Goal: Task Accomplishment & Management: Manage account settings

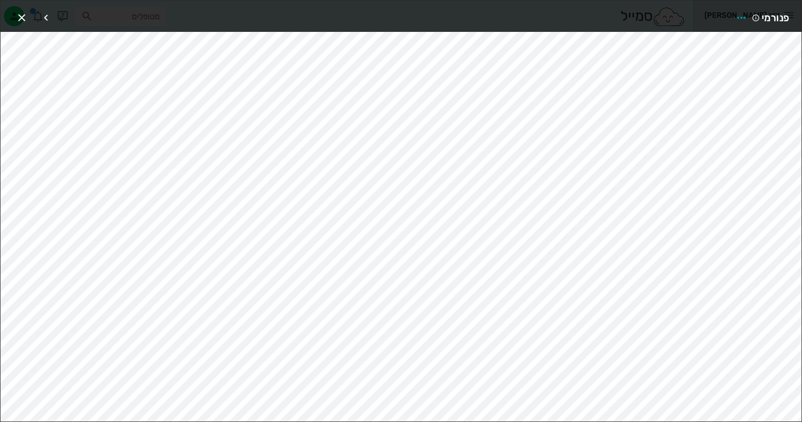
click at [37, 13] on div at bounding box center [40, 18] width 55 height 18
click at [24, 17] on icon "button" at bounding box center [22, 18] width 12 height 12
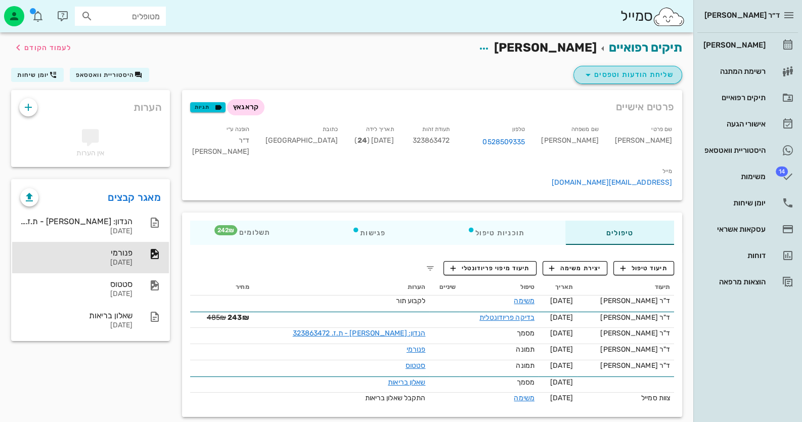
click at [660, 79] on span "שליחת הודעות וטפסים" at bounding box center [628, 75] width 92 height 12
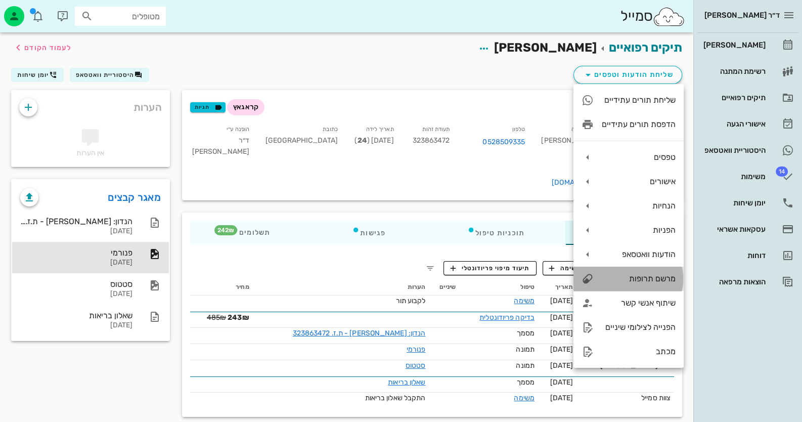
click at [664, 275] on div "מרשם תרופות" at bounding box center [639, 279] width 74 height 10
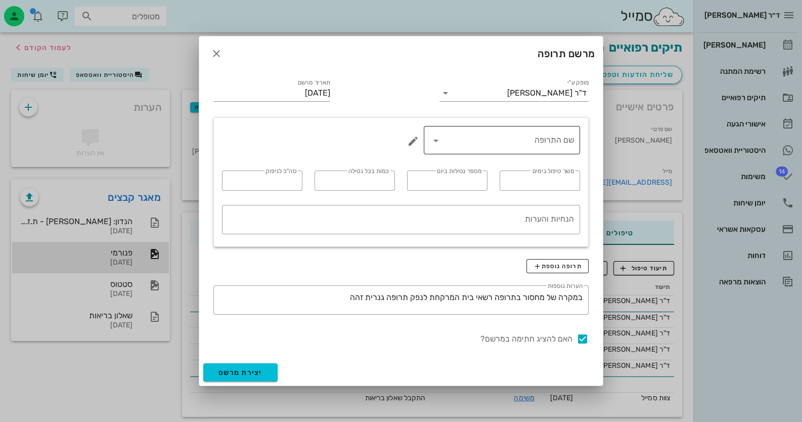
click at [438, 142] on icon at bounding box center [436, 141] width 12 height 12
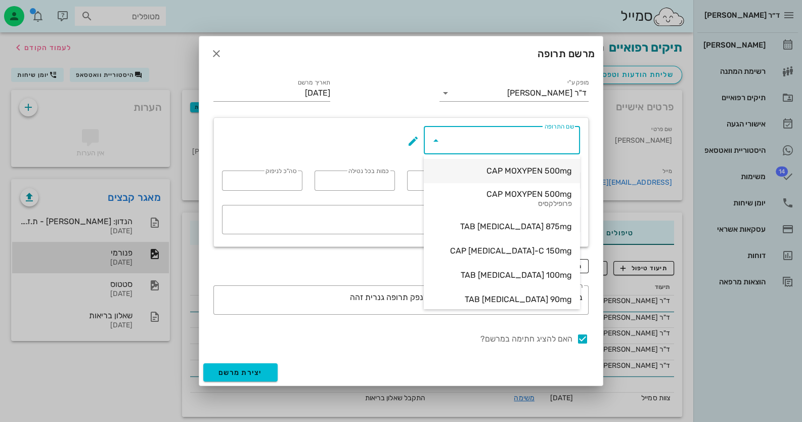
click at [519, 172] on div "CAP MOXYPEN 500mg" at bounding box center [502, 171] width 140 height 10
type input "CAP MOXYPEN 500mg"
type input "5"
type input "3"
type input "1"
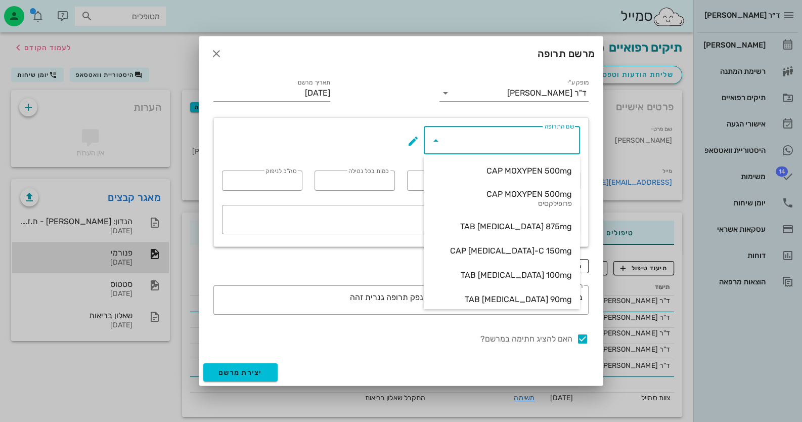
type input "15"
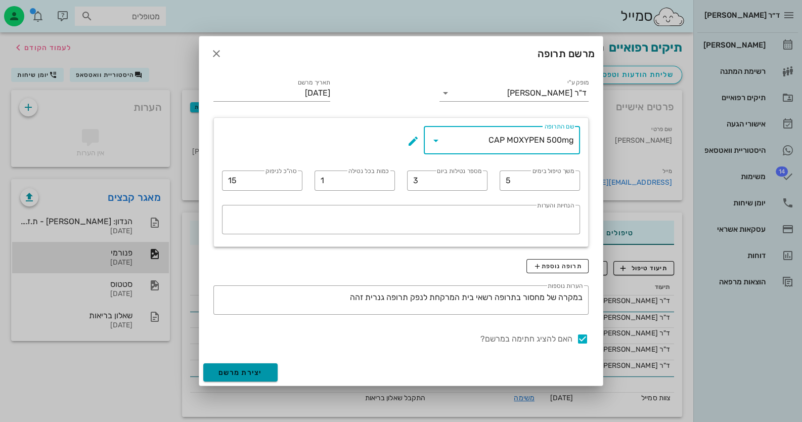
click at [253, 370] on span "יצירת מרשם" at bounding box center [241, 372] width 44 height 9
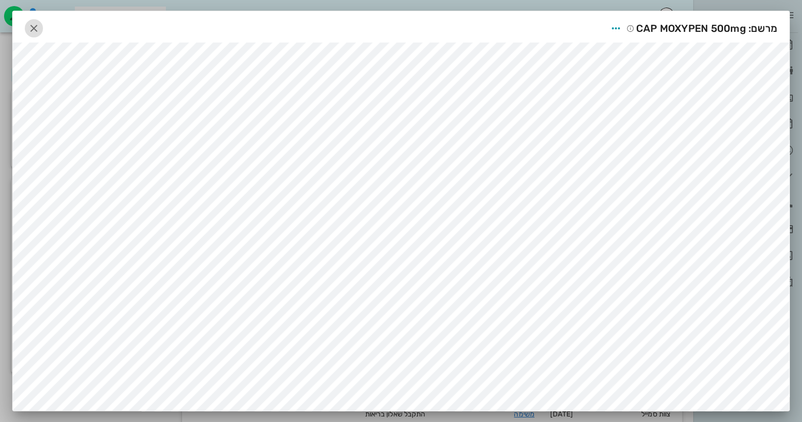
click at [40, 27] on icon "button" at bounding box center [34, 28] width 12 height 12
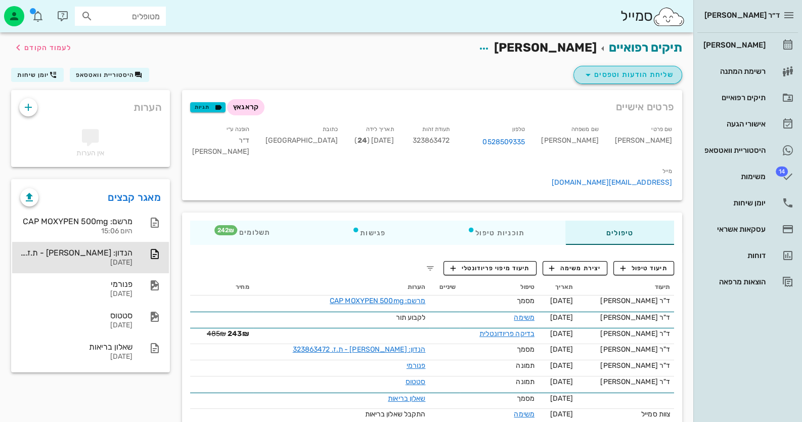
click at [629, 69] on span "שליחת הודעות וטפסים" at bounding box center [628, 75] width 92 height 12
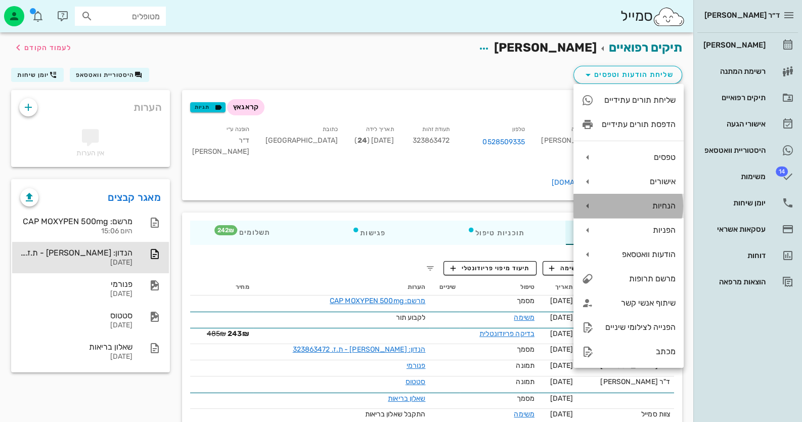
click at [659, 207] on div "הנחיות" at bounding box center [639, 206] width 74 height 10
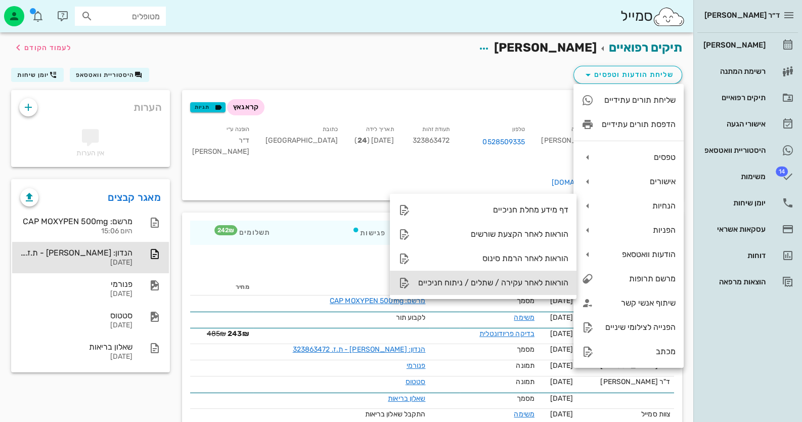
click at [516, 277] on div "הוראות לאחר עקירה / שתלים / ניתוח חניכיים" at bounding box center [483, 283] width 187 height 24
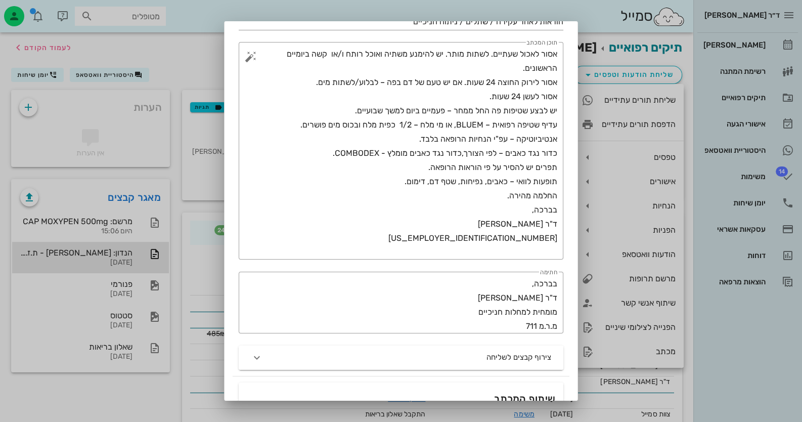
scroll to position [202, 0]
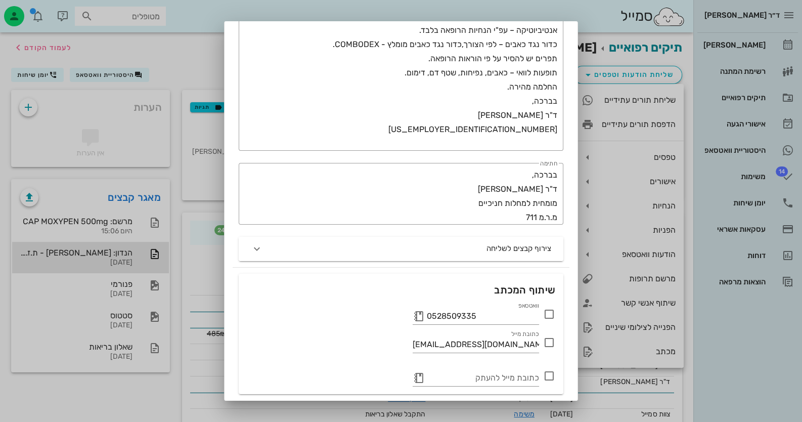
click at [551, 311] on icon at bounding box center [549, 314] width 12 height 12
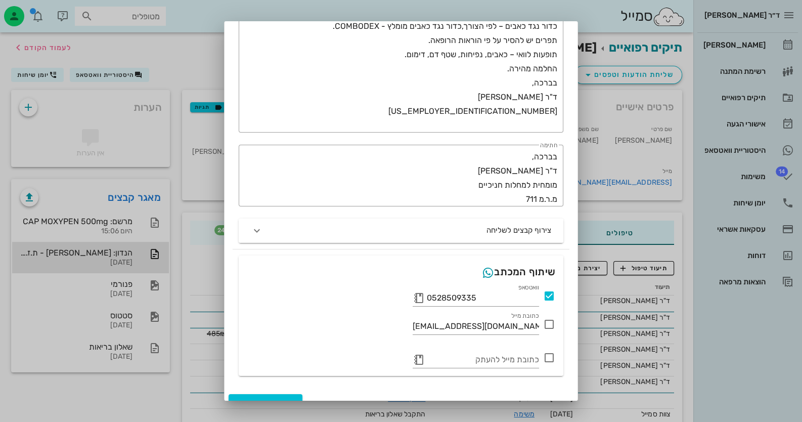
scroll to position [235, 0]
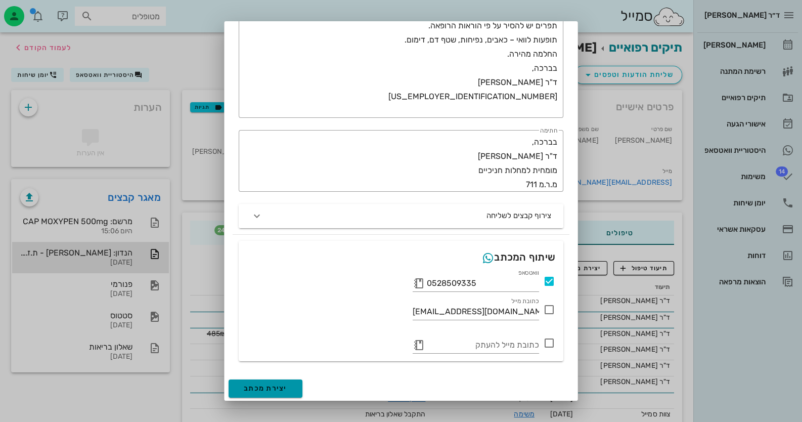
click at [257, 384] on span "יצירת מכתב" at bounding box center [266, 388] width 44 height 9
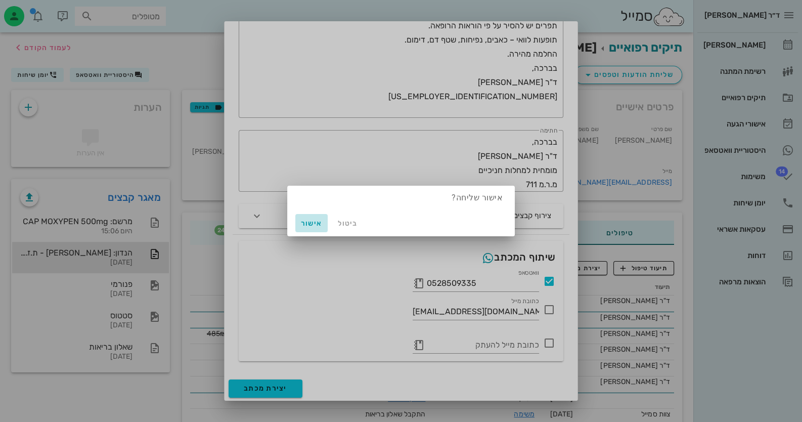
click at [310, 217] on button "אישור" at bounding box center [311, 223] width 32 height 18
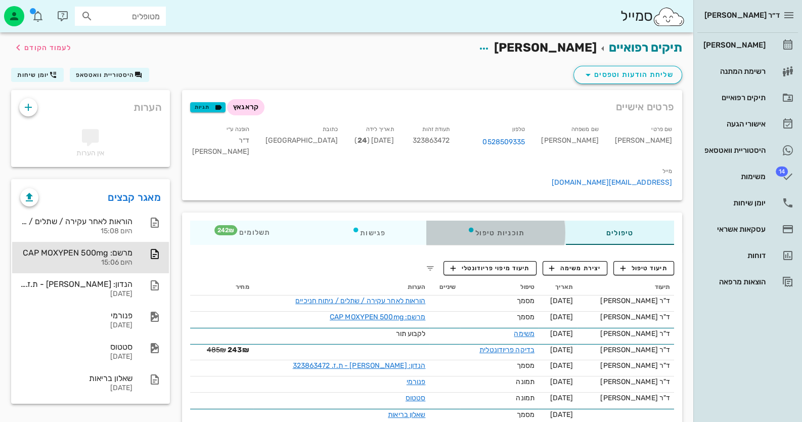
click at [490, 221] on div "תוכניות טיפול" at bounding box center [495, 233] width 139 height 24
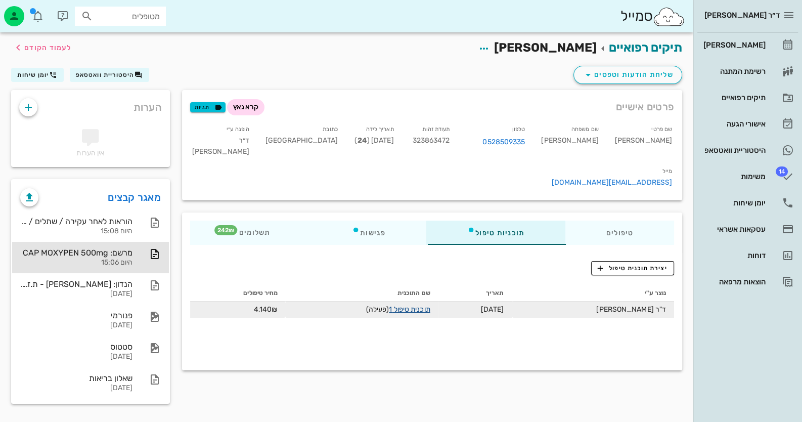
click at [430, 305] on link "תוכנית טיפול 1" at bounding box center [409, 309] width 41 height 9
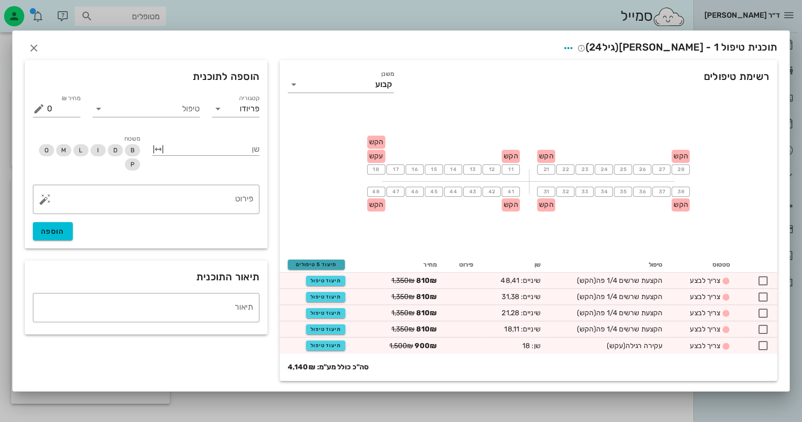
click at [331, 266] on span "תיעוד 5 טיפולים" at bounding box center [316, 265] width 48 height 6
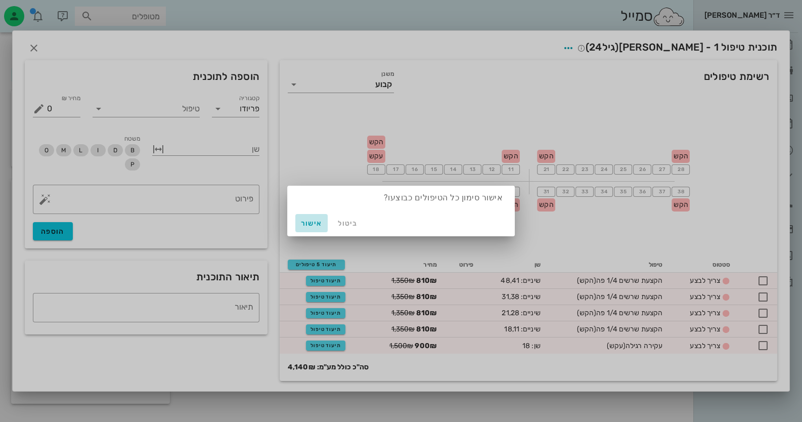
click at [309, 220] on span "אישור" at bounding box center [311, 223] width 24 height 9
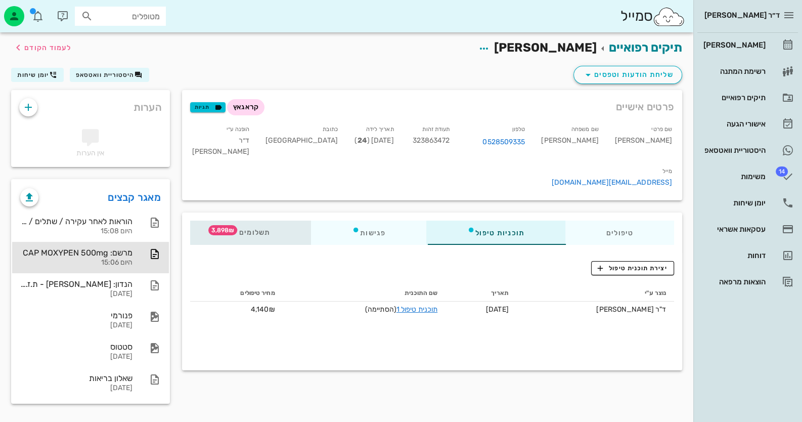
click at [255, 229] on span "תשלומים 3,898₪" at bounding box center [250, 232] width 39 height 7
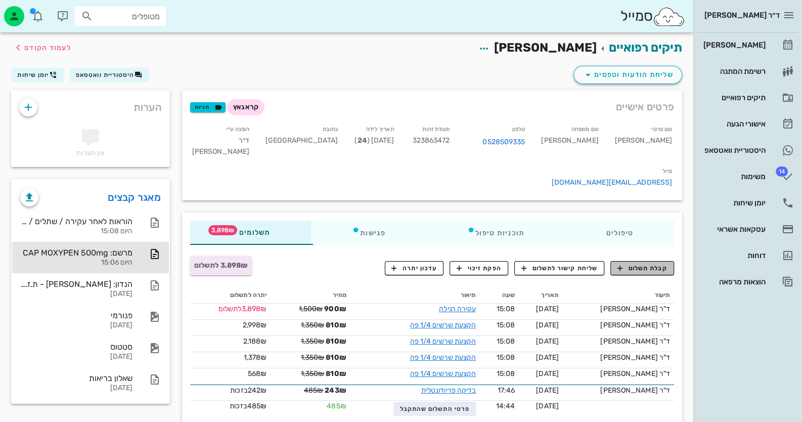
click at [639, 264] on span "קבלת תשלום" at bounding box center [643, 268] width 50 height 9
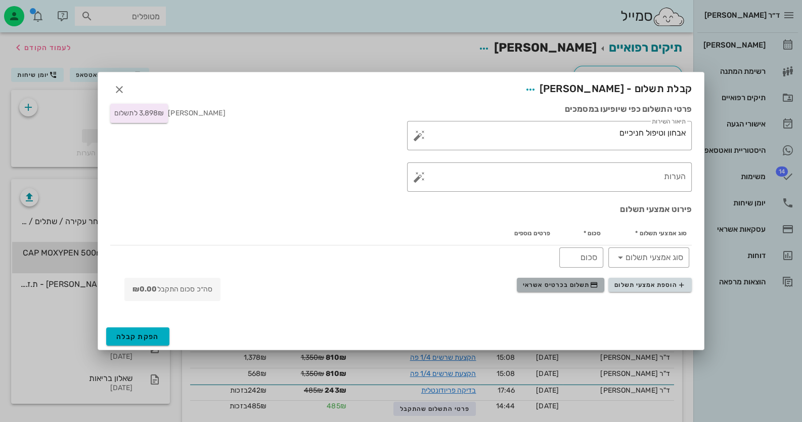
click at [559, 284] on span "תשלום בכרטיס אשראי" at bounding box center [560, 285] width 75 height 8
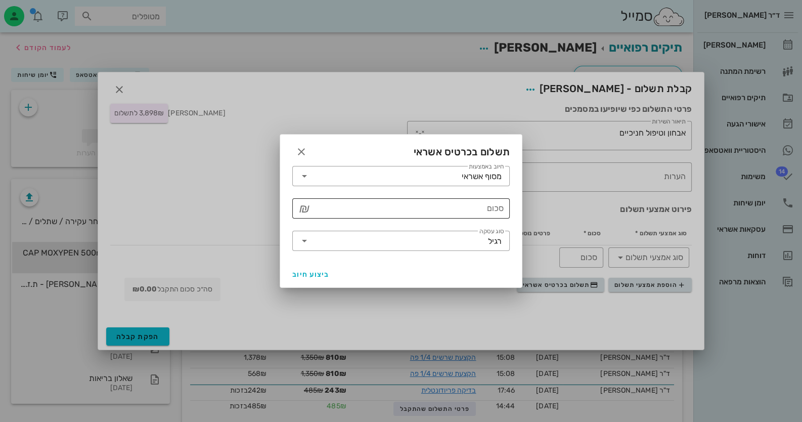
click at [468, 211] on input "סכום" at bounding box center [408, 208] width 191 height 16
type input "3898"
click at [480, 243] on input "סוג עסקה" at bounding box center [401, 241] width 176 height 16
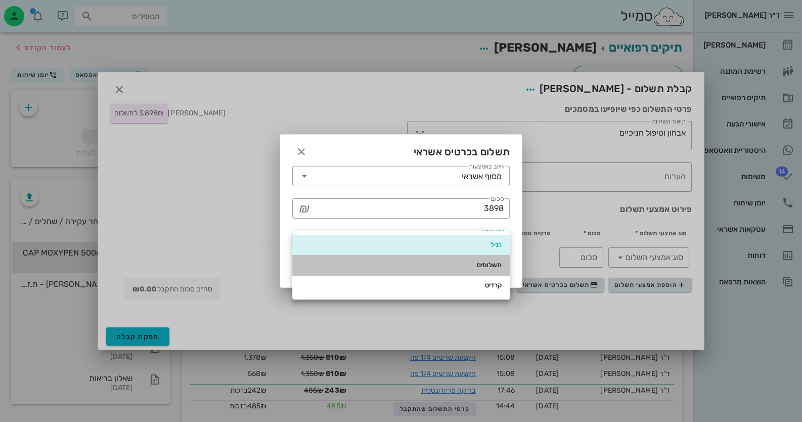
click at [490, 271] on div "תשלומים" at bounding box center [400, 265] width 201 height 16
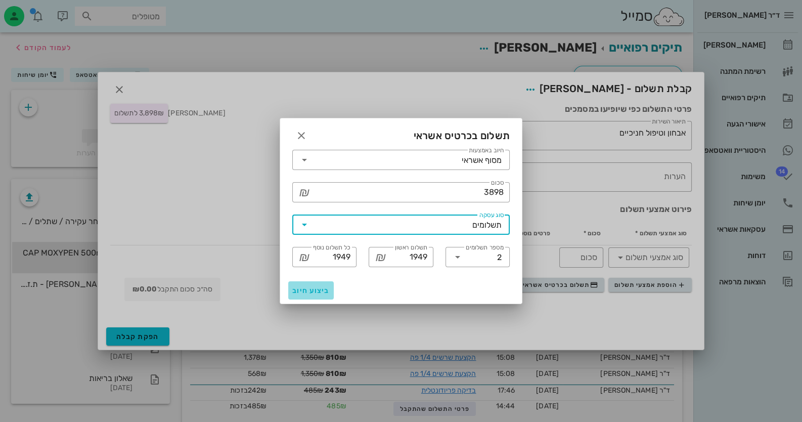
click at [315, 294] on span "ביצוע חיוב" at bounding box center [310, 290] width 37 height 9
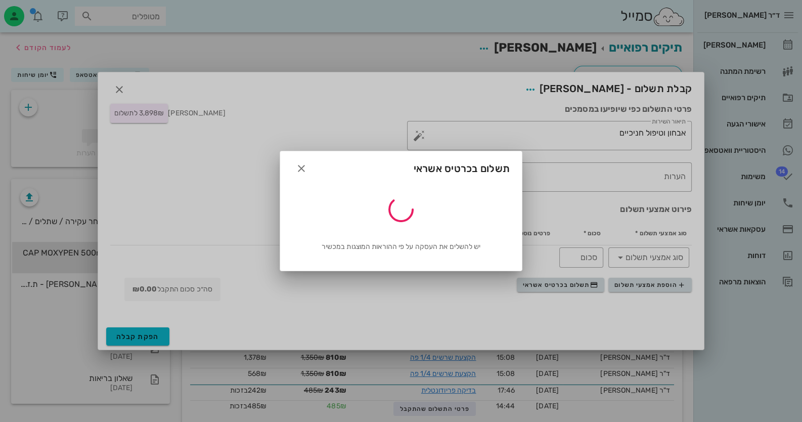
type input "3898"
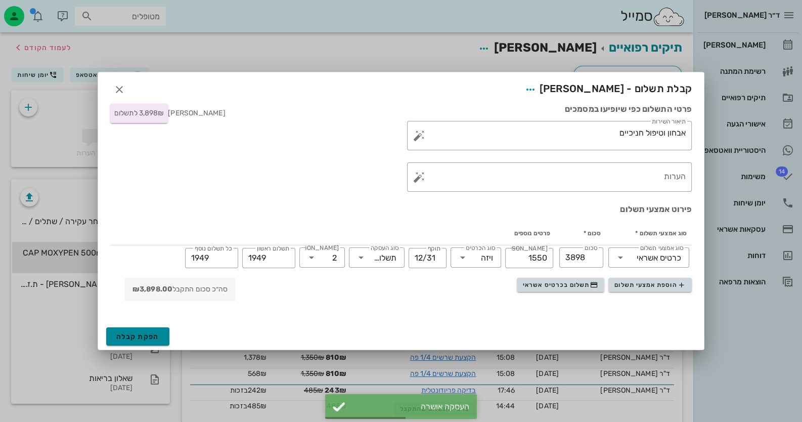
click at [156, 332] on span "הפקת קבלה" at bounding box center [137, 336] width 43 height 9
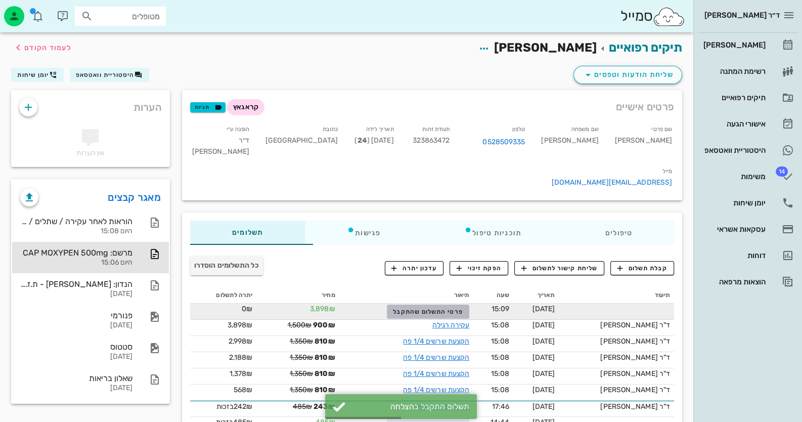
click at [420, 308] on span "פרטי התשלום שהתקבל" at bounding box center [428, 311] width 70 height 7
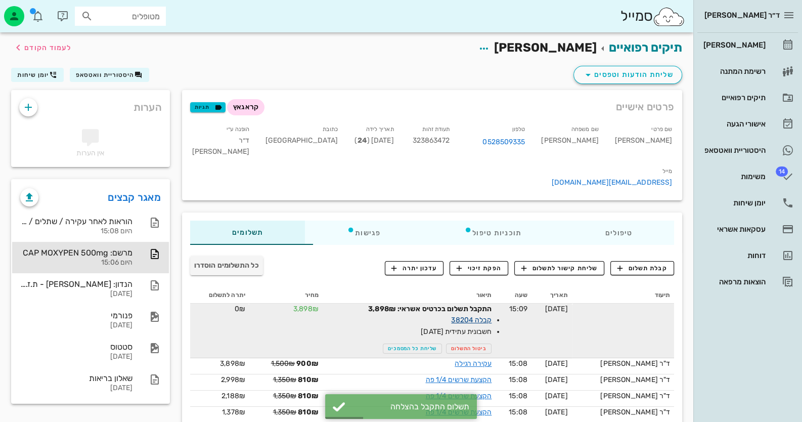
click at [485, 316] on link "קבלה 38204" at bounding box center [471, 320] width 40 height 9
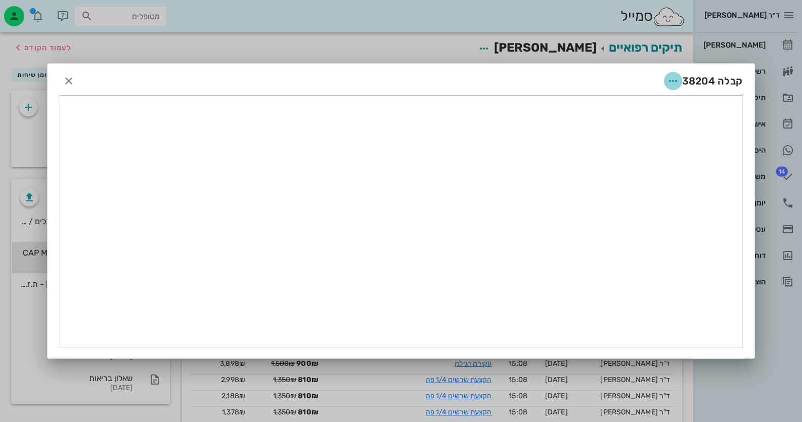
click at [675, 83] on icon "button" at bounding box center [673, 81] width 12 height 12
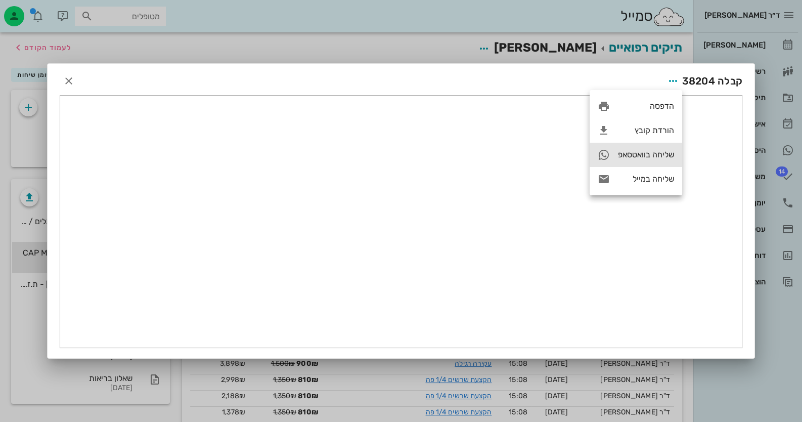
click at [660, 164] on div "שליחה בוואטסאפ" at bounding box center [636, 155] width 93 height 24
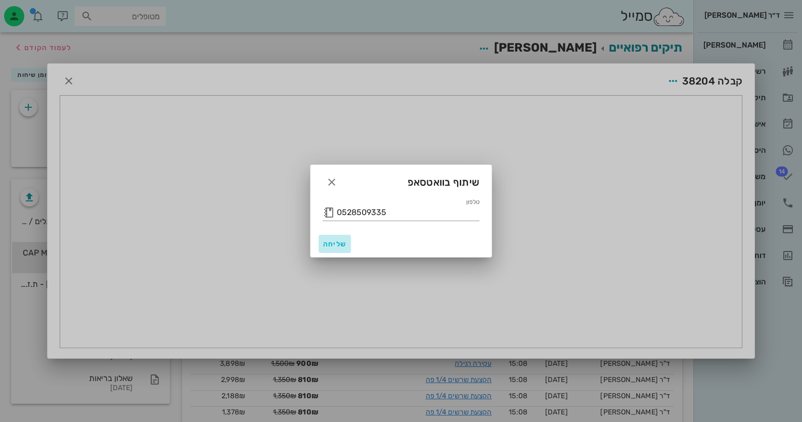
click at [346, 242] on span "שליחה" at bounding box center [335, 244] width 24 height 9
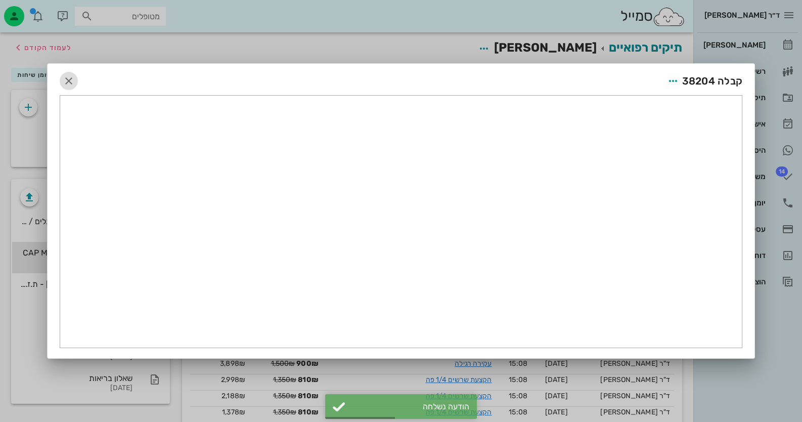
click at [63, 82] on icon "button" at bounding box center [69, 81] width 12 height 12
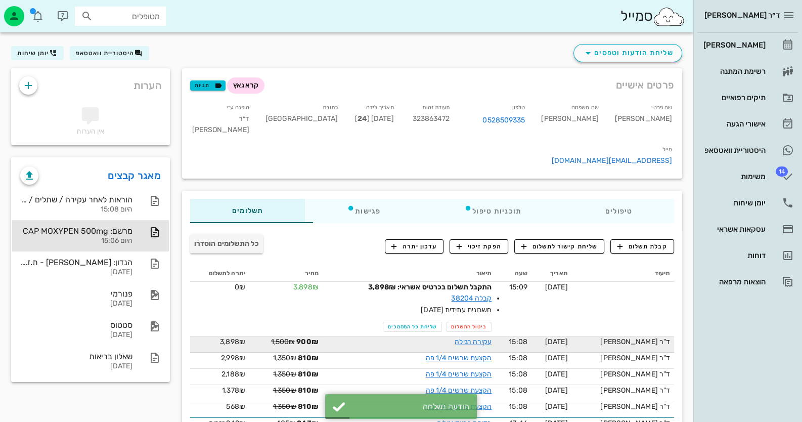
scroll to position [34, 0]
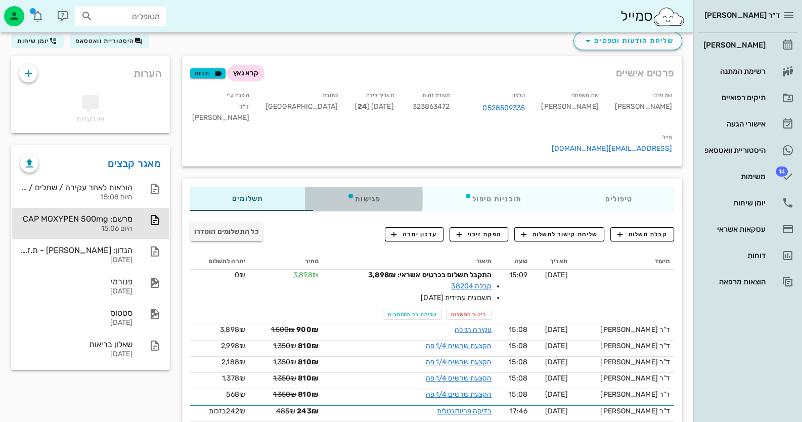
click at [358, 187] on div "פגישות" at bounding box center [363, 199] width 117 height 24
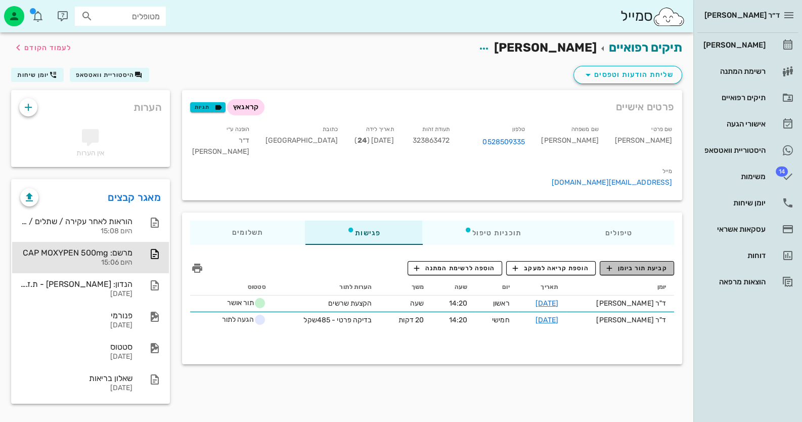
click at [637, 264] on span "קביעת תור ביומן" at bounding box center [637, 268] width 61 height 9
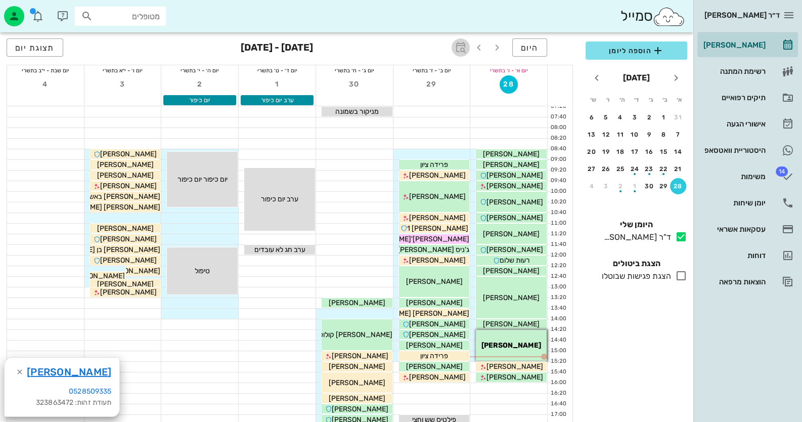
click at [465, 47] on icon "button" at bounding box center [461, 47] width 12 height 12
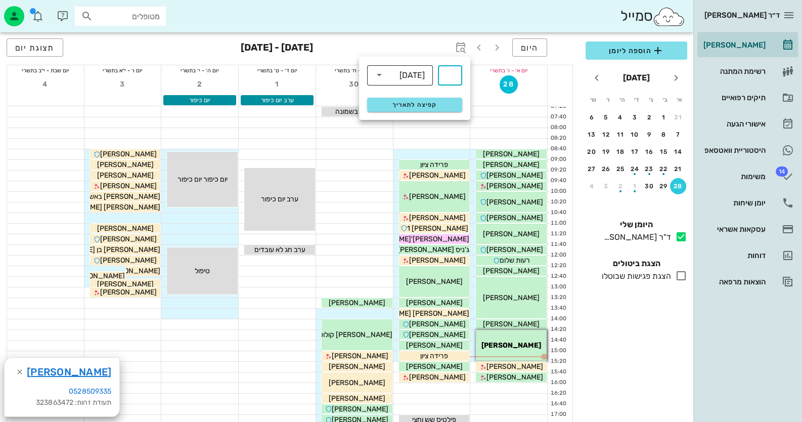
click at [410, 77] on div "[DATE]" at bounding box center [412, 75] width 25 height 9
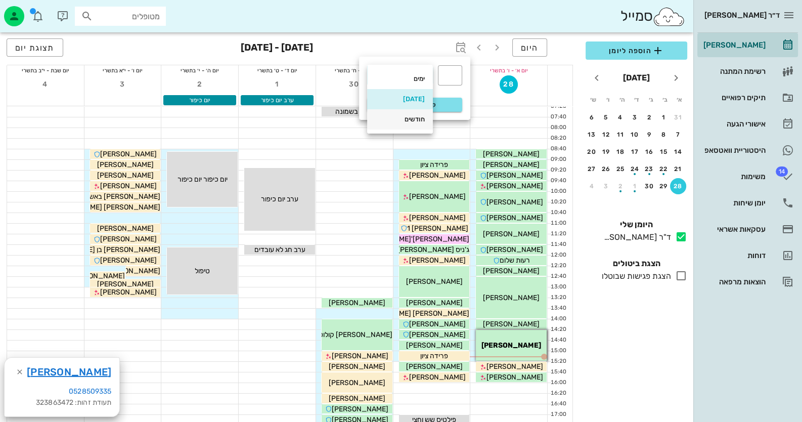
drag, startPoint x: 412, startPoint y: 117, endPoint x: 435, endPoint y: 82, distance: 41.7
click at [412, 117] on div "חודשים" at bounding box center [400, 119] width 50 height 8
click at [457, 65] on div "​" at bounding box center [450, 75] width 24 height 20
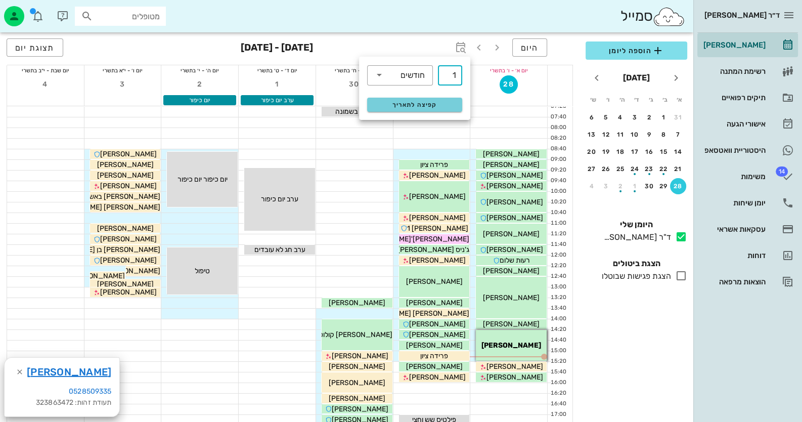
type input "1"
click at [450, 106] on span "קפיצה לתאריך" at bounding box center [414, 104] width 82 height 7
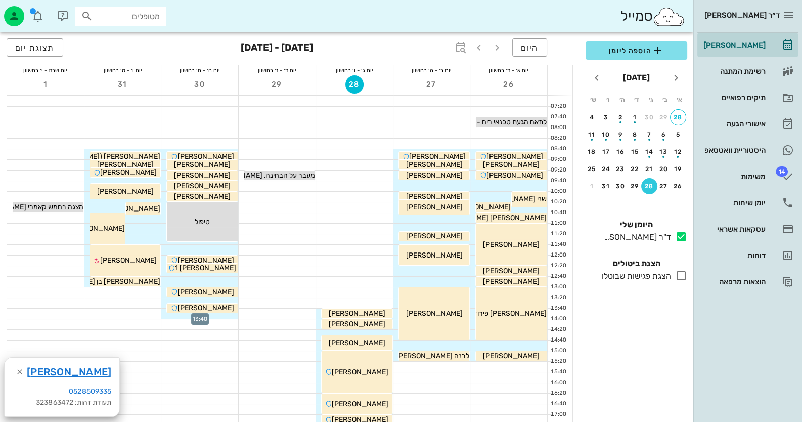
click at [223, 316] on div at bounding box center [199, 314] width 77 height 10
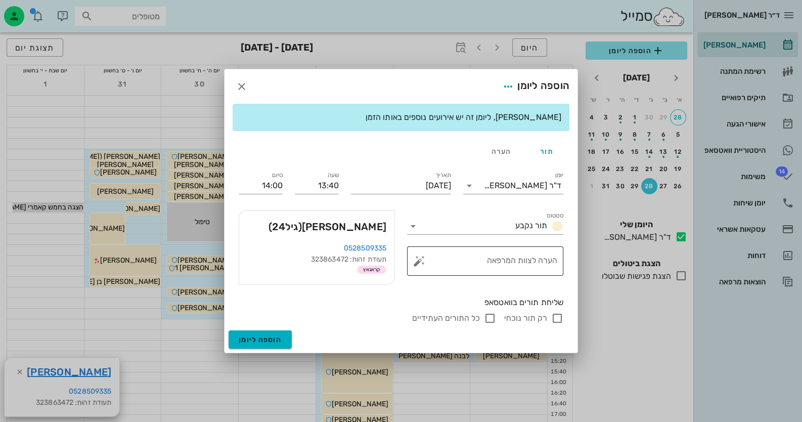
click at [416, 261] on button "button" at bounding box center [419, 261] width 12 height 12
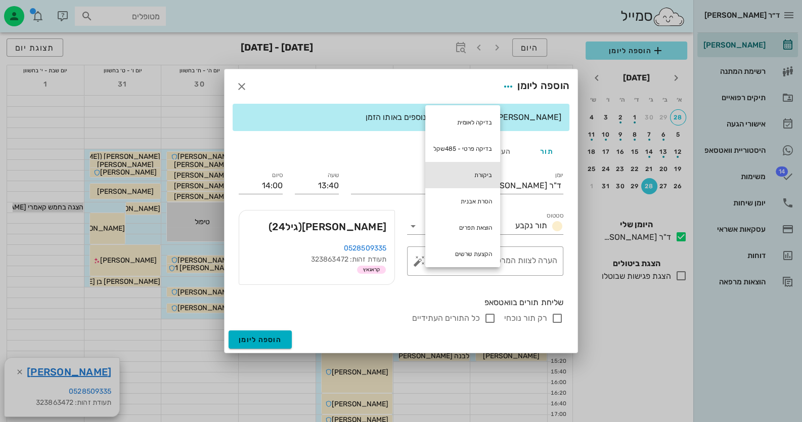
click at [462, 171] on div "ביקורת" at bounding box center [462, 175] width 75 height 26
type textarea "ביקורת"
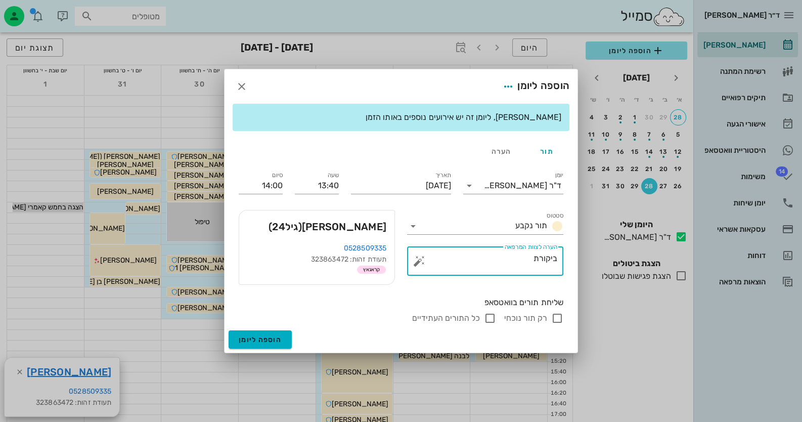
click at [561, 319] on input "רק תור נוכחי" at bounding box center [557, 318] width 12 height 12
checkbox input "false"
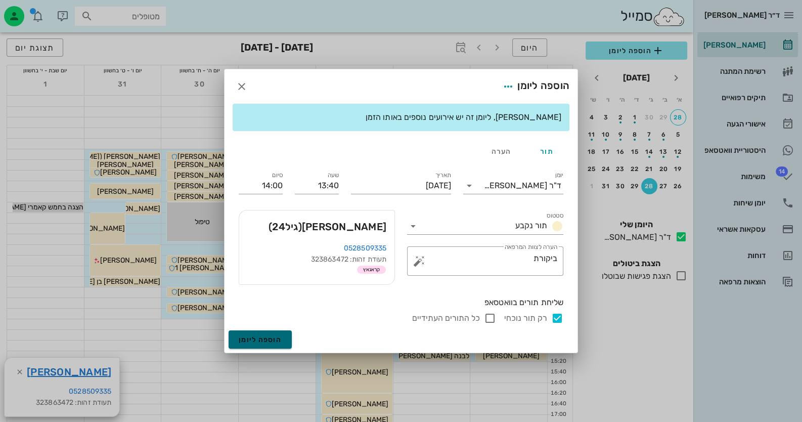
click at [284, 340] on button "הוספה ליומן" at bounding box center [260, 339] width 63 height 18
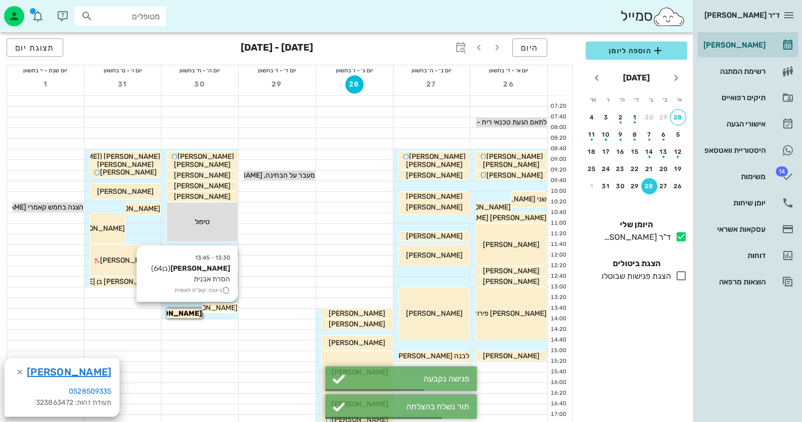
click at [226, 308] on span "[PERSON_NAME]" at bounding box center [209, 308] width 57 height 9
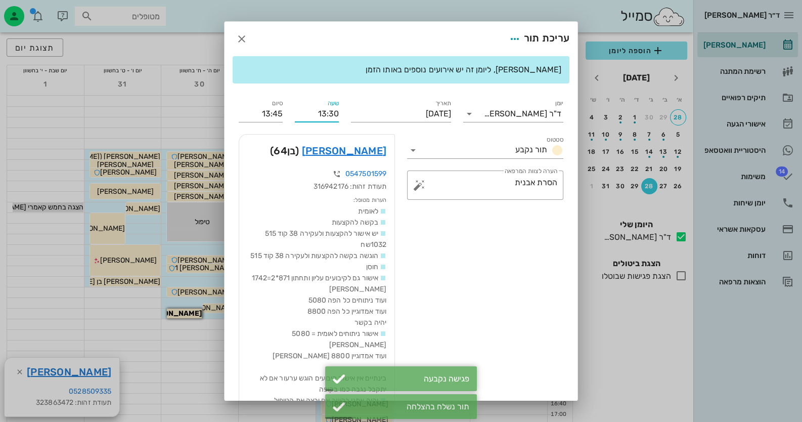
click at [336, 114] on input "13:30" at bounding box center [317, 114] width 44 height 16
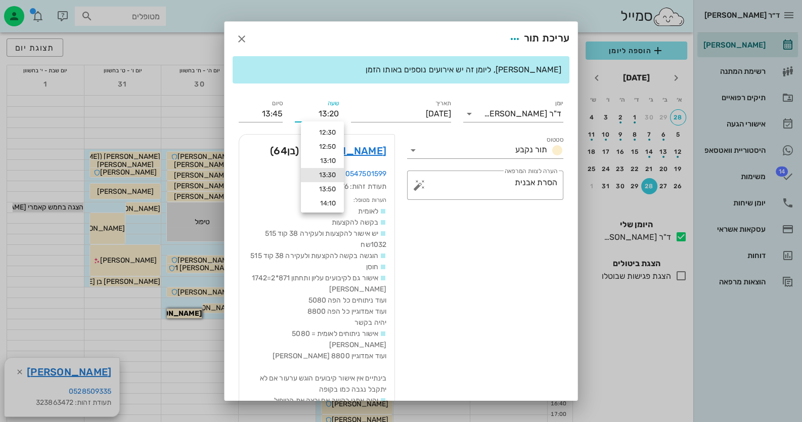
click at [327, 110] on input "13:20" at bounding box center [317, 114] width 44 height 16
type input "13:20"
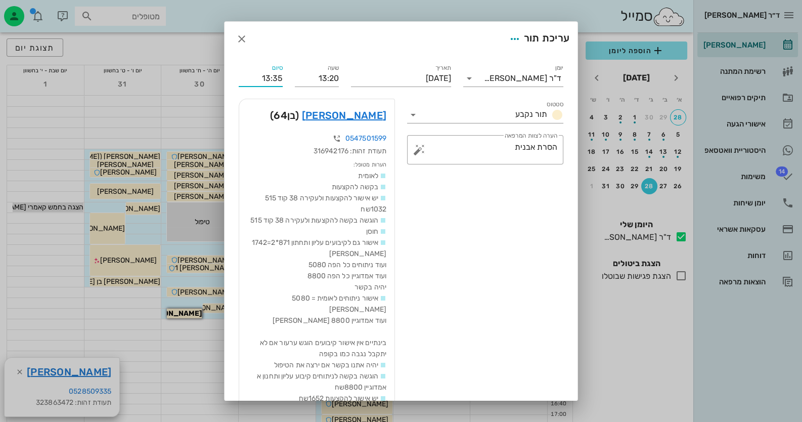
drag, startPoint x: 283, startPoint y: 114, endPoint x: 289, endPoint y: 113, distance: 6.6
click at [289, 113] on div "יומן ד"ר [PERSON_NAME] תור נקבע תאריך [DATE] שעה 13:20 סיום 13:35 סטטוס תור נקב…" at bounding box center [401, 268] width 337 height 424
click at [264, 78] on input "13:35" at bounding box center [261, 78] width 44 height 16
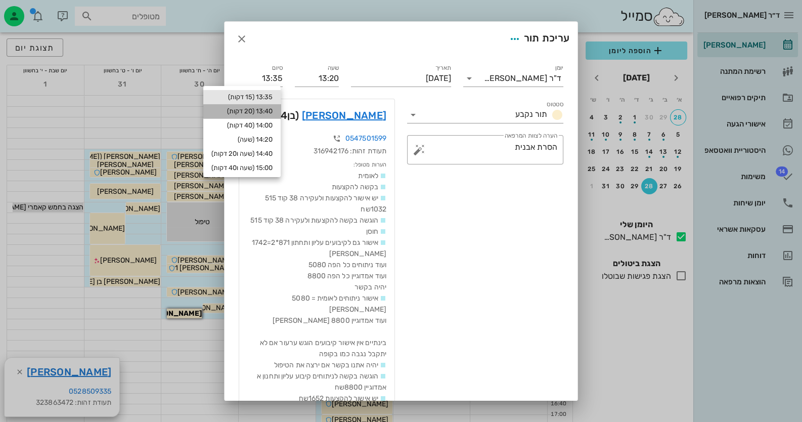
click at [272, 116] on div "13:40 (20 דקות)" at bounding box center [241, 111] width 77 height 14
type input "13:40"
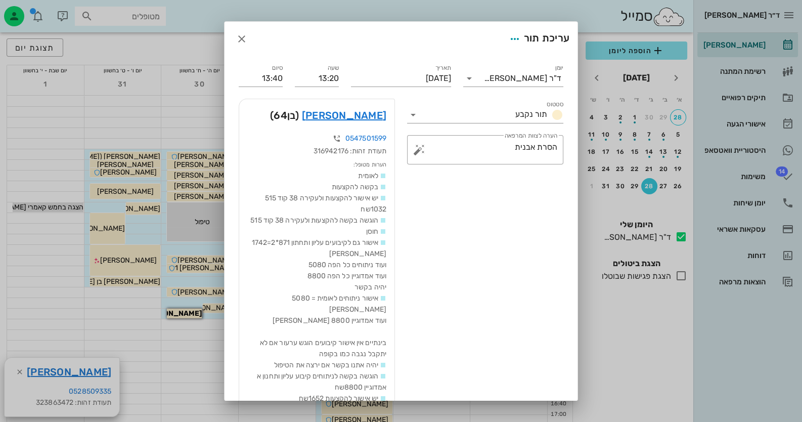
scroll to position [113, 0]
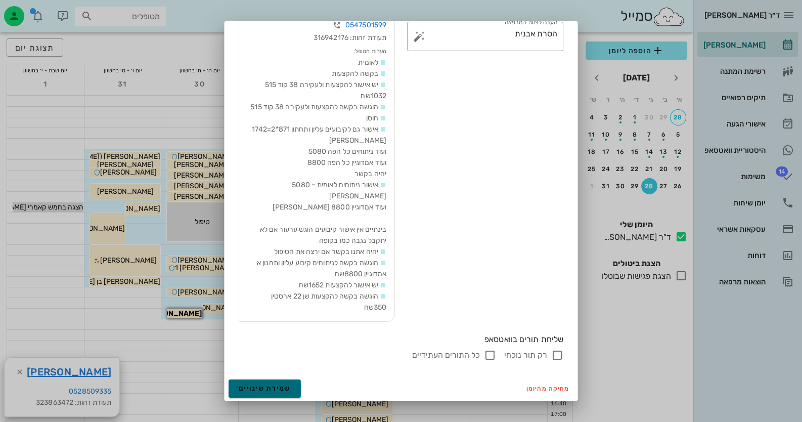
click at [271, 385] on span "שמירת שינויים" at bounding box center [265, 388] width 52 height 9
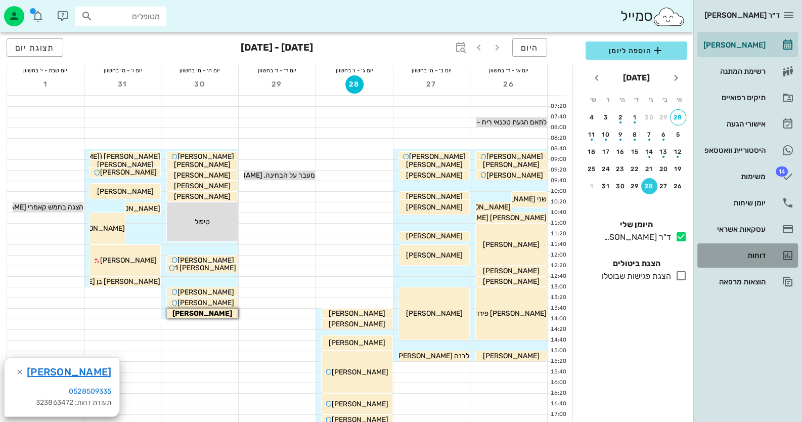
click at [734, 263] on link "דוחות" at bounding box center [748, 255] width 101 height 24
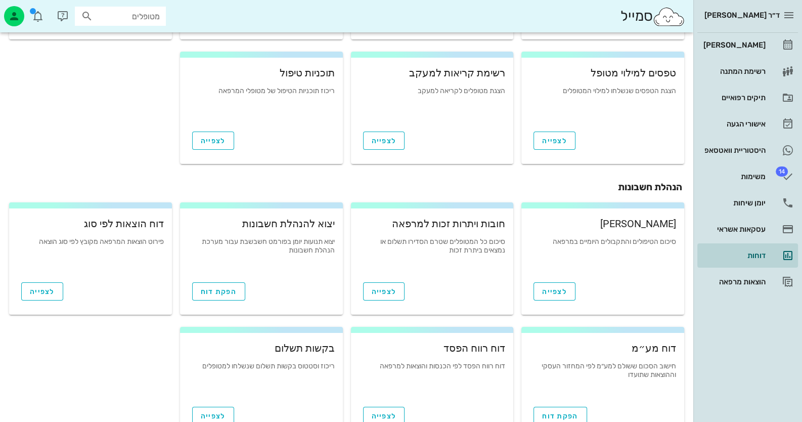
scroll to position [252, 0]
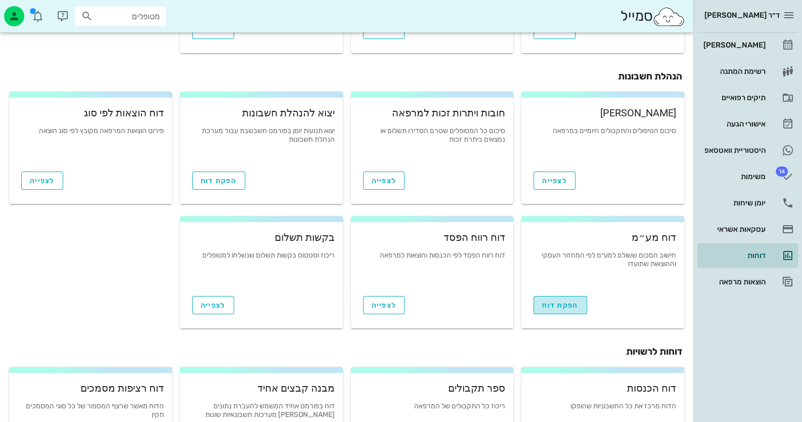
click at [549, 297] on button "הפקת דוח" at bounding box center [560, 305] width 53 height 18
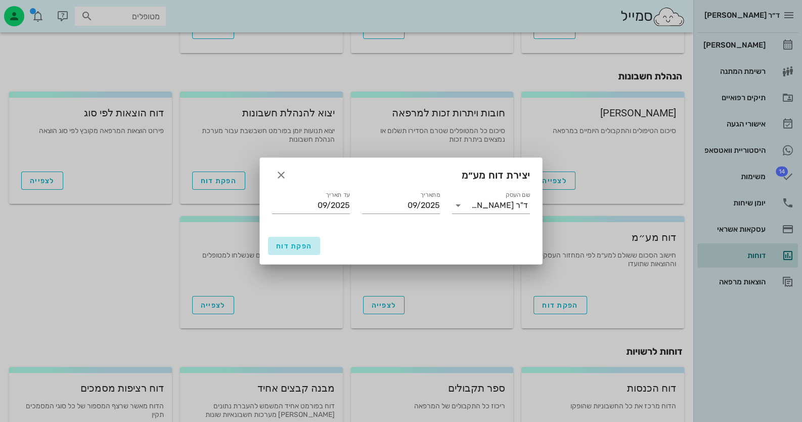
click at [302, 237] on button "הפקת דוח" at bounding box center [294, 246] width 52 height 18
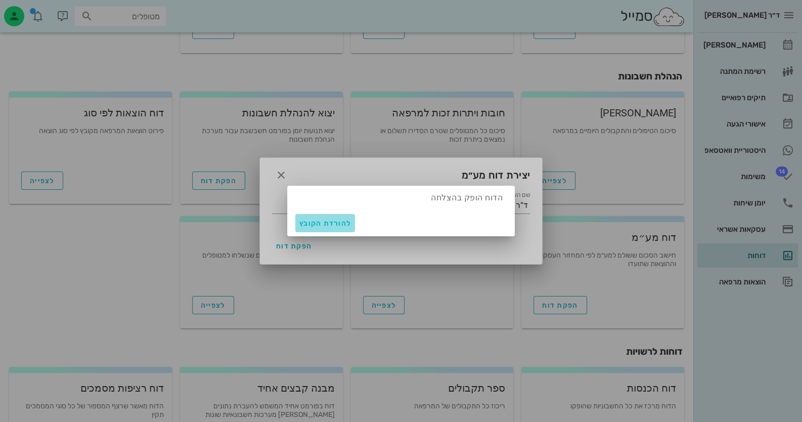
click at [316, 226] on span "להורדת הקובץ" at bounding box center [325, 223] width 52 height 9
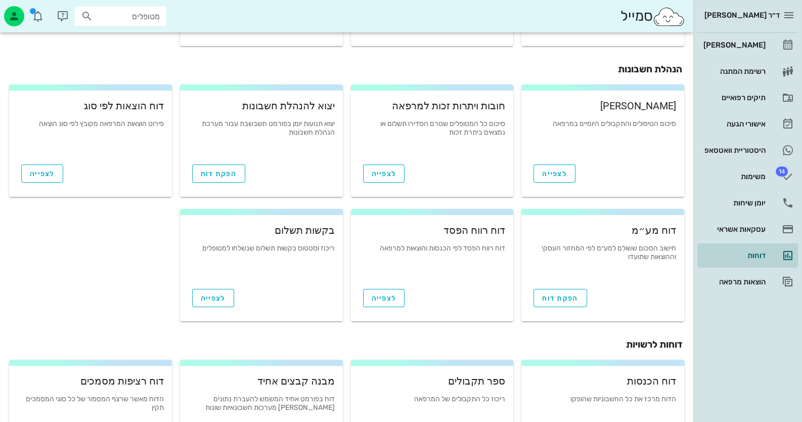
scroll to position [174, 0]
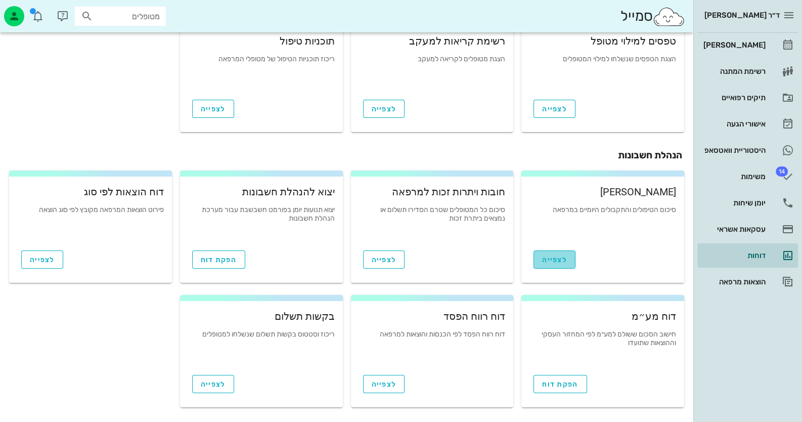
click at [551, 260] on span "לצפייה" at bounding box center [554, 259] width 25 height 9
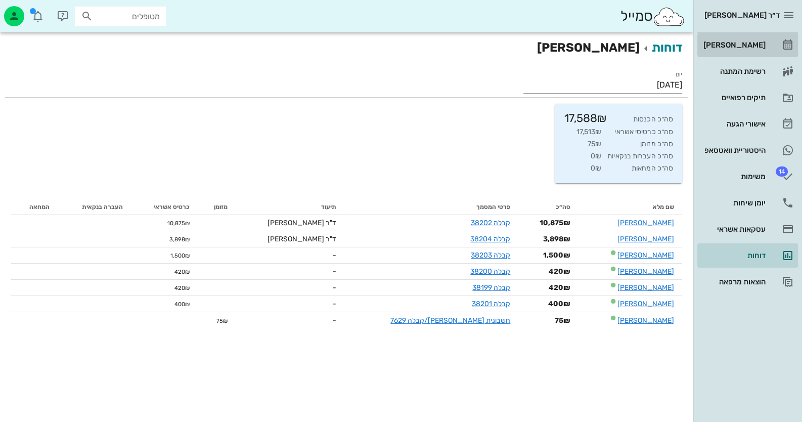
click at [776, 46] on link "[PERSON_NAME]" at bounding box center [748, 45] width 101 height 24
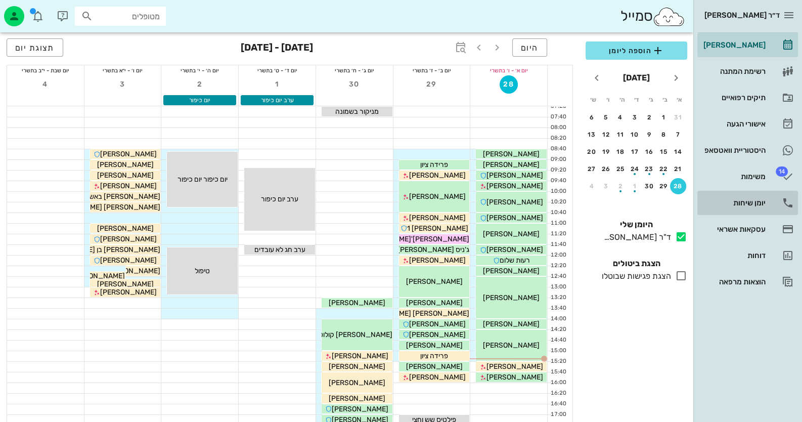
click at [750, 201] on div "יומן שיחות" at bounding box center [734, 203] width 64 height 8
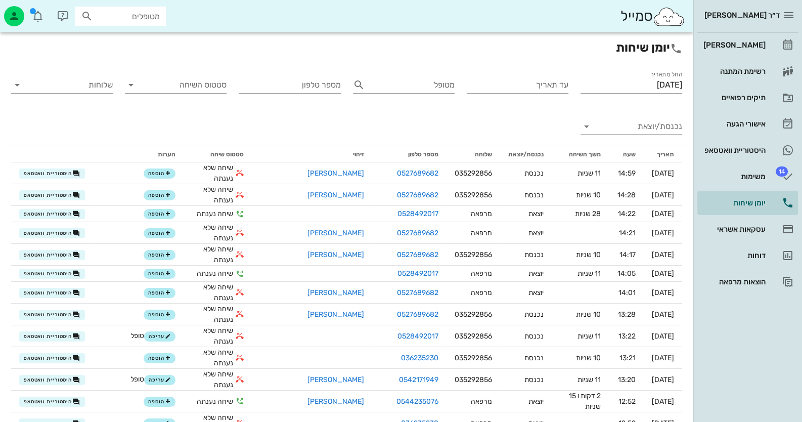
click at [634, 132] on input "נכנסת/יוצאת" at bounding box center [639, 126] width 85 height 16
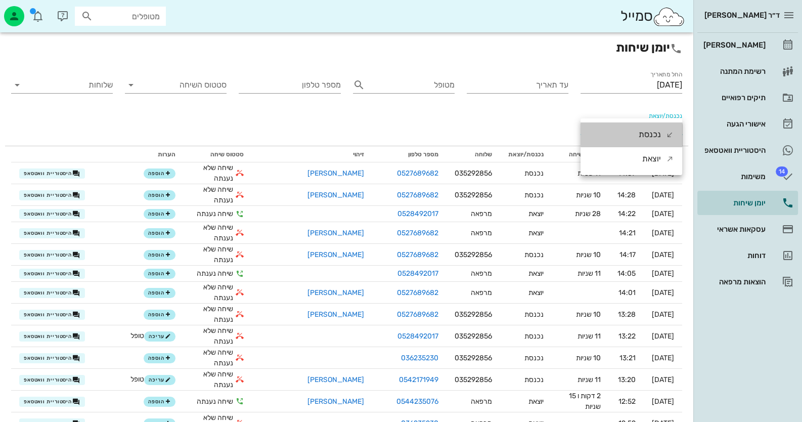
click at [634, 132] on div "נכנסת" at bounding box center [632, 134] width 102 height 24
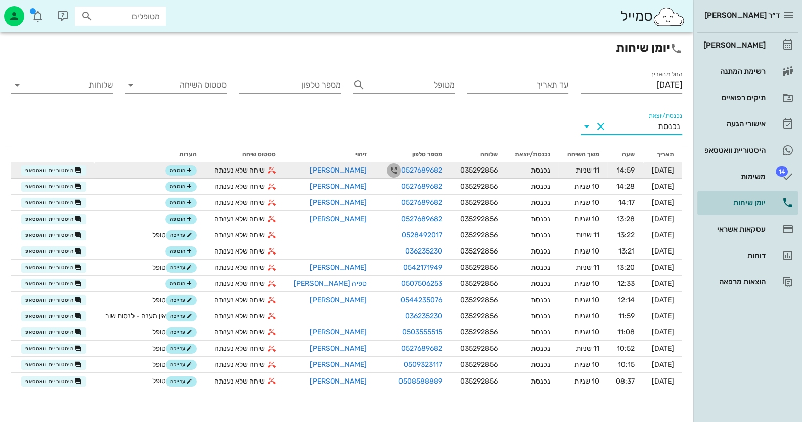
click at [388, 169] on icon "button" at bounding box center [394, 170] width 12 height 12
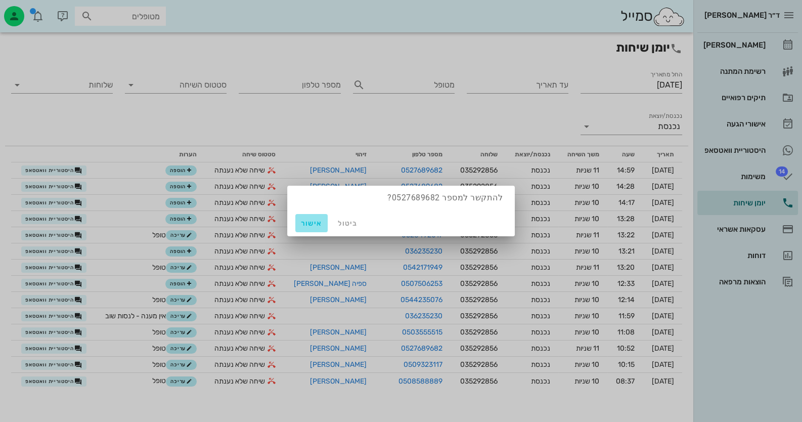
click at [300, 227] on span "אישור" at bounding box center [311, 223] width 24 height 9
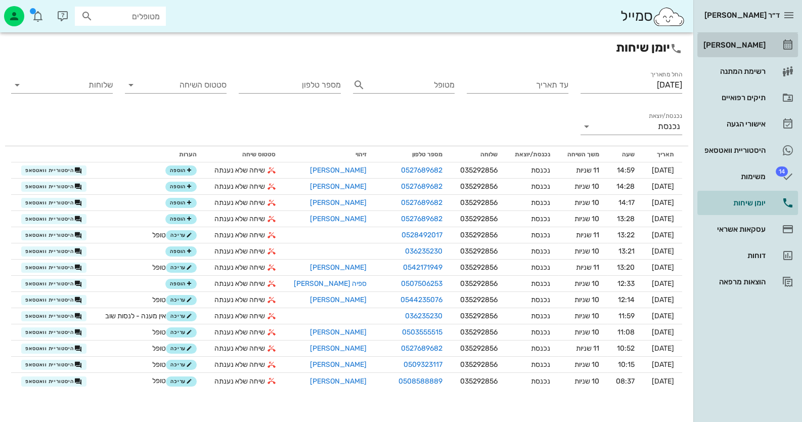
click at [749, 43] on div "[PERSON_NAME]" at bounding box center [734, 45] width 64 height 8
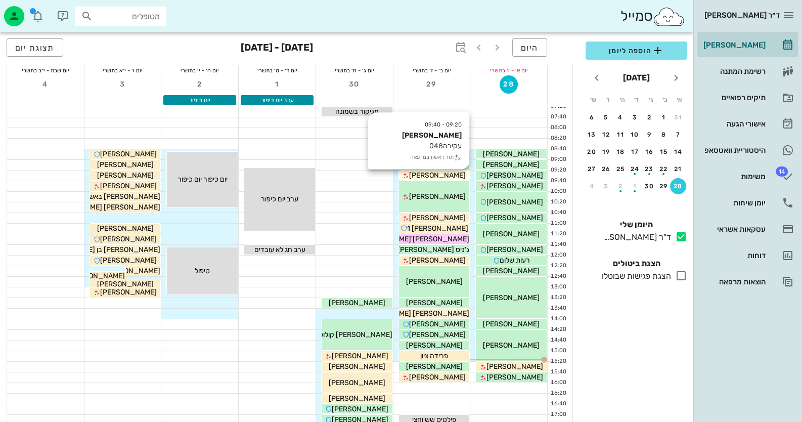
click at [448, 175] on span "[PERSON_NAME]" at bounding box center [437, 175] width 57 height 9
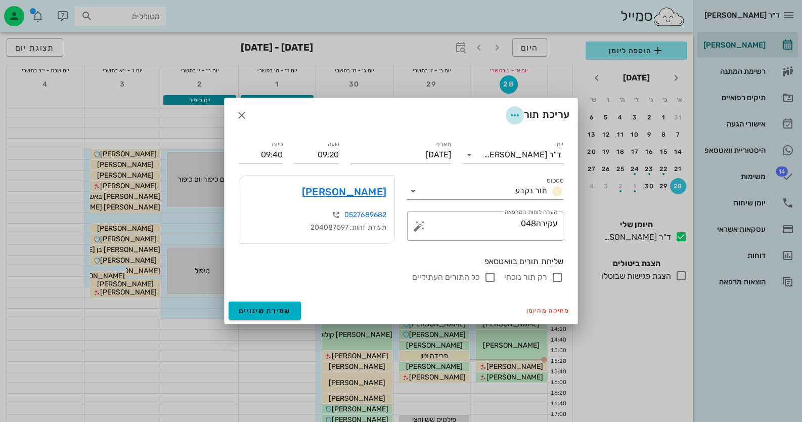
click at [519, 116] on icon "button" at bounding box center [515, 115] width 12 height 12
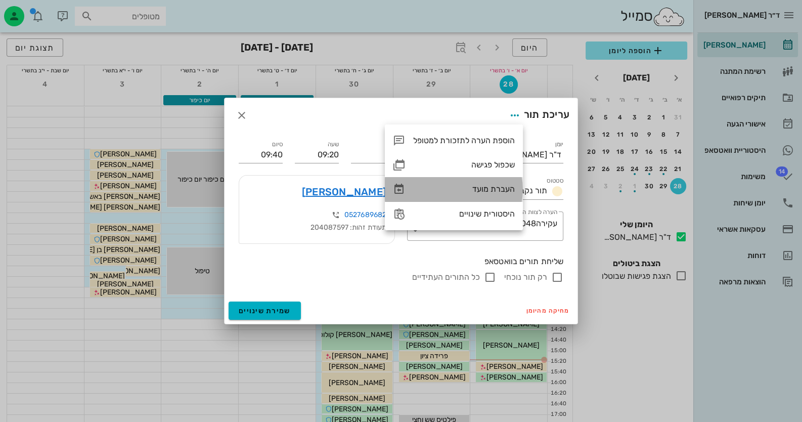
click at [498, 179] on div "העברת מועד" at bounding box center [454, 189] width 138 height 24
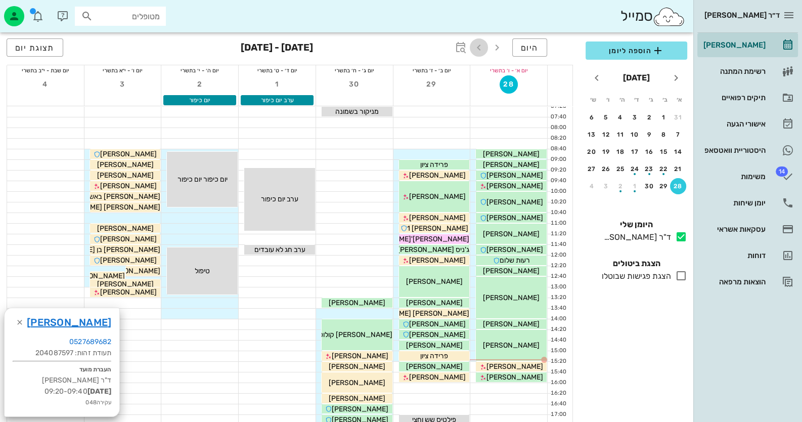
click at [482, 45] on icon "button" at bounding box center [479, 47] width 12 height 12
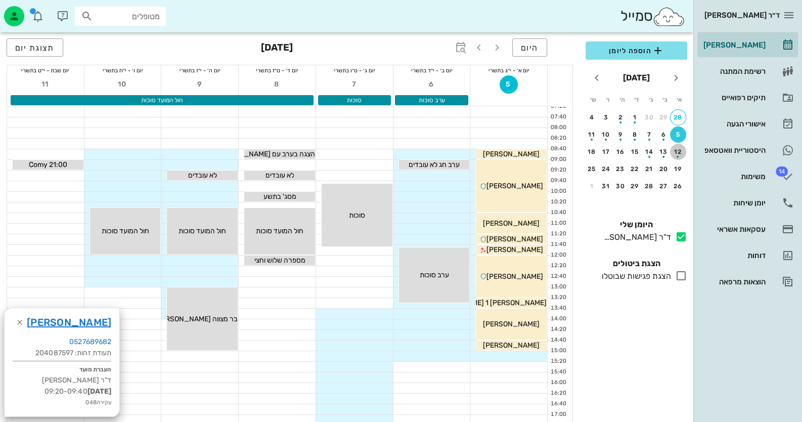
click at [676, 151] on div "button" at bounding box center [678, 154] width 16 height 6
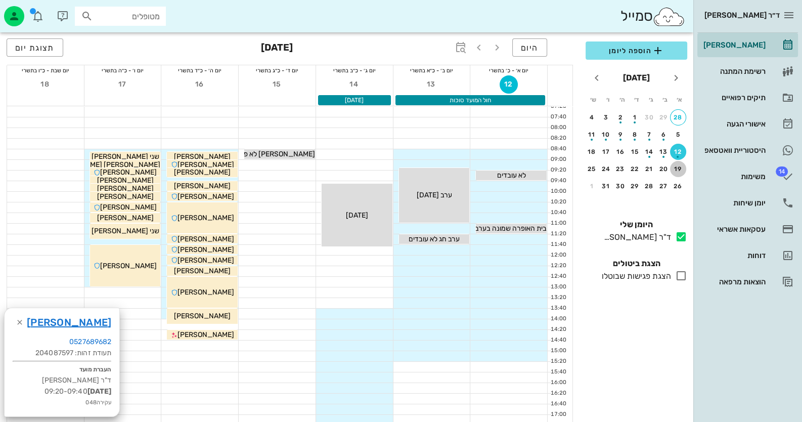
click at [676, 165] on div "19" at bounding box center [678, 168] width 16 height 7
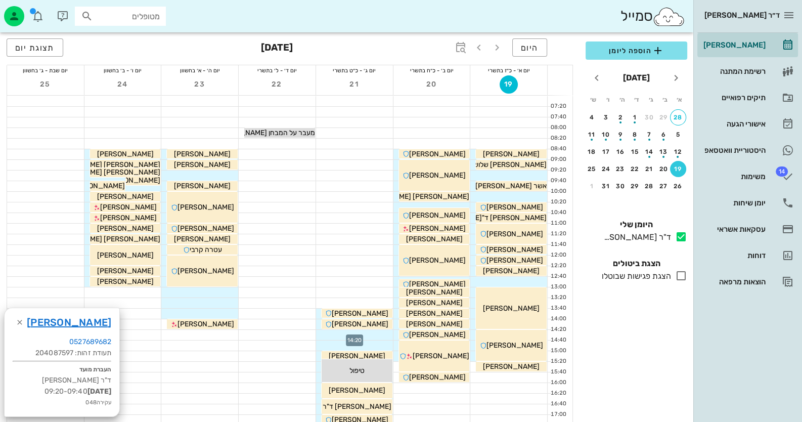
click at [374, 331] on div at bounding box center [354, 335] width 77 height 10
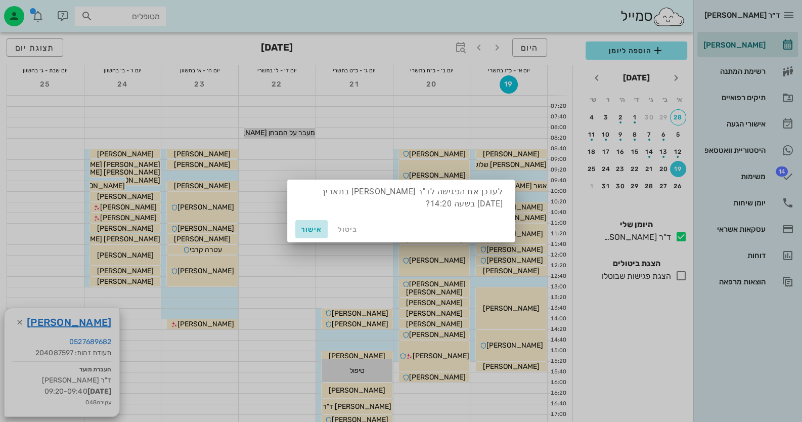
click at [312, 225] on span "אישור" at bounding box center [311, 229] width 24 height 9
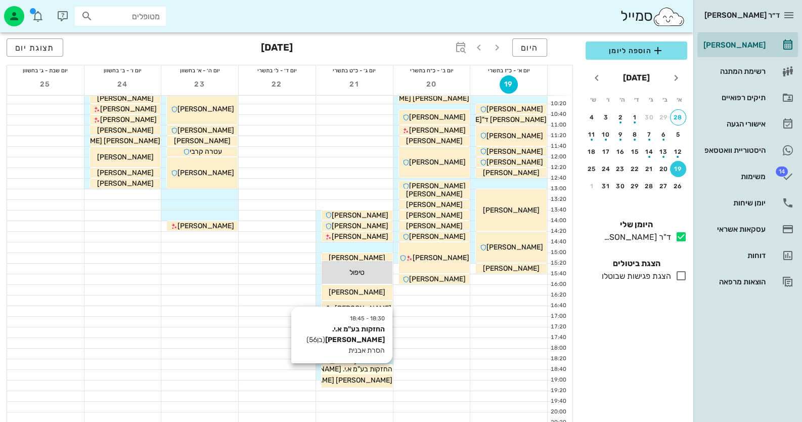
scroll to position [101, 0]
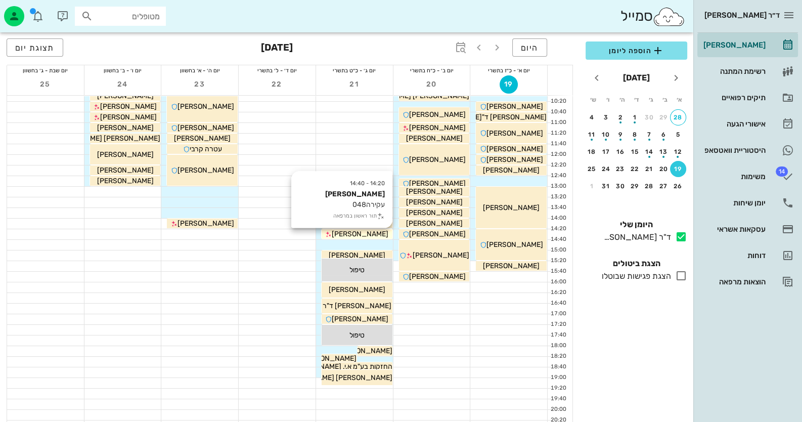
click at [380, 237] on div "[PERSON_NAME]" at bounding box center [357, 234] width 71 height 11
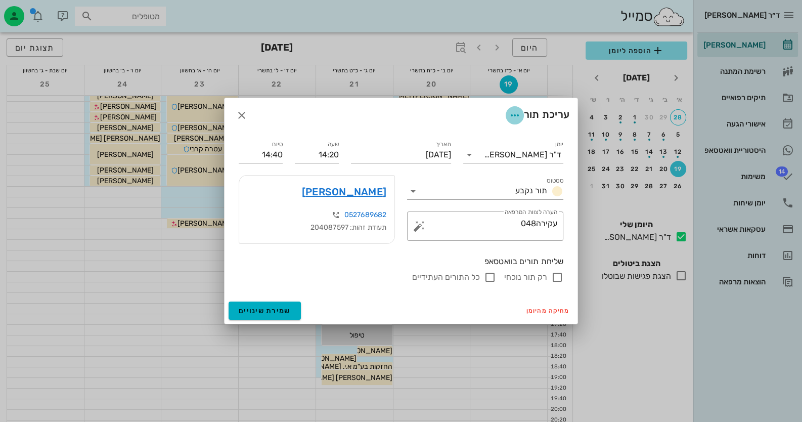
click at [517, 117] on icon "button" at bounding box center [515, 115] width 12 height 12
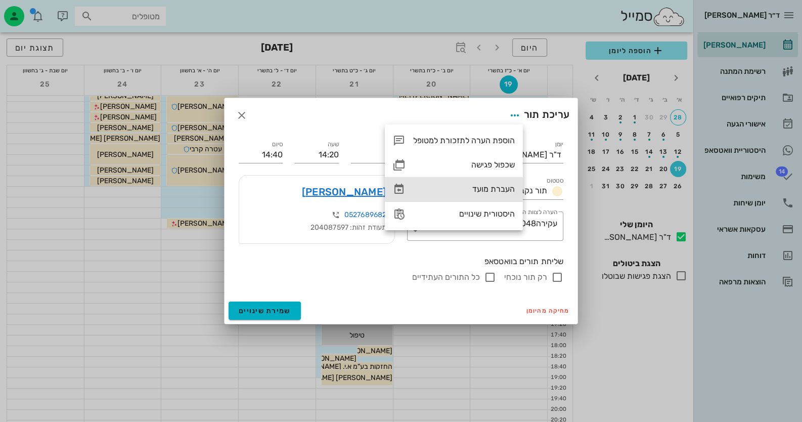
click at [498, 190] on div "העברת מועד" at bounding box center [464, 189] width 102 height 10
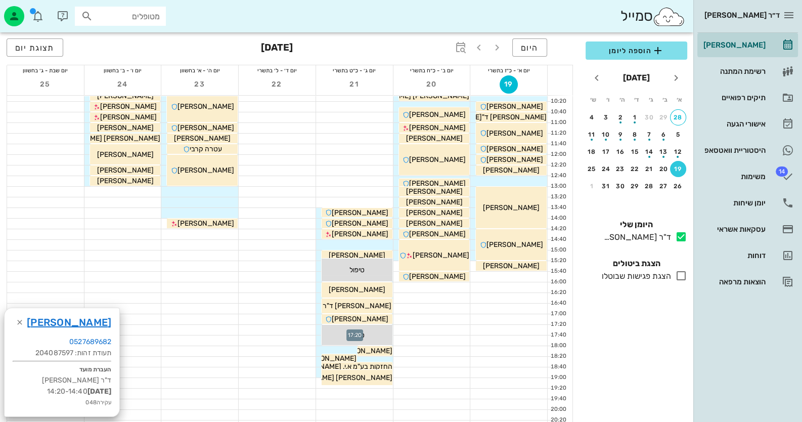
click at [317, 330] on div at bounding box center [354, 330] width 77 height 10
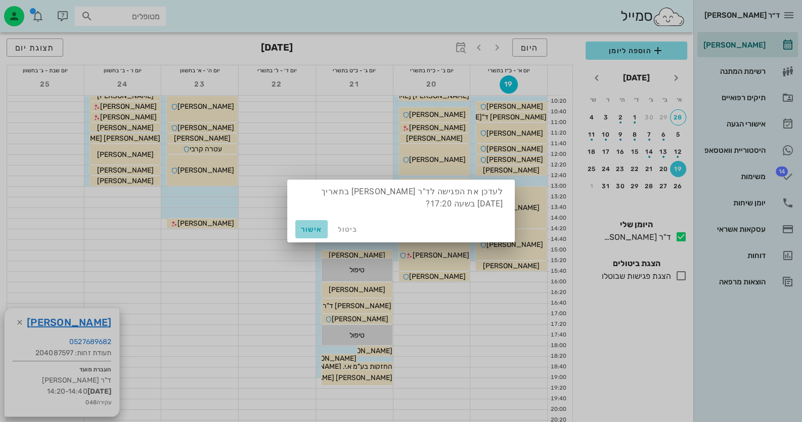
click at [316, 230] on span "אישור" at bounding box center [311, 229] width 24 height 9
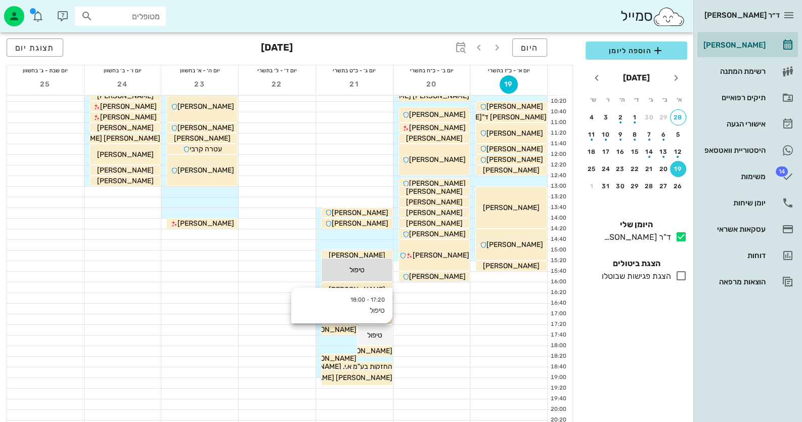
click at [381, 335] on span "טיפול" at bounding box center [374, 335] width 15 height 9
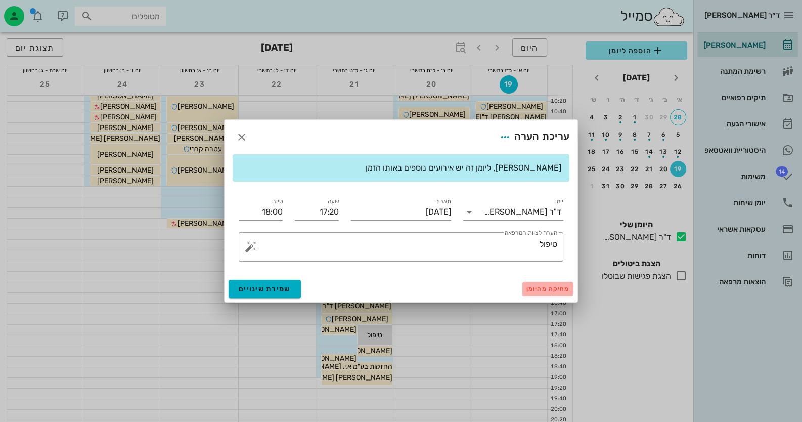
click at [552, 289] on span "מחיקה מהיומן" at bounding box center [548, 288] width 43 height 7
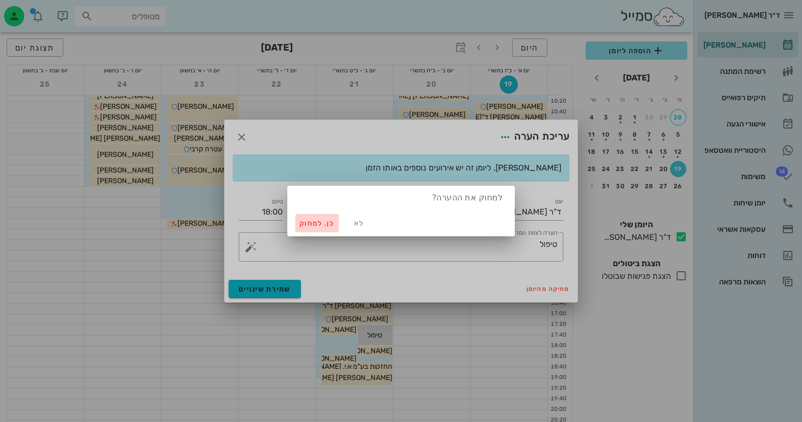
click at [302, 223] on span "כן. למחוק" at bounding box center [316, 223] width 35 height 9
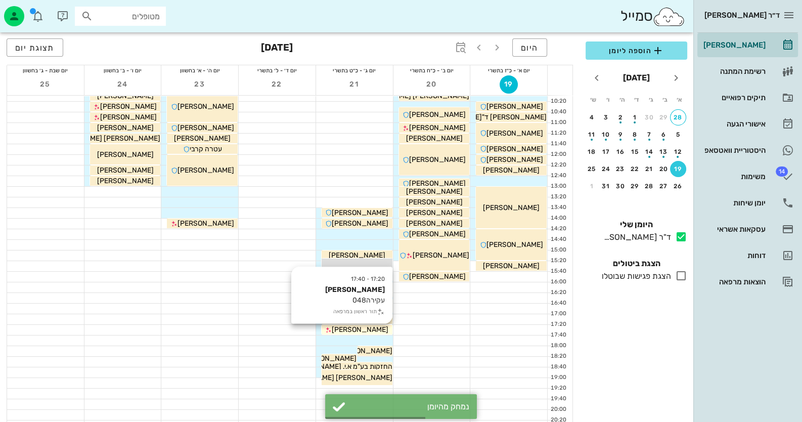
click at [377, 327] on div "[PERSON_NAME]" at bounding box center [357, 329] width 71 height 11
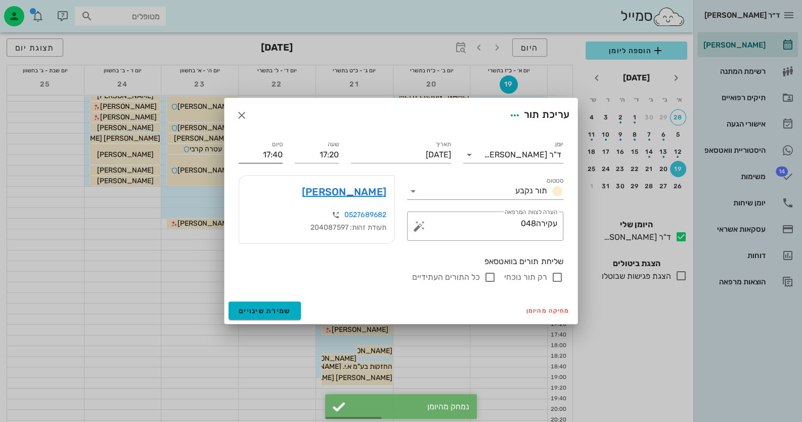
click at [267, 153] on input "17:40" at bounding box center [261, 155] width 44 height 16
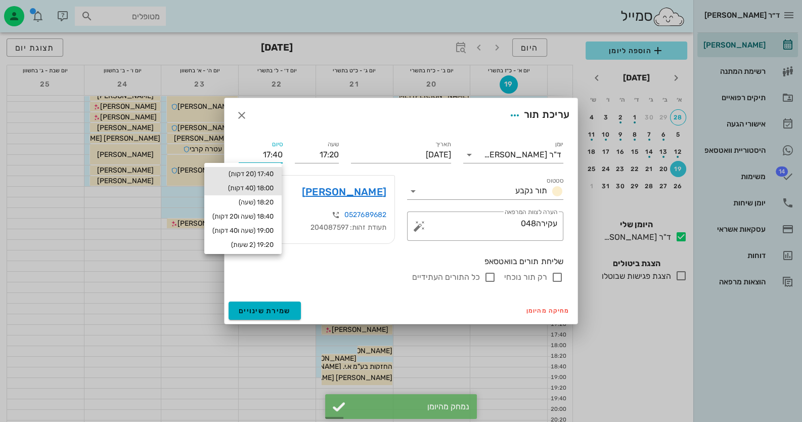
click at [268, 184] on div "18:00 (40 דקות)" at bounding box center [242, 188] width 61 height 8
type input "18:00"
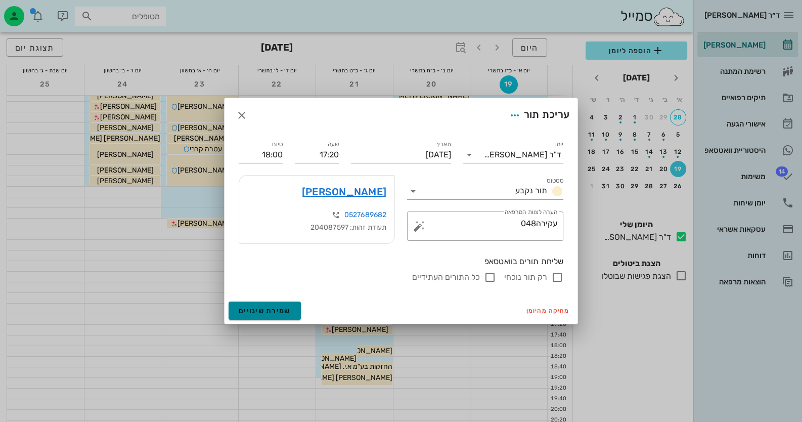
click at [283, 313] on span "שמירת שינויים" at bounding box center [265, 311] width 52 height 9
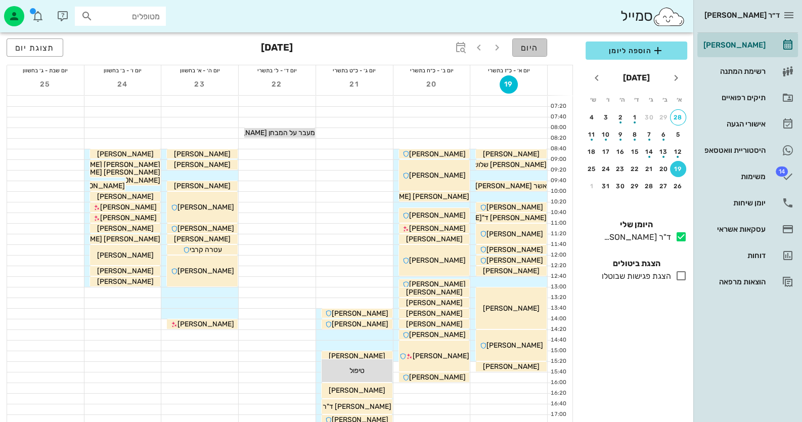
click at [536, 51] on span "היום" at bounding box center [530, 48] width 18 height 10
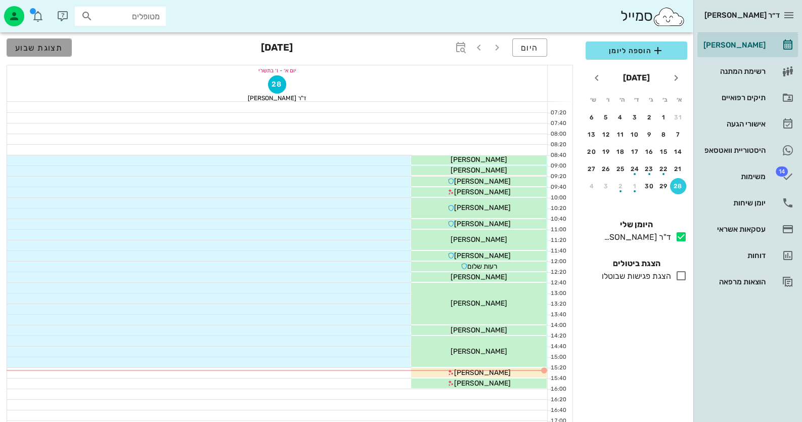
click at [66, 46] on button "תצוגת שבוע" at bounding box center [39, 47] width 65 height 18
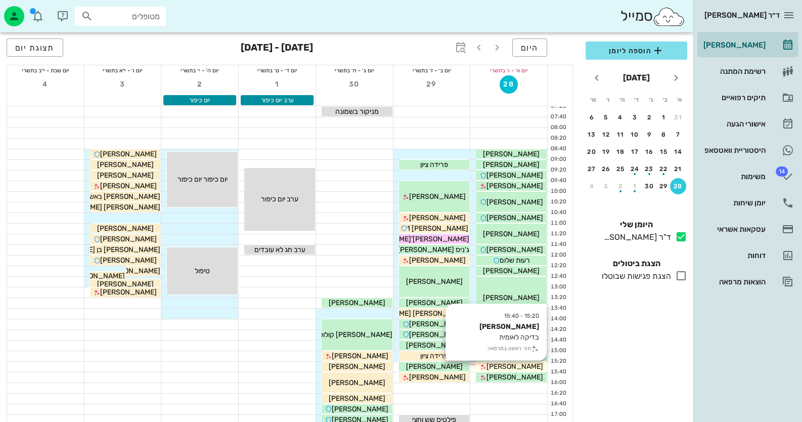
click at [523, 361] on div "[PERSON_NAME]" at bounding box center [511, 366] width 71 height 11
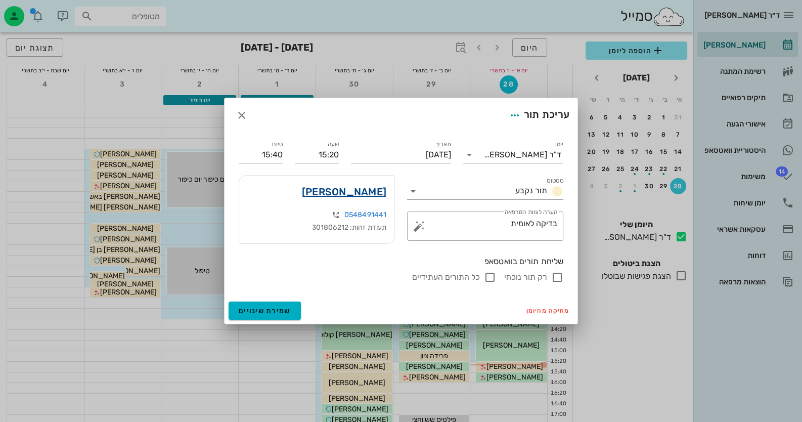
click at [376, 193] on link "[PERSON_NAME]" at bounding box center [344, 192] width 84 height 16
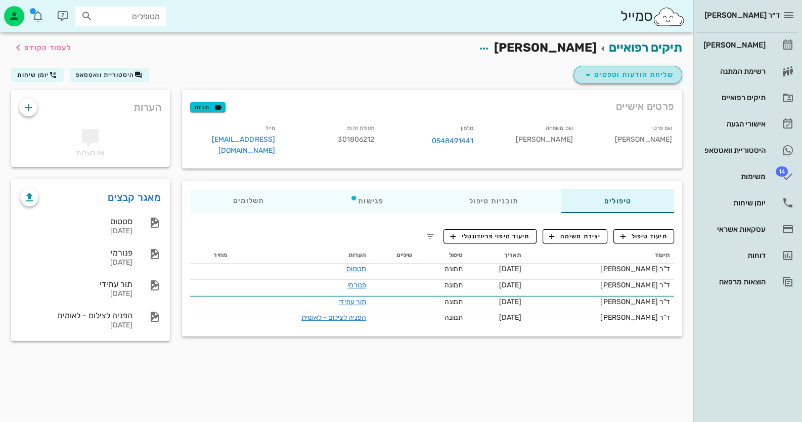
click at [641, 70] on span "שליחת הודעות וטפסים" at bounding box center [628, 75] width 92 height 12
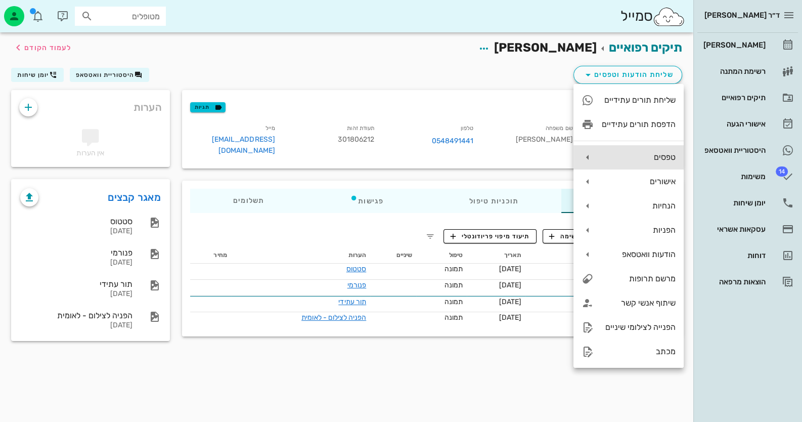
click at [642, 154] on div "טפסים" at bounding box center [639, 157] width 74 height 10
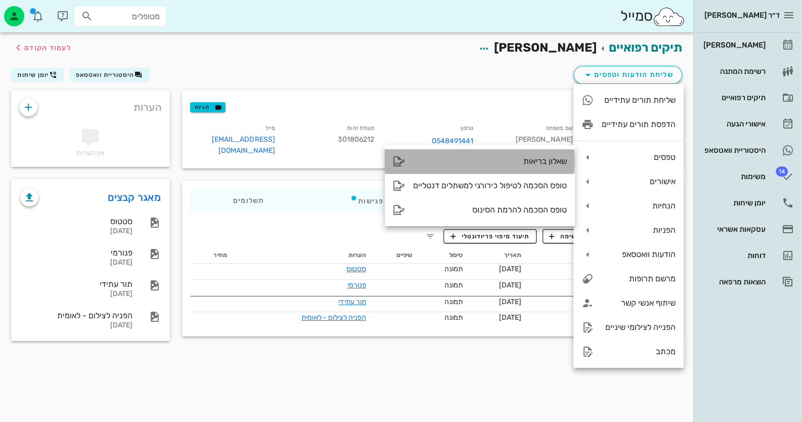
click at [497, 169] on div "שאלון בריאות" at bounding box center [480, 161] width 190 height 24
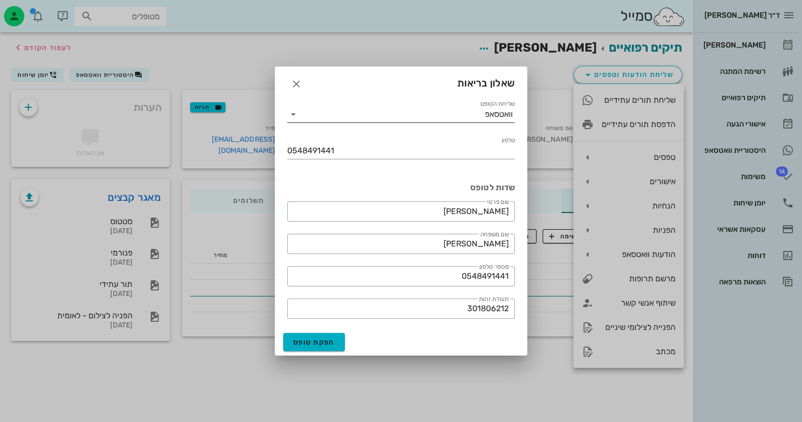
click at [298, 115] on icon at bounding box center [293, 114] width 12 height 12
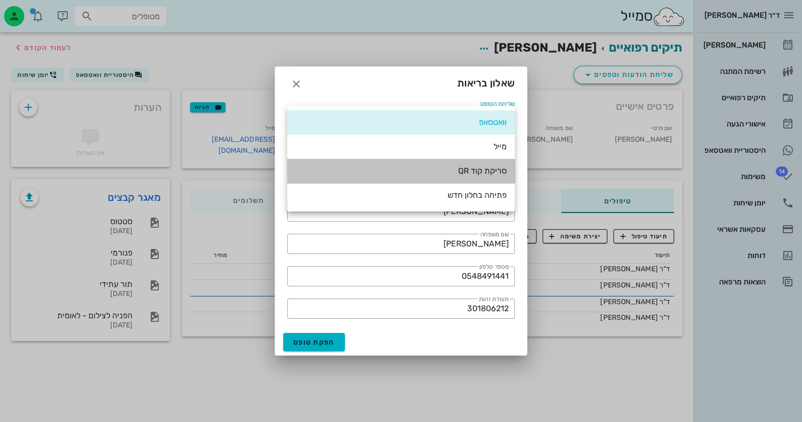
click at [496, 166] on div "סריקת קוד QR" at bounding box center [400, 171] width 211 height 10
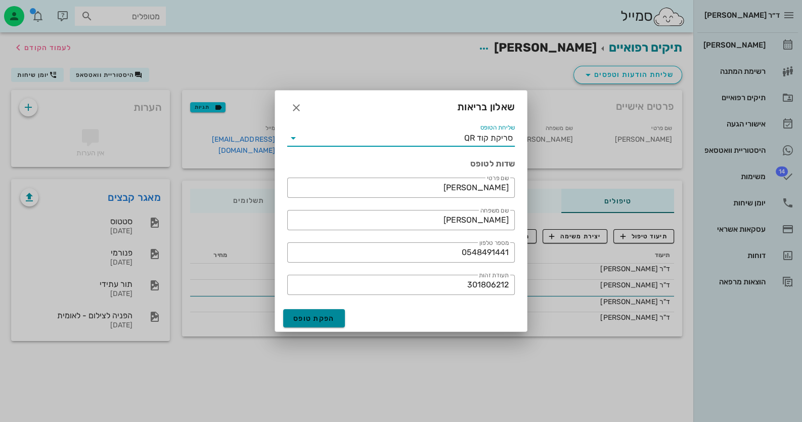
click at [314, 313] on button "הפקת טופס" at bounding box center [314, 318] width 62 height 18
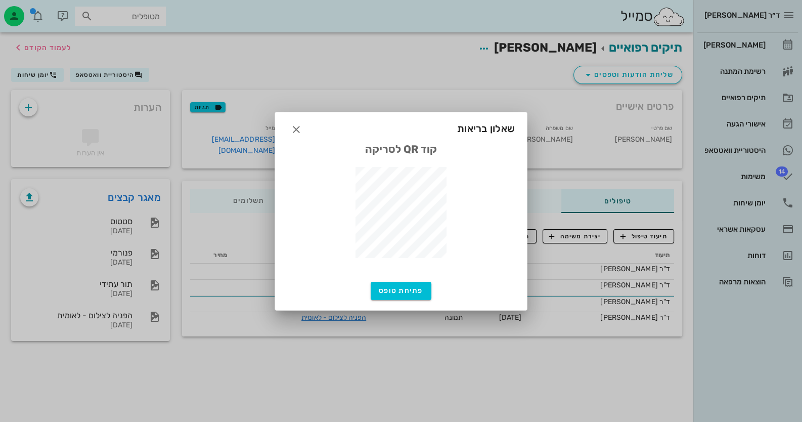
click at [115, 207] on div at bounding box center [401, 211] width 802 height 422
click at [116, 218] on div at bounding box center [401, 211] width 802 height 422
click at [297, 131] on icon "button" at bounding box center [296, 129] width 12 height 12
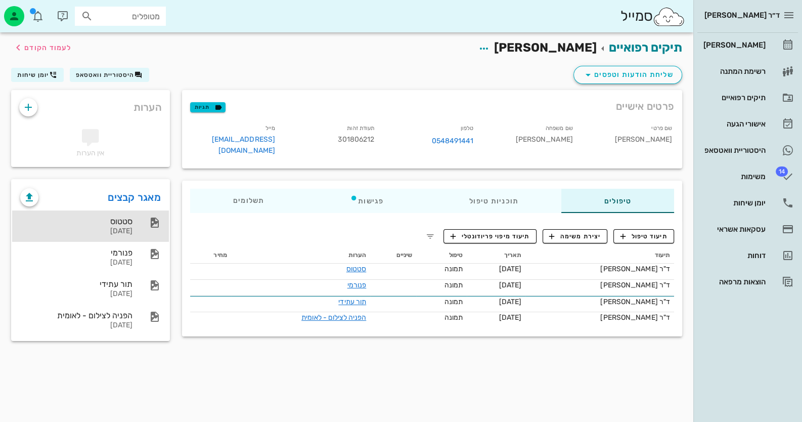
click at [103, 235] on div "סטטוס [DATE]" at bounding box center [76, 225] width 112 height 31
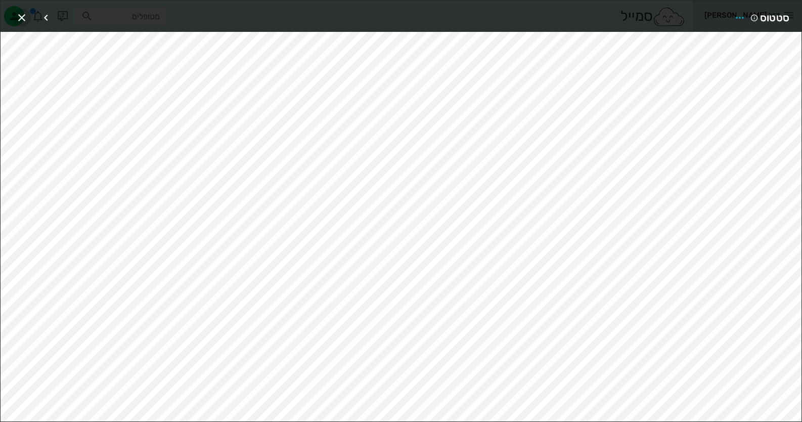
click at [15, 17] on span "button" at bounding box center [22, 18] width 18 height 12
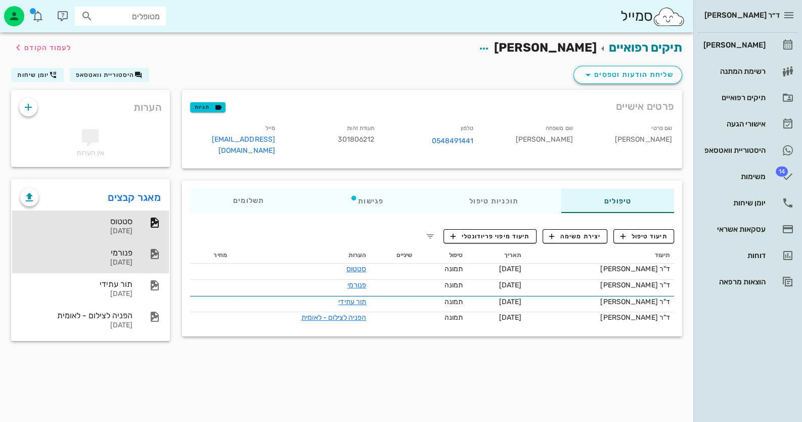
click at [124, 259] on div "[DATE]" at bounding box center [76, 263] width 112 height 9
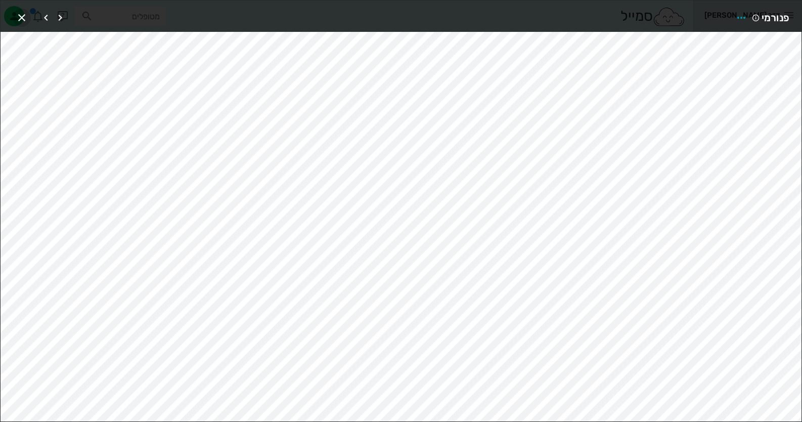
click at [22, 16] on icon "button" at bounding box center [22, 18] width 12 height 12
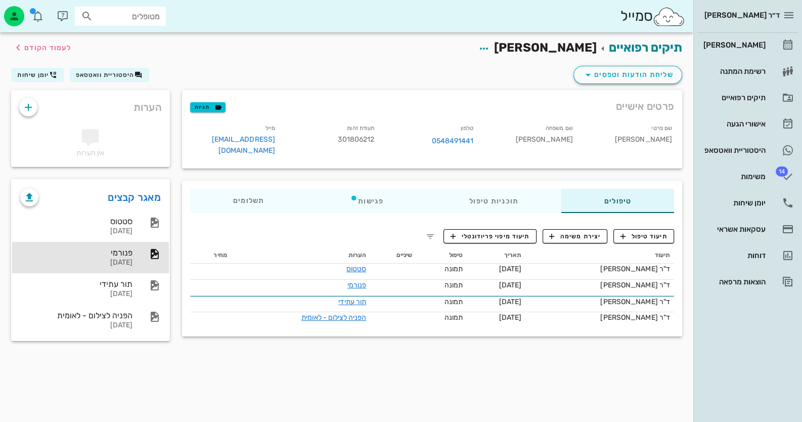
click at [238, 367] on div "תיקים רפואיים [PERSON_NAME] לעמוד הקודם שליחת הודעות וטפסים היסטוריית וואטסאפ י…" at bounding box center [347, 227] width 694 height 390
click at [553, 232] on icon "button" at bounding box center [551, 236] width 9 height 9
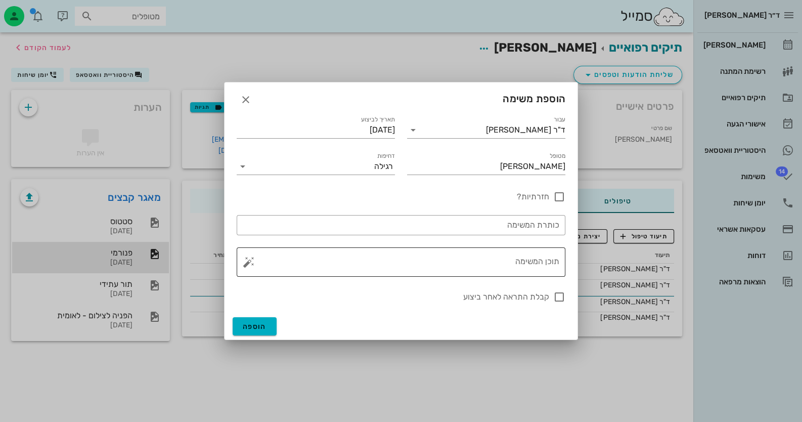
click at [531, 254] on div "תוכן המשימה" at bounding box center [405, 261] width 309 height 29
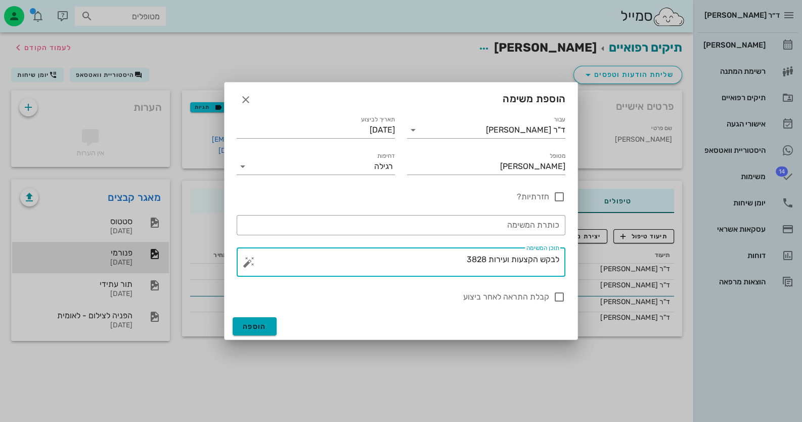
type textarea "לבקש הקצעות ועירות 3828"
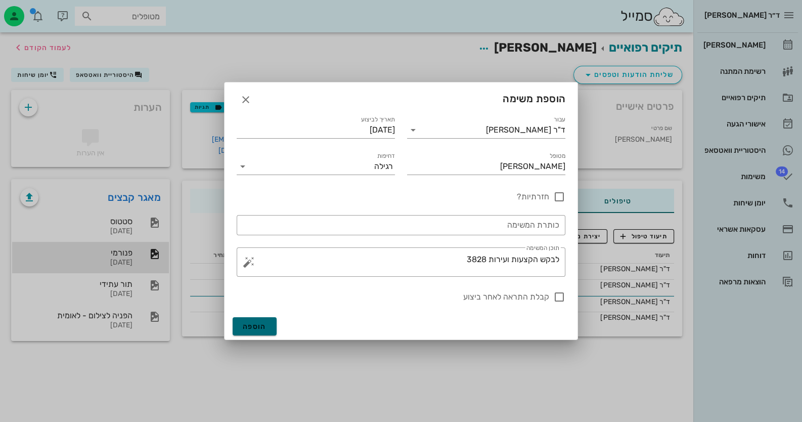
click at [261, 325] on span "הוספה" at bounding box center [255, 326] width 24 height 9
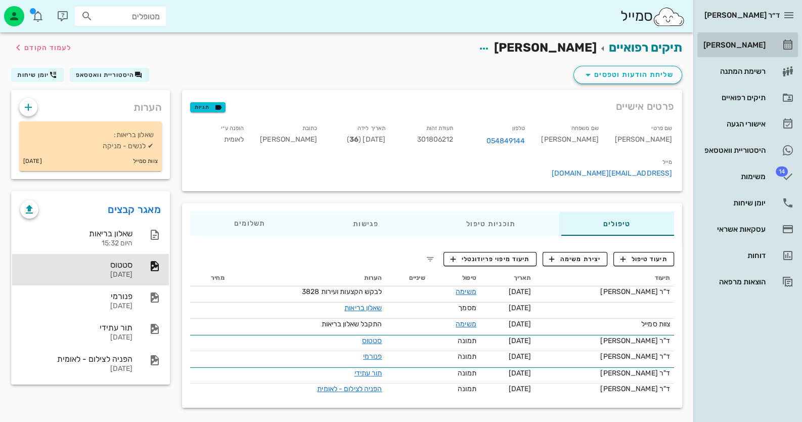
click at [753, 46] on div "[PERSON_NAME]" at bounding box center [734, 45] width 64 height 8
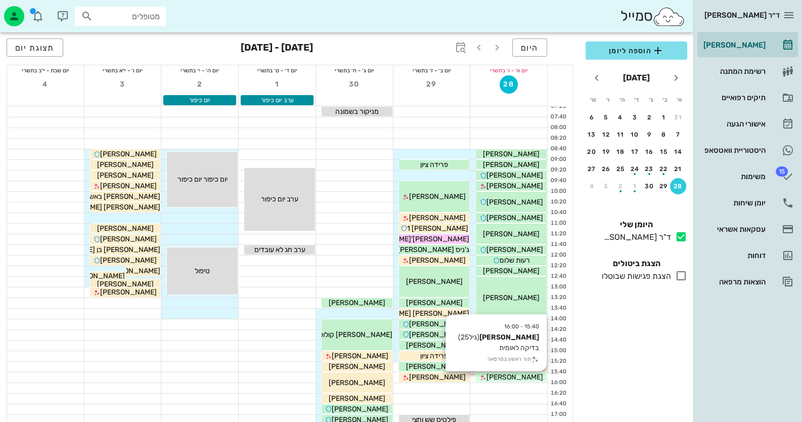
click at [514, 378] on span "[PERSON_NAME]" at bounding box center [515, 377] width 57 height 9
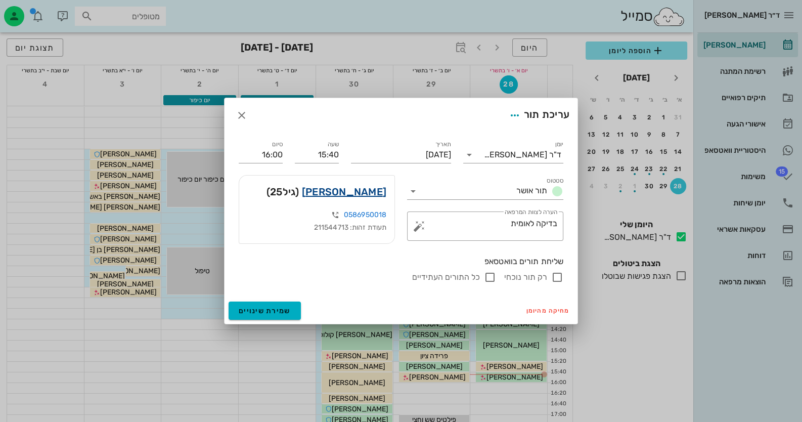
click at [362, 192] on link "[PERSON_NAME]" at bounding box center [344, 192] width 84 height 16
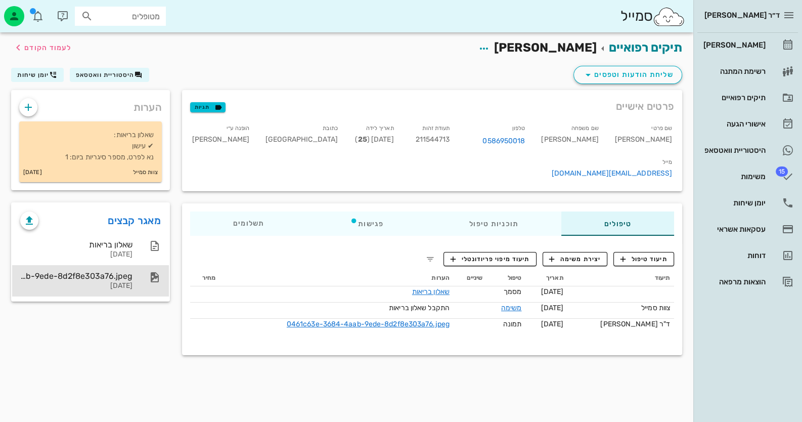
click at [129, 285] on div "[DATE]" at bounding box center [76, 286] width 112 height 9
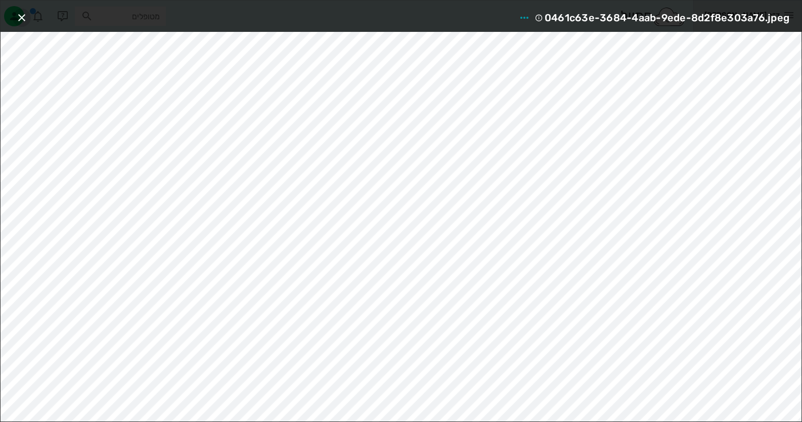
click at [16, 14] on icon "button" at bounding box center [22, 18] width 12 height 12
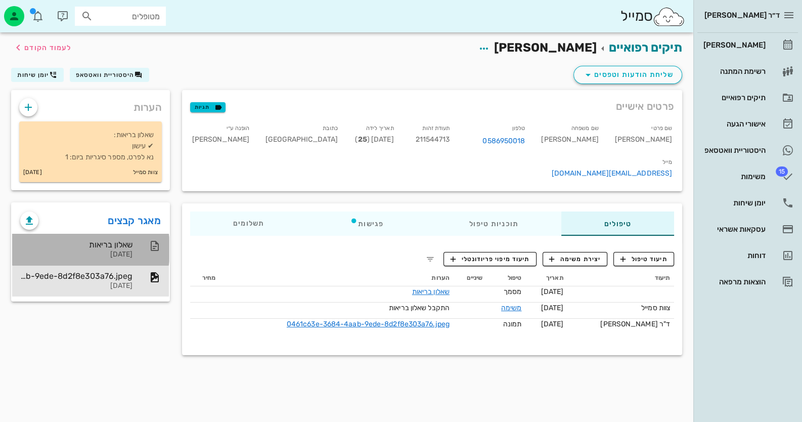
click at [141, 248] on div at bounding box center [150, 246] width 22 height 12
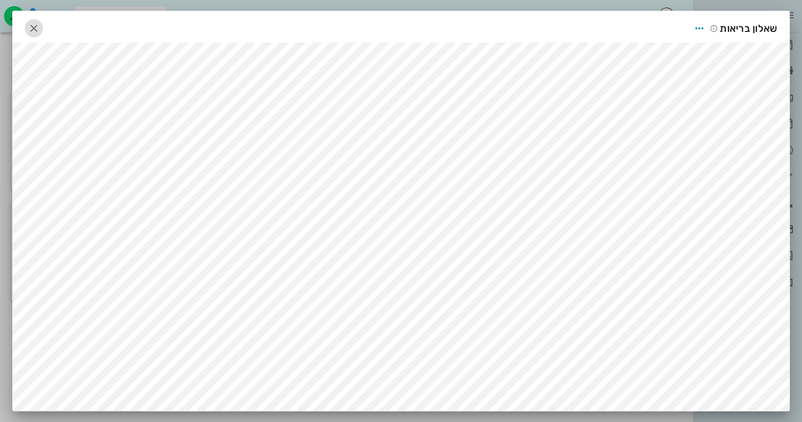
click at [39, 27] on icon "button" at bounding box center [34, 28] width 12 height 12
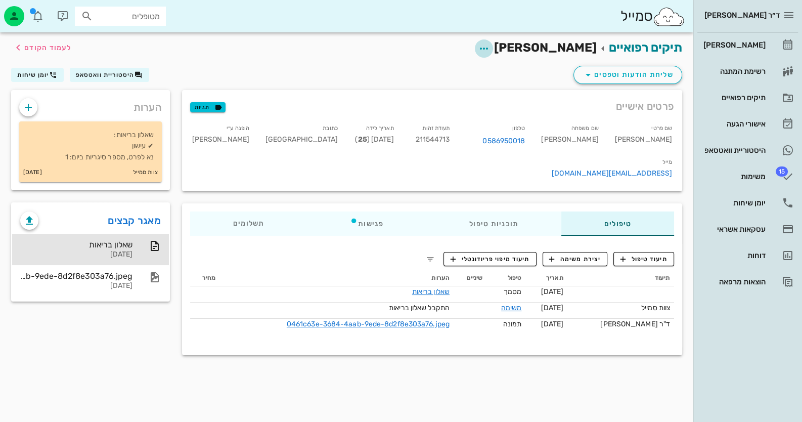
click at [490, 48] on icon "button" at bounding box center [484, 48] width 12 height 12
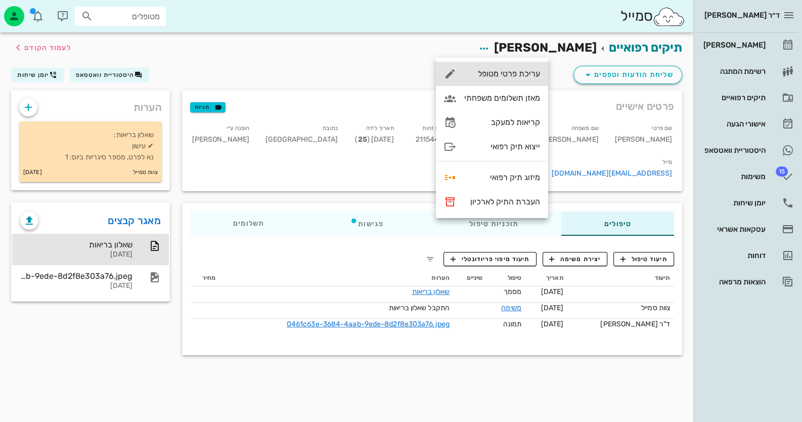
click at [531, 70] on div "עריכת פרטי מטופל" at bounding box center [502, 74] width 76 height 10
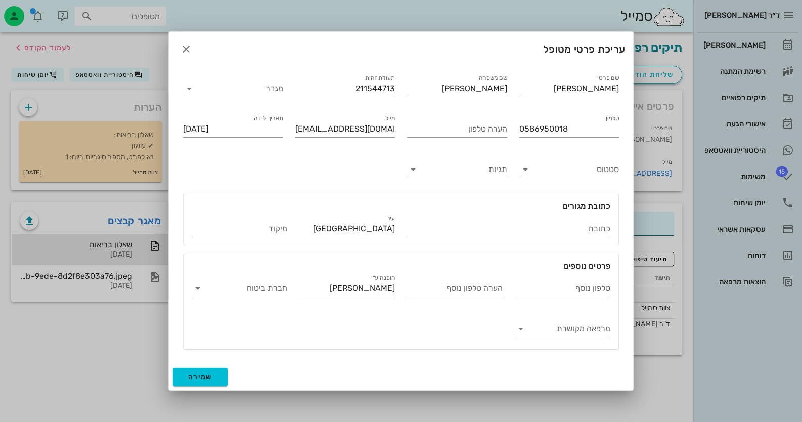
click at [244, 294] on input "חברת ביטוח" at bounding box center [247, 288] width 79 height 16
click at [245, 294] on div "קופ"ח לאומית" at bounding box center [239, 296] width 79 height 10
click at [206, 375] on span "שמירה" at bounding box center [200, 377] width 24 height 9
type input "[DATE]"
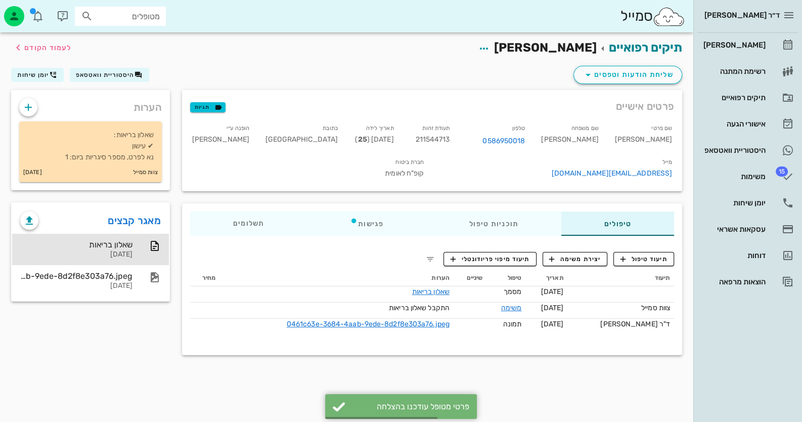
click at [210, 101] on div "תגיות" at bounding box center [207, 106] width 35 height 16
click at [213, 100] on div "תגיות" at bounding box center [207, 106] width 35 height 16
click at [214, 105] on icon "button" at bounding box center [218, 107] width 9 height 9
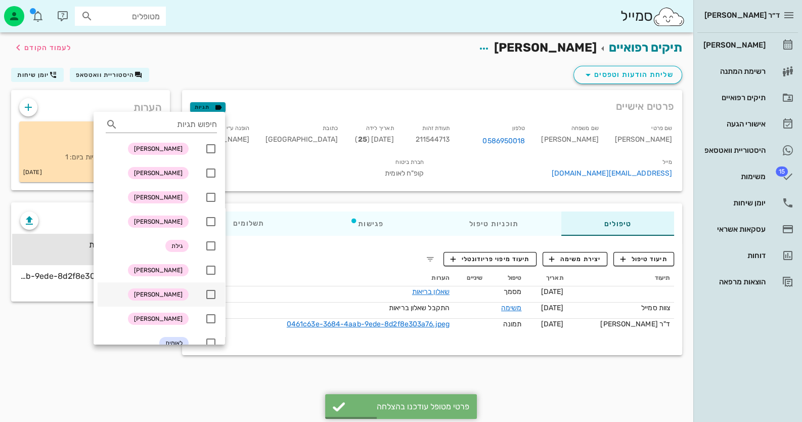
scroll to position [101, 0]
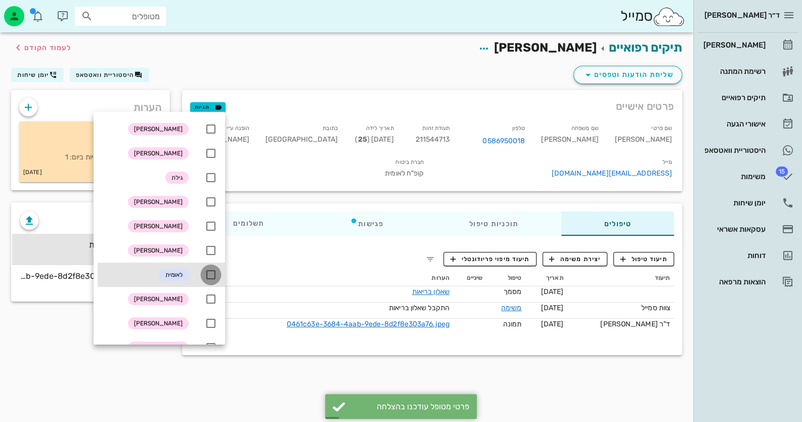
click at [212, 275] on div at bounding box center [210, 274] width 17 height 17
checkbox input "true"
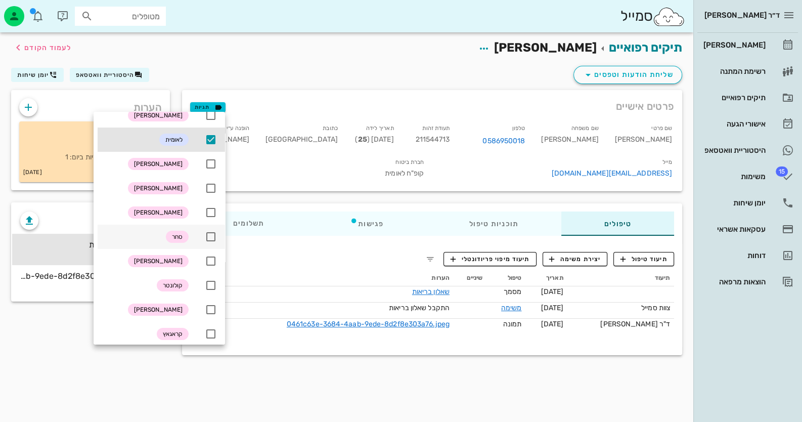
scroll to position [241, 0]
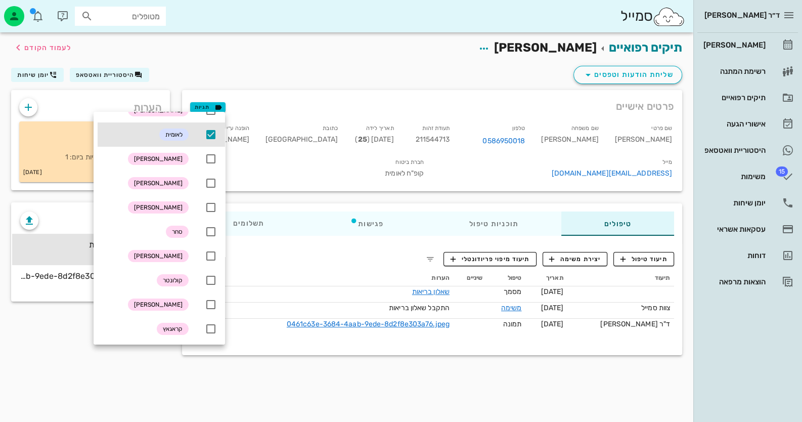
click at [274, 276] on th "הערות" at bounding box center [337, 278] width 234 height 16
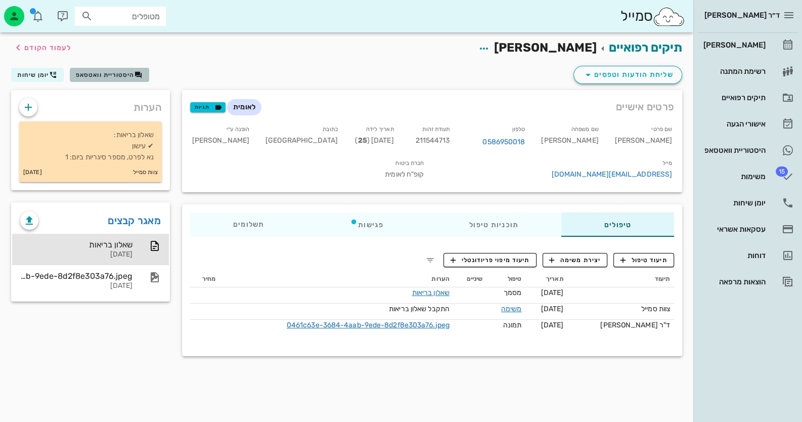
click at [110, 71] on span "היסטוריית וואטסאפ" at bounding box center [109, 75] width 67 height 8
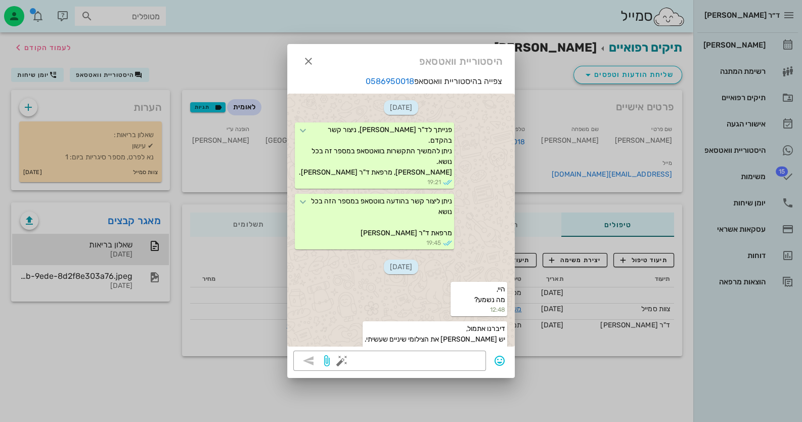
scroll to position [1305, 0]
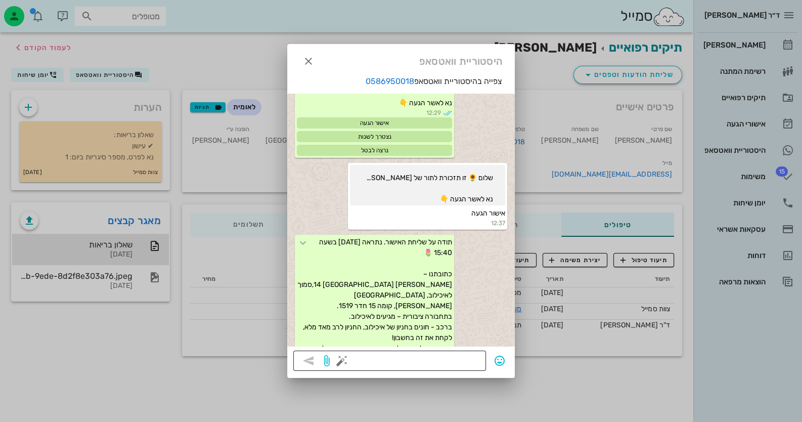
click at [344, 358] on button "button" at bounding box center [342, 361] width 12 height 12
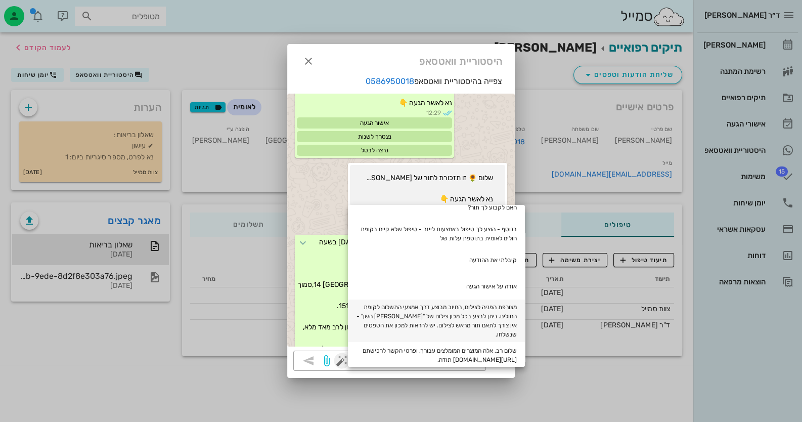
scroll to position [101, 0]
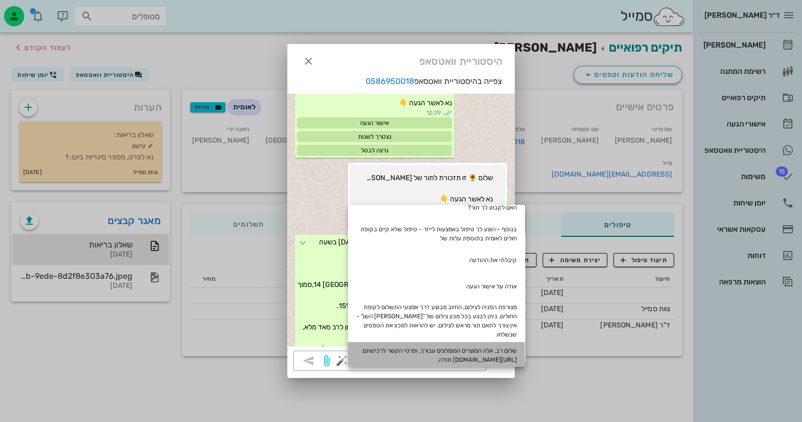
click at [458, 342] on div "שלום רב, אלה המוצרים המומלצים עבורך, ופרטי הקשר לרכישתם [URL][DOMAIN_NAME] תודה." at bounding box center [436, 355] width 177 height 26
type textarea "שלום רב, אלה המוצרים המומלצים עבורך, ופרטי הקשר לרכישתם [URL][DOMAIN_NAME] תודה."
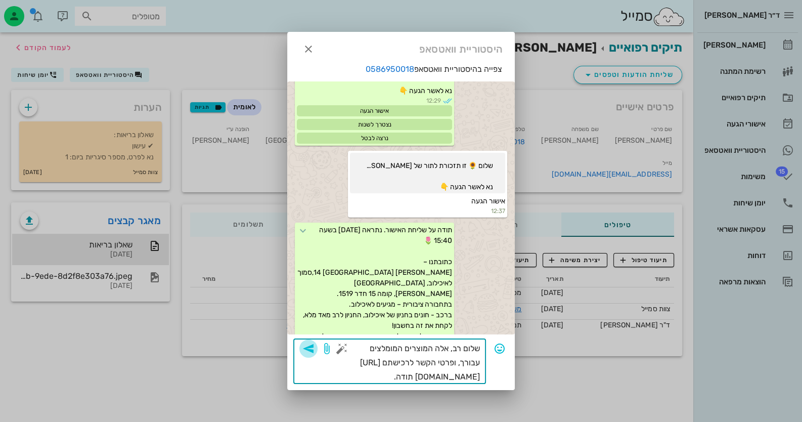
click at [315, 344] on span "button" at bounding box center [308, 348] width 18 height 12
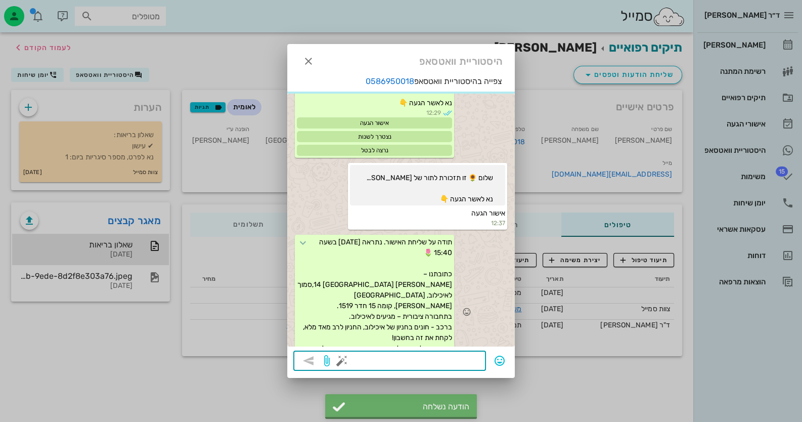
scroll to position [1403, 0]
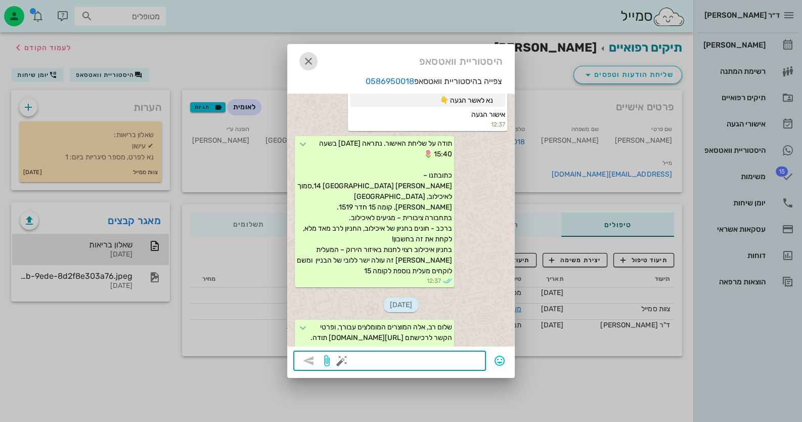
click at [308, 58] on icon "button" at bounding box center [309, 61] width 12 height 12
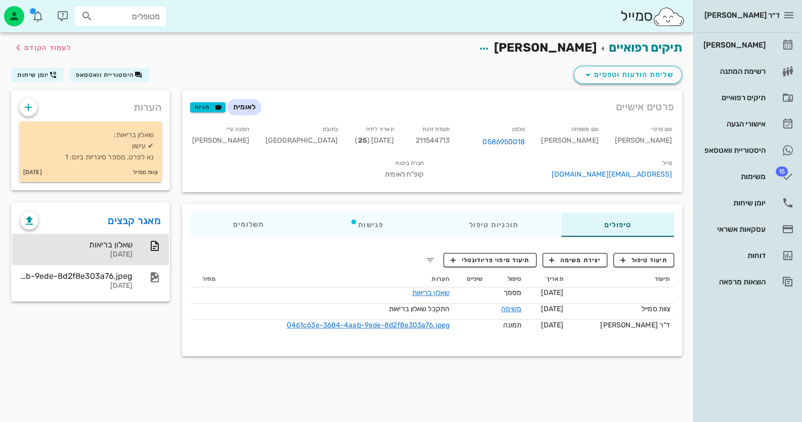
click at [143, 19] on input "מטופלים" at bounding box center [127, 16] width 65 height 13
type input "0542202978"
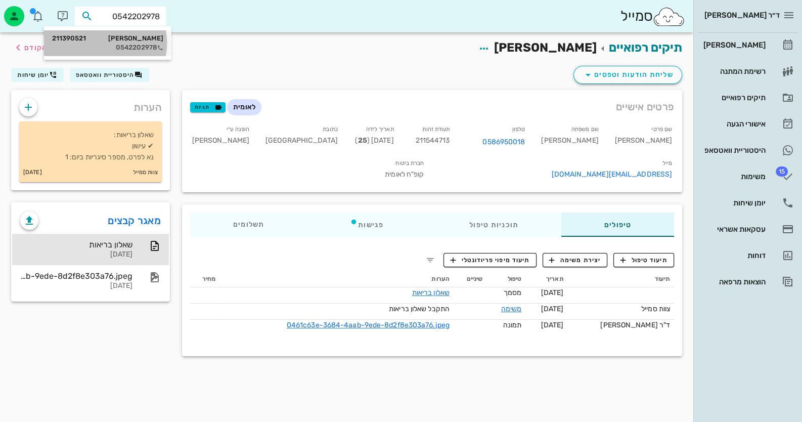
click at [132, 41] on div "[PERSON_NAME] 211390521" at bounding box center [107, 38] width 111 height 8
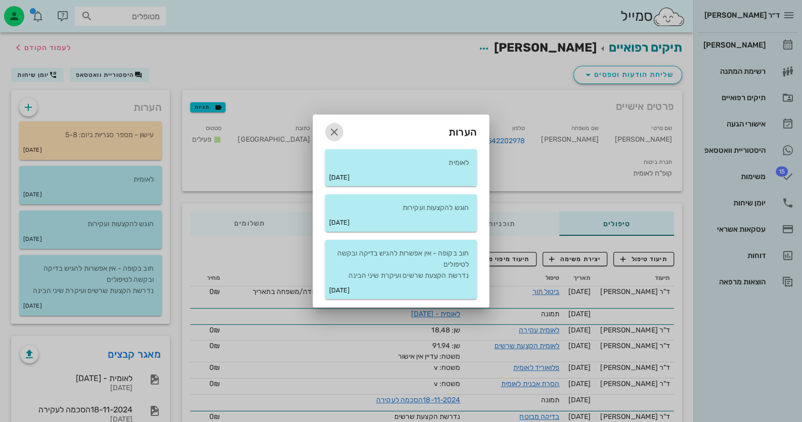
click at [338, 136] on icon "button" at bounding box center [334, 132] width 12 height 12
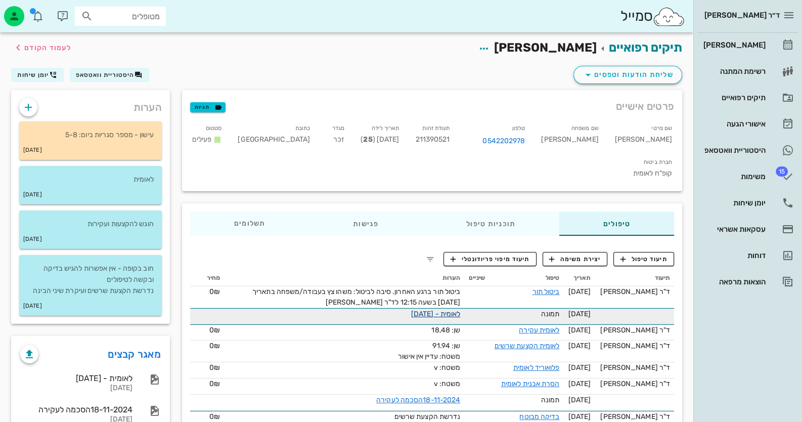
click at [423, 310] on link "לאומית - [DATE]" at bounding box center [436, 314] width 50 height 9
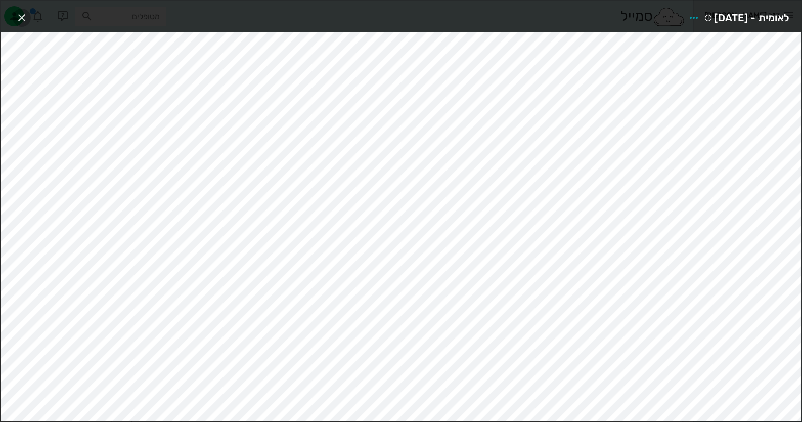
click at [19, 17] on icon "button" at bounding box center [22, 18] width 12 height 12
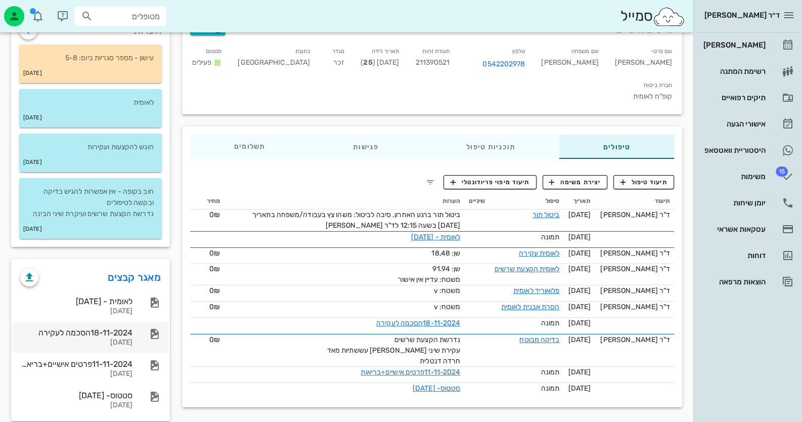
scroll to position [91, 0]
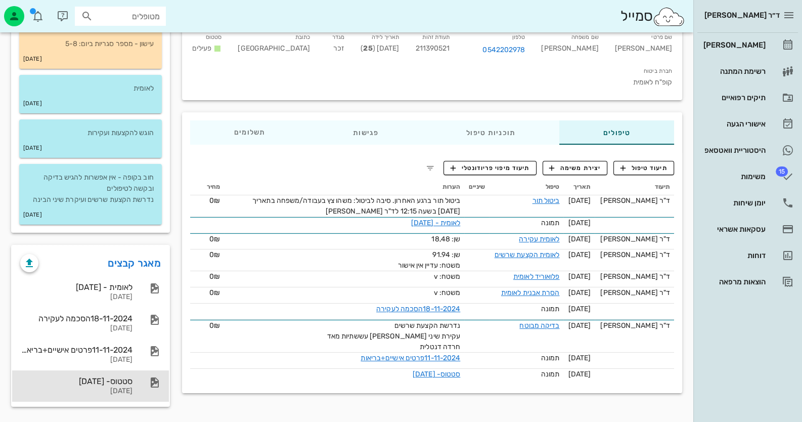
click at [123, 389] on div "[DATE]" at bounding box center [76, 391] width 112 height 9
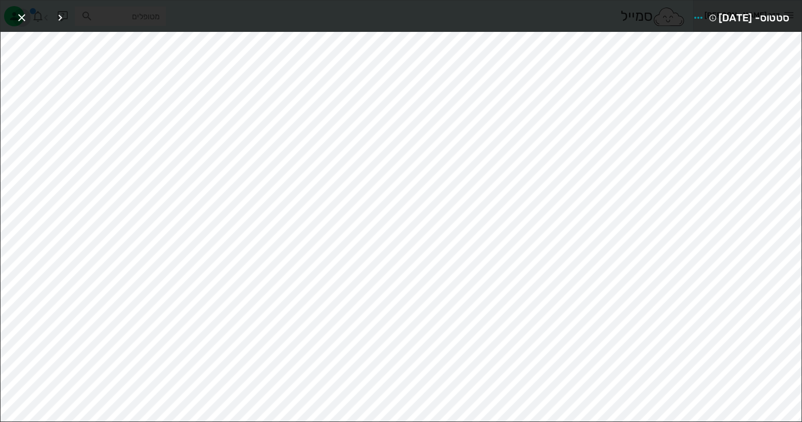
click at [22, 14] on icon "button" at bounding box center [22, 18] width 12 height 12
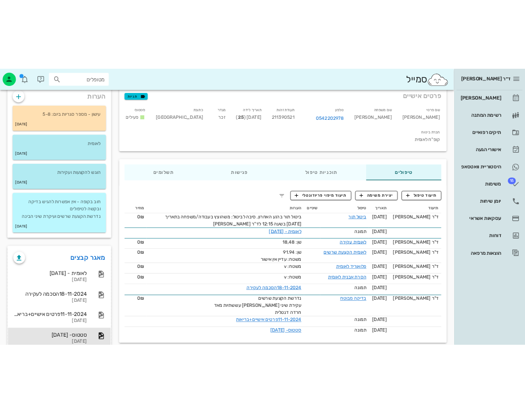
scroll to position [0, 0]
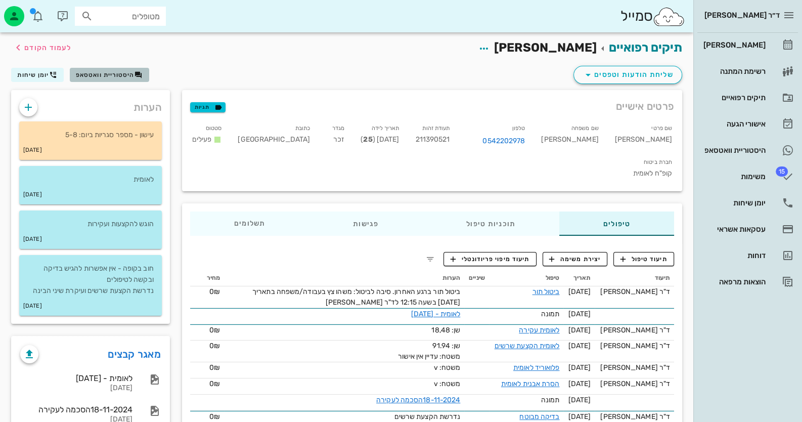
click at [121, 80] on button "היסטוריית וואטסאפ" at bounding box center [109, 75] width 79 height 14
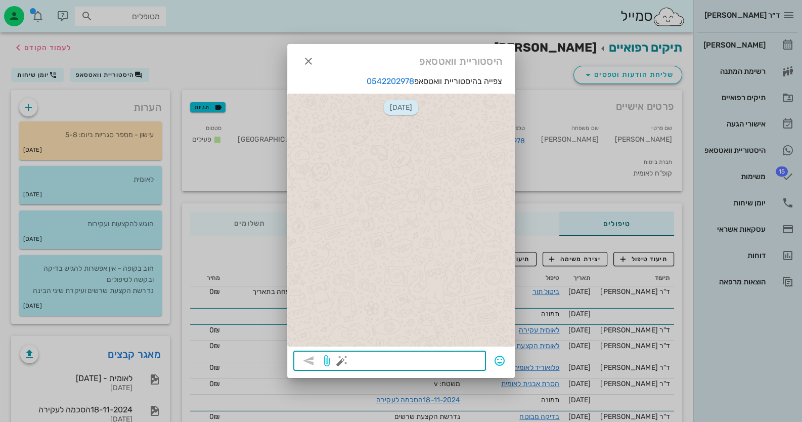
click at [473, 364] on textarea at bounding box center [412, 362] width 136 height 16
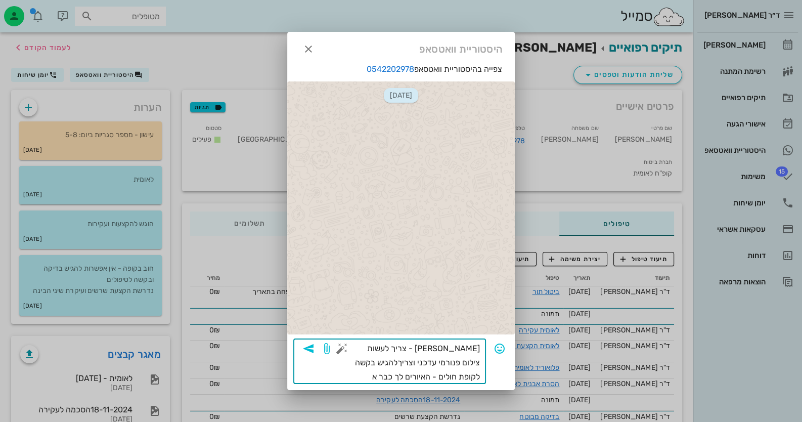
click at [442, 361] on textarea "[PERSON_NAME] - צריך לעשות צילום פנורמי עדכני וצריךלהגיש בקשה לקופת חולים - האי…" at bounding box center [412, 362] width 136 height 42
click at [441, 363] on textarea "[PERSON_NAME] - צריך לעשות צילום פנורמי עדכני וצריךנלהגיש בקשה לקופת חולים - הא…" at bounding box center [412, 362] width 136 height 42
click at [434, 364] on textarea "[PERSON_NAME] - צריך לעשות צילום פנורמי עדכני וצריךנלהגיש בקשה לקופת חולים - הא…" at bounding box center [412, 362] width 136 height 42
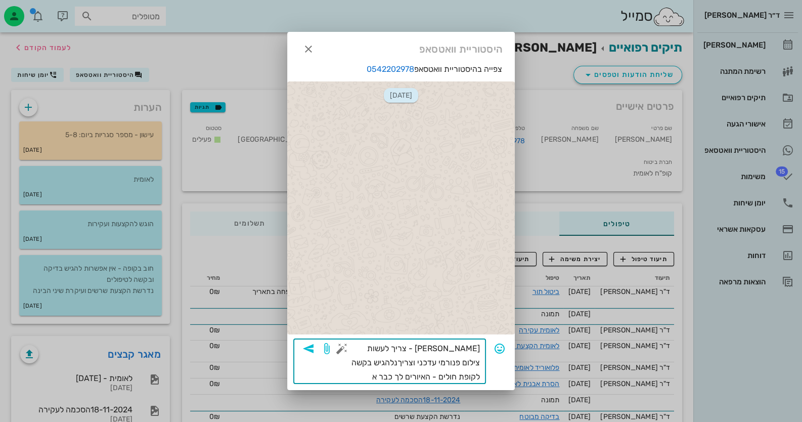
click at [441, 363] on textarea "[PERSON_NAME] - צריך לעשות צילום פנורמי עדכני וצריךנלהגיש בקשה לקופת חולים - הא…" at bounding box center [412, 362] width 136 height 42
click at [440, 362] on textarea "[PERSON_NAME] - צריך לעשות צילום פנורמי עדכני וצריךנלהגיש בקשה לקופת חולים - הא…" at bounding box center [412, 362] width 136 height 42
click at [462, 376] on textarea "[PERSON_NAME] - צריך לעשות צילום פנורמי עדכני וצריך להגיש בקשה לקופת חולים - הא…" at bounding box center [412, 362] width 136 height 42
click at [414, 377] on textarea "[PERSON_NAME] - צריך לעשות צילום פנורמי עדכני וצריך להגיש בקשה לקופת חולים - הא…" at bounding box center [412, 362] width 136 height 42
click at [440, 376] on textarea "[PERSON_NAME] - צריך לעשות צילום פנורמי עדכני וצריך להגיש בקשה לקופת חולים - הא…" at bounding box center [412, 362] width 136 height 42
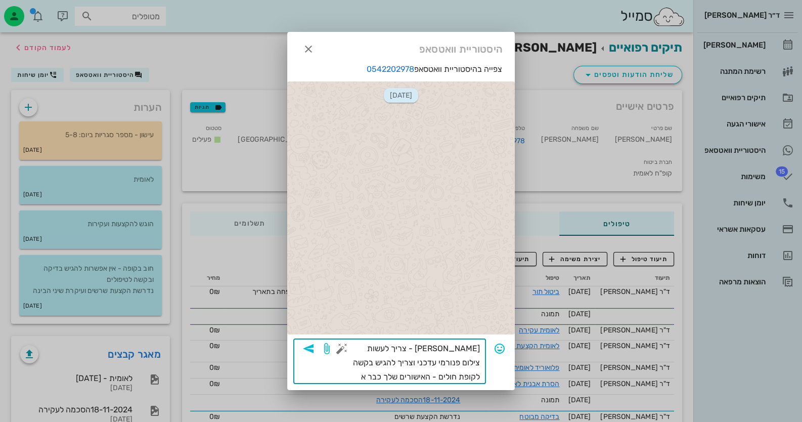
click at [409, 375] on textarea "[PERSON_NAME] - צריך לעשות צילום פנורמי עדכני וצריך להגיש בקשה לקופת חולים - הא…" at bounding box center [412, 362] width 136 height 42
type textarea "[PERSON_NAME] - צריך לעשות צילום פנורמי עדכני וצריך להגיש בקשה לקופת חולים - הא…"
click at [316, 346] on span "button" at bounding box center [308, 348] width 18 height 12
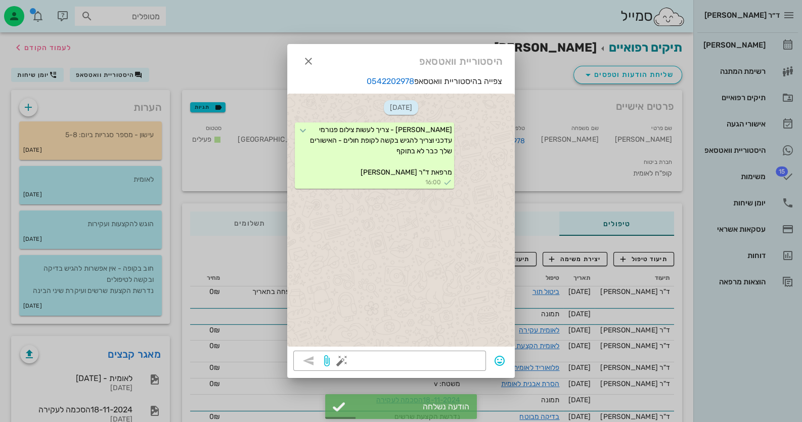
click at [238, 191] on div at bounding box center [401, 211] width 802 height 422
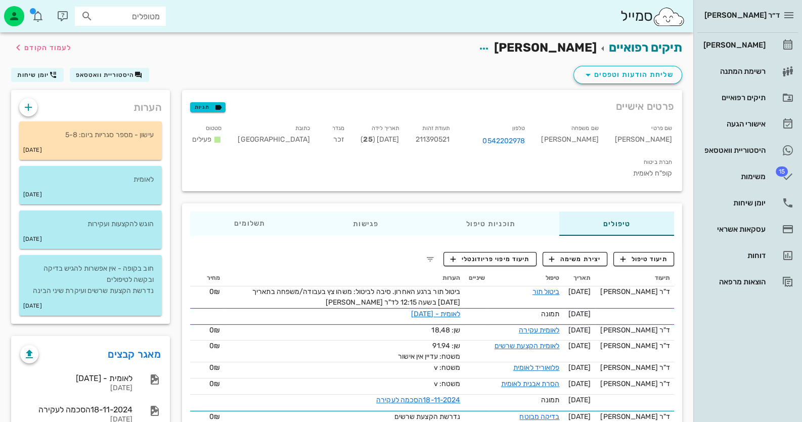
click at [458, 134] on div "תעודת זהות 211390521" at bounding box center [432, 137] width 51 height 34
click at [450, 138] on span "211390521" at bounding box center [432, 139] width 34 height 9
click at [450, 139] on span "211390521" at bounding box center [432, 139] width 34 height 9
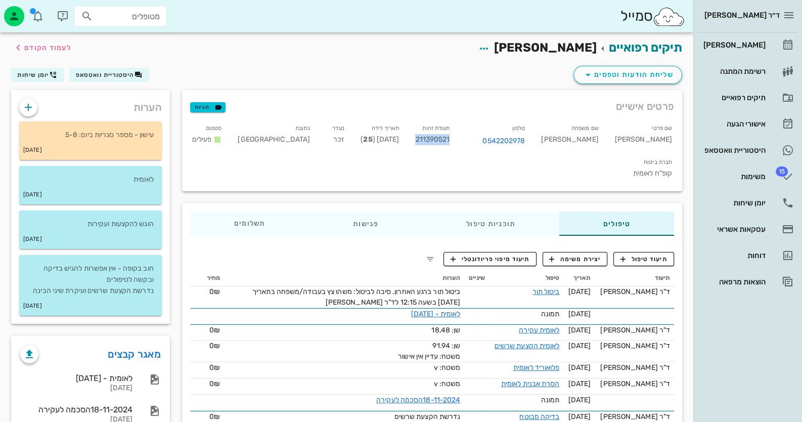
copy span "211390521"
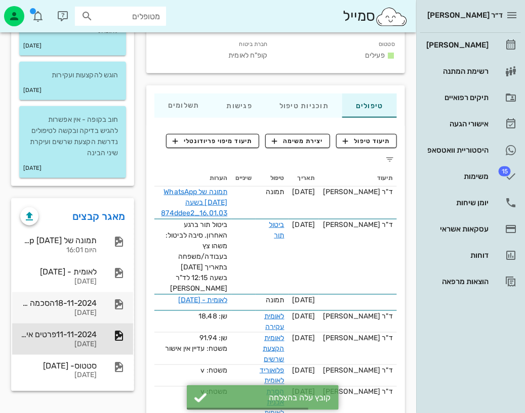
scroll to position [152, 0]
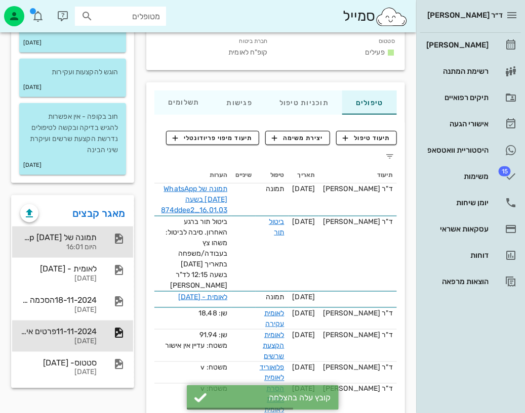
click at [105, 241] on div at bounding box center [114, 239] width 22 height 12
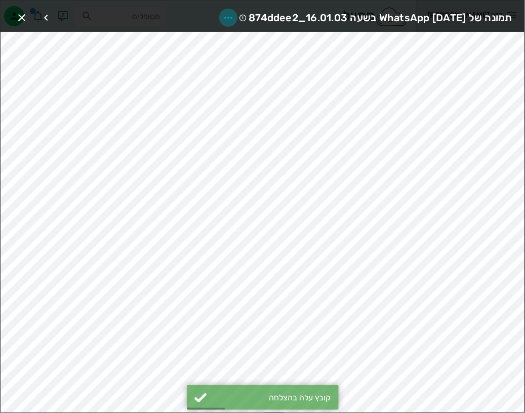
click at [222, 12] on icon "button" at bounding box center [228, 18] width 12 height 12
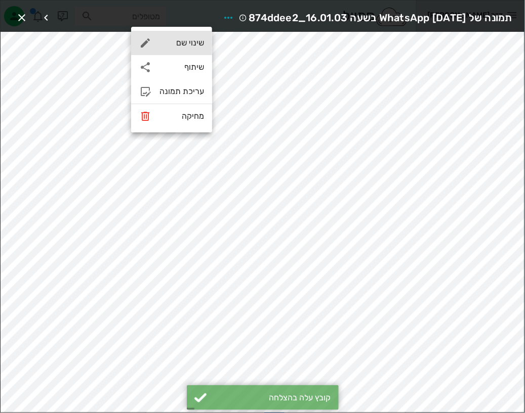
click at [192, 46] on div "שינוי שם" at bounding box center [181, 43] width 45 height 10
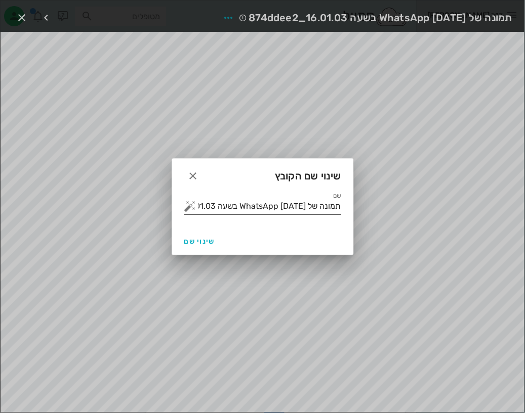
click at [238, 212] on input "תמונה של WhatsApp [DATE] בשעה 16.01.03_874ddee2" at bounding box center [269, 206] width 143 height 16
click at [193, 207] on button "button" at bounding box center [190, 206] width 12 height 12
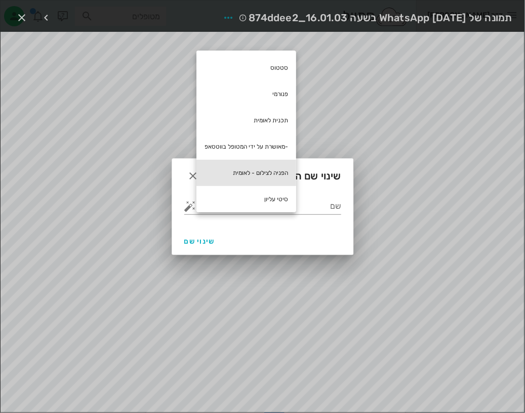
click at [282, 174] on div "הפניה לצילום - לאומית" at bounding box center [246, 173] width 100 height 26
type input "הפניה לצילום - לאומית"
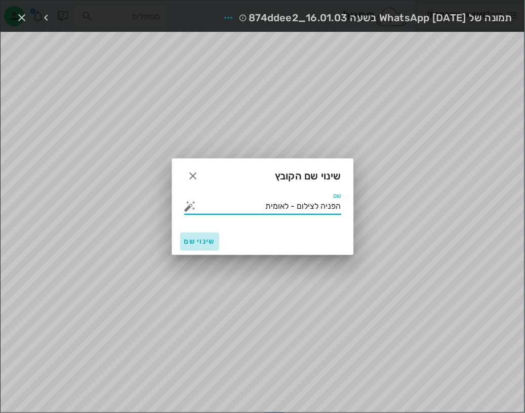
click at [201, 239] on span "שינוי שם" at bounding box center [199, 241] width 31 height 9
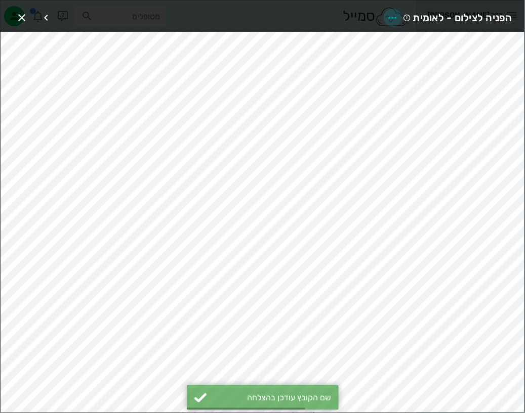
click at [395, 14] on icon "button" at bounding box center [393, 18] width 12 height 12
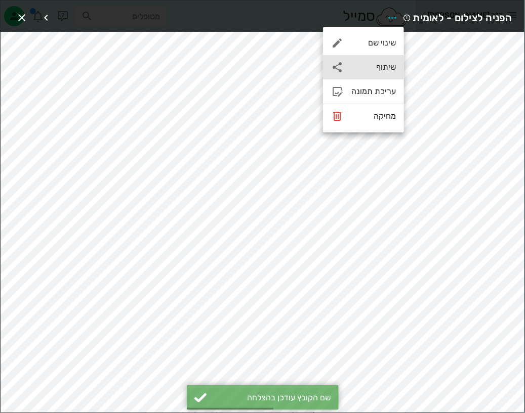
click at [387, 70] on div "שיתוף" at bounding box center [373, 67] width 45 height 10
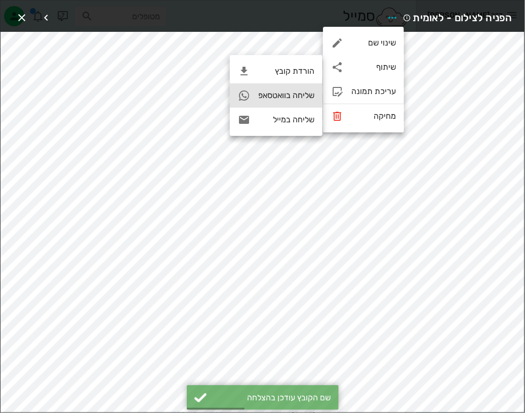
click at [300, 97] on div "שליחה בוואטסאפ" at bounding box center [286, 96] width 56 height 10
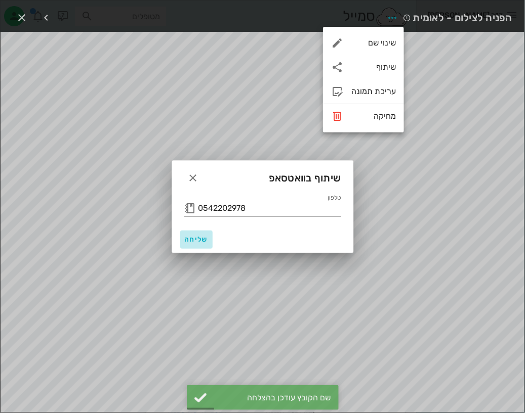
click at [198, 234] on button "שליחה" at bounding box center [196, 240] width 32 height 18
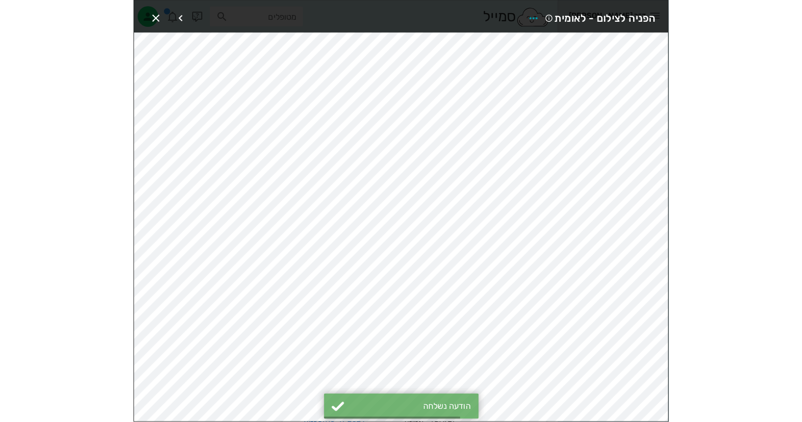
scroll to position [122, 0]
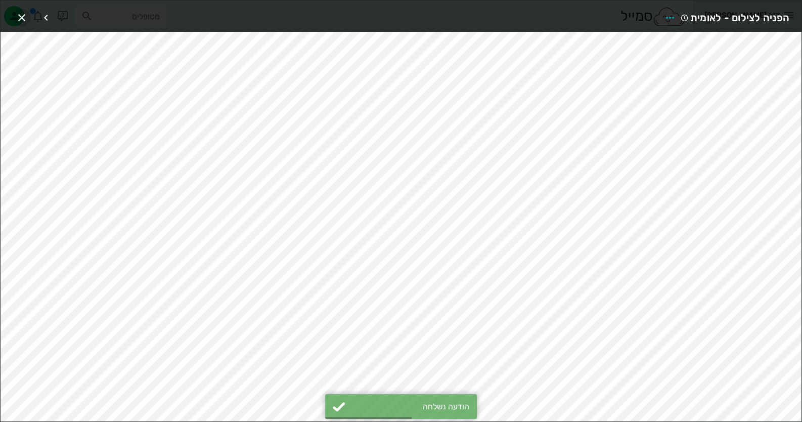
click at [26, 14] on icon "button" at bounding box center [22, 18] width 12 height 12
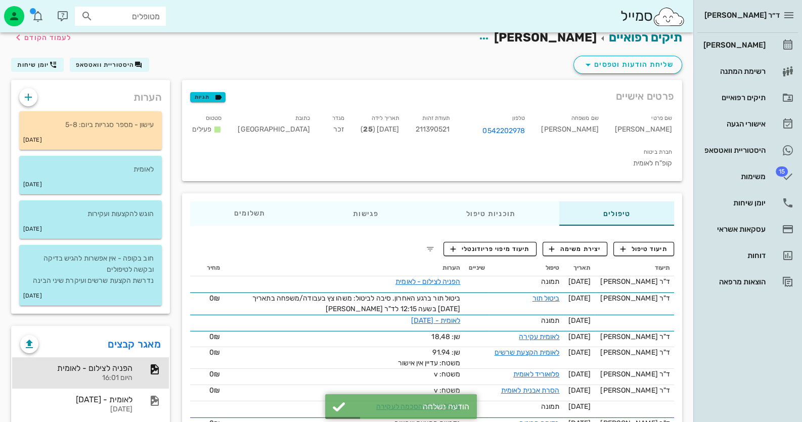
scroll to position [0, 0]
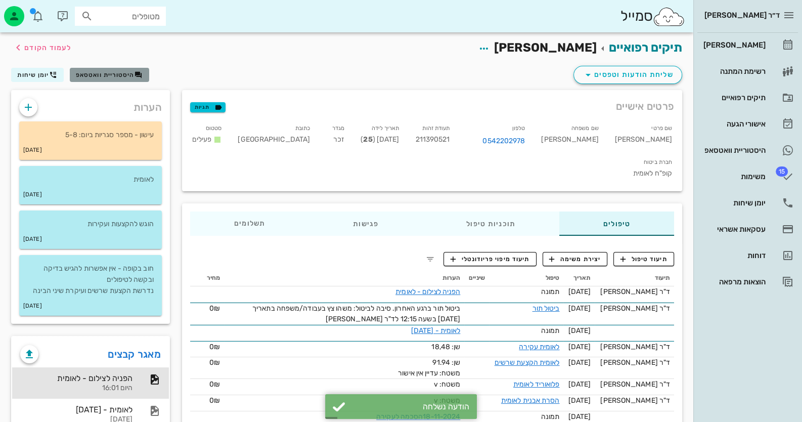
click at [111, 74] on span "היסטוריית וואטסאפ" at bounding box center [105, 74] width 59 height 7
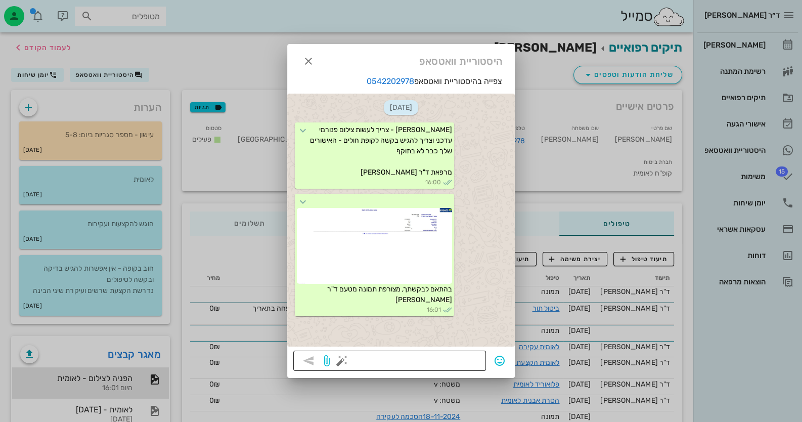
click at [345, 360] on button "button" at bounding box center [342, 361] width 12 height 12
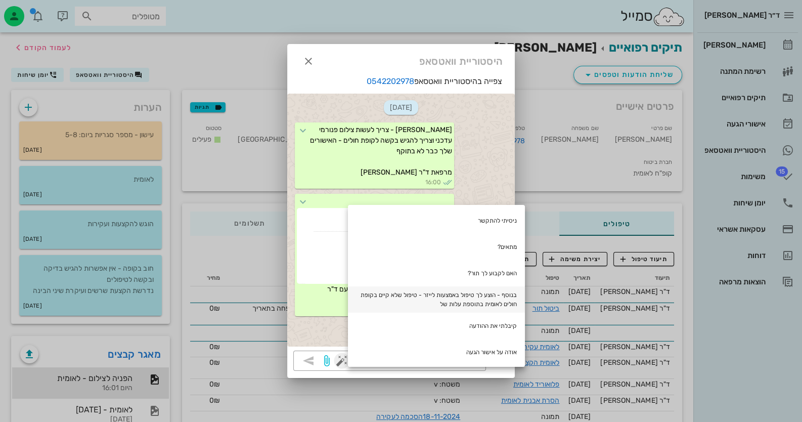
scroll to position [50, 0]
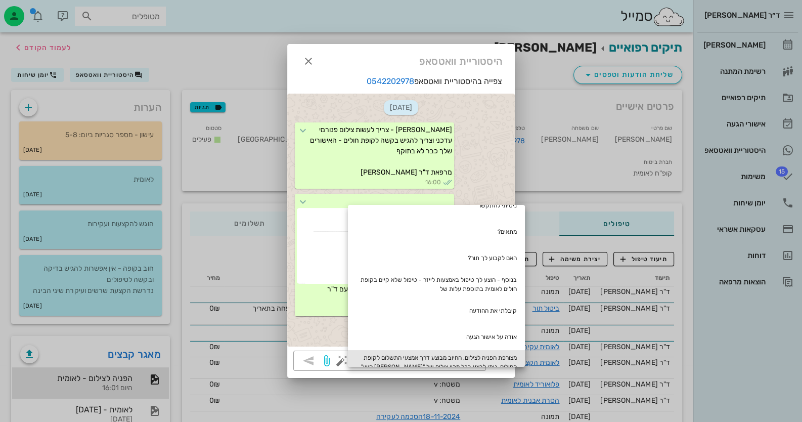
click at [463, 359] on div "מצורפת הפניה לצילום, החיוב מבוצע דרך אמצעי התשלום לקופת החולים. ניתן לבצע בכל מ…" at bounding box center [436, 371] width 177 height 42
type textarea "מצורפת הפניה לצילום, החיוב מבוצע דרך אמצעי התשלום לקופת החולים. ניתן לבצע בכל מ…"
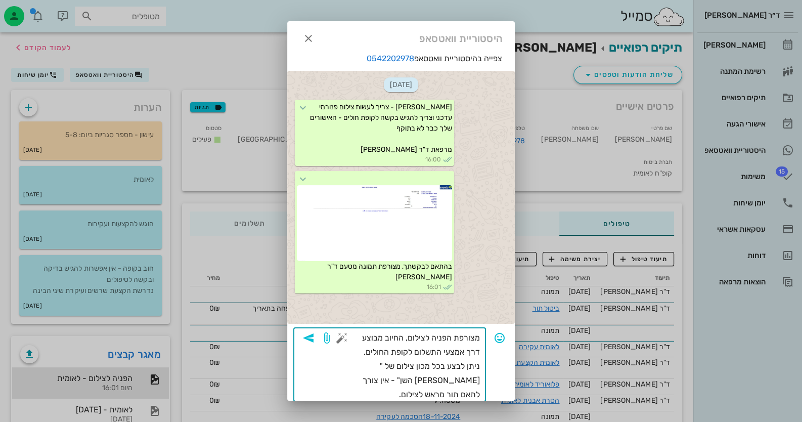
scroll to position [28, 0]
click at [315, 339] on icon "button" at bounding box center [309, 338] width 12 height 12
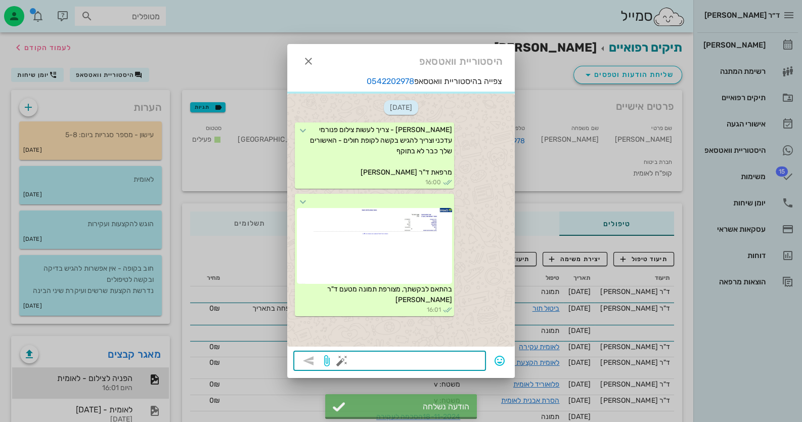
scroll to position [55, 0]
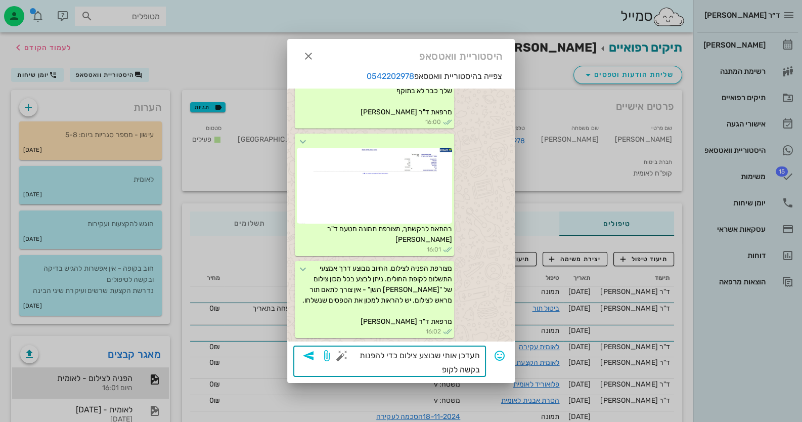
type textarea "תעדכן אותי שבוצע צילום כדי להפנות בקשה לקופה"
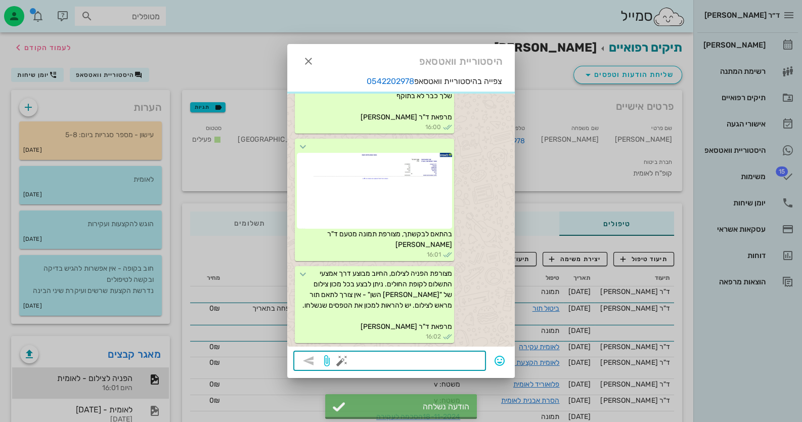
scroll to position [116, 0]
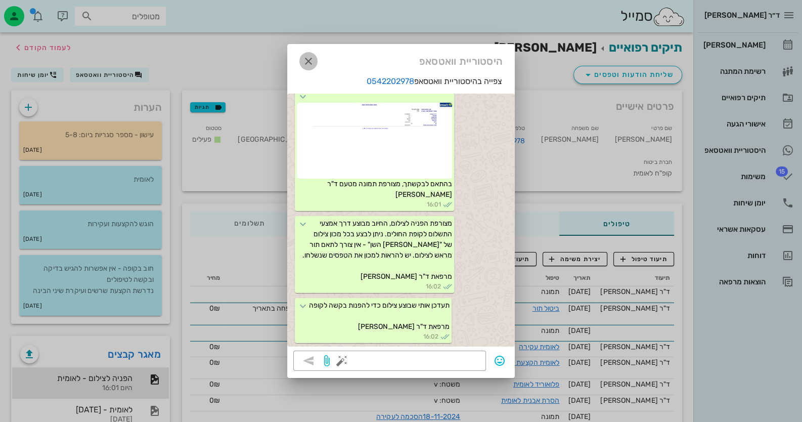
click at [308, 63] on icon "button" at bounding box center [309, 61] width 12 height 12
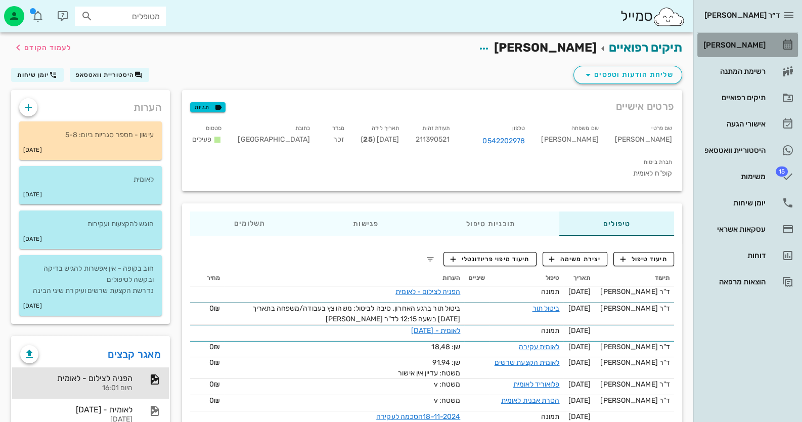
click at [762, 50] on div "[PERSON_NAME]" at bounding box center [734, 45] width 64 height 16
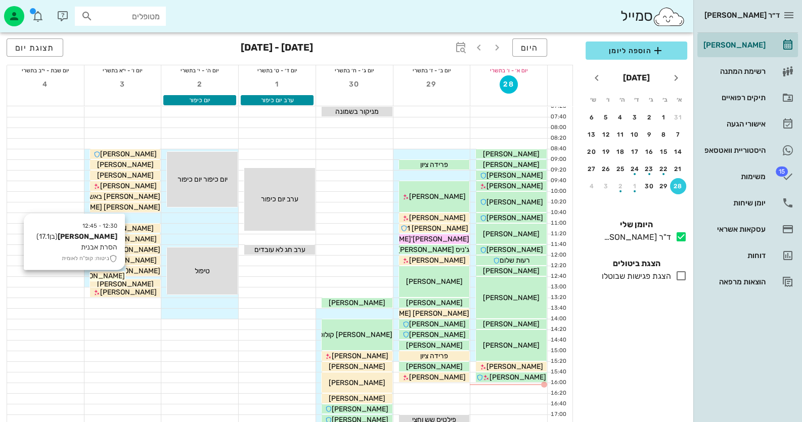
click at [116, 275] on span "[PERSON_NAME]" at bounding box center [96, 276] width 57 height 9
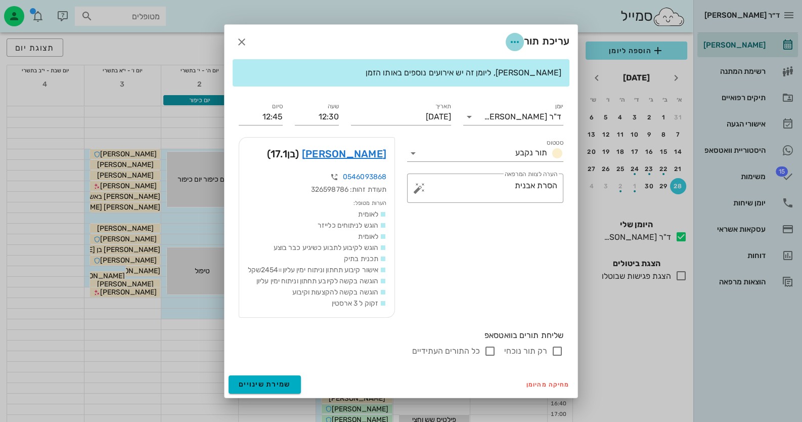
click at [514, 36] on icon "button" at bounding box center [515, 42] width 12 height 12
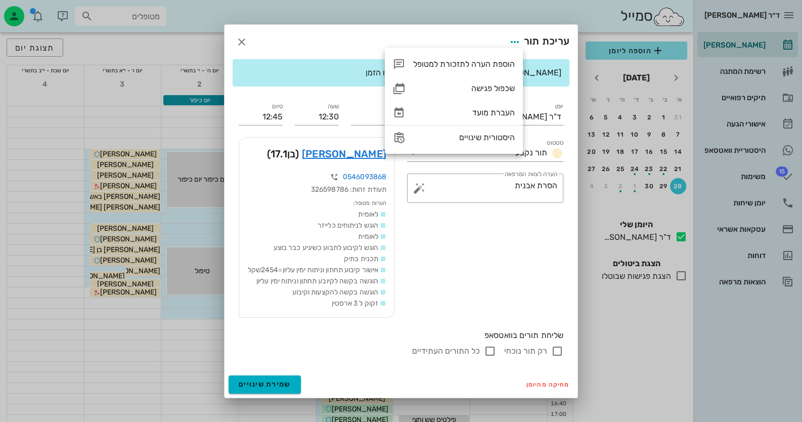
click at [296, 36] on div "עריכת תור" at bounding box center [401, 42] width 353 height 34
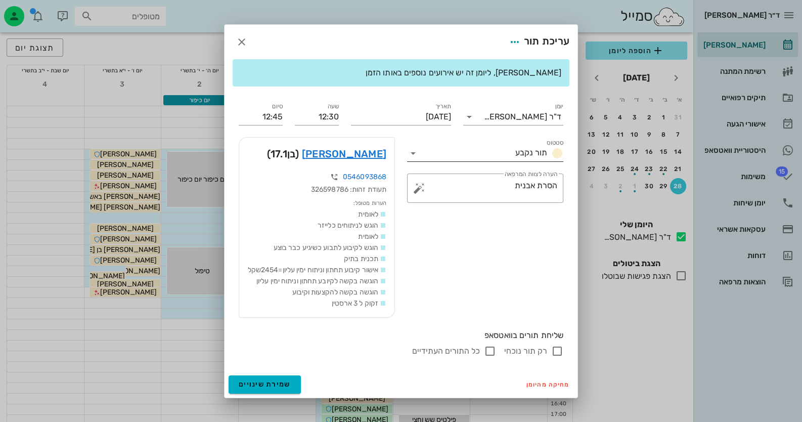
click at [414, 148] on icon at bounding box center [413, 153] width 12 height 12
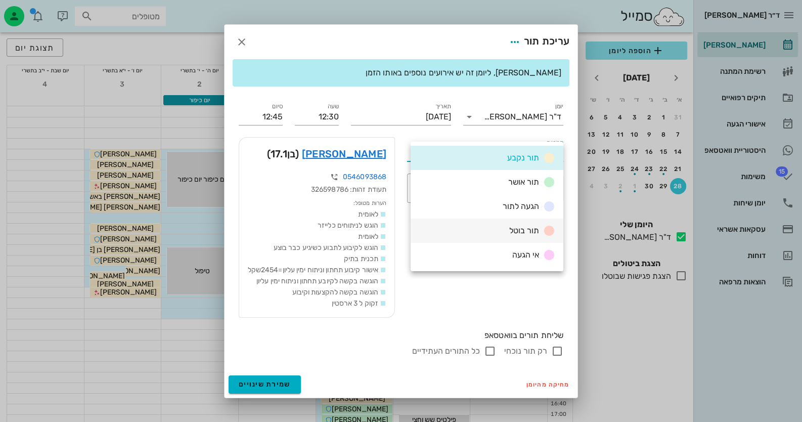
click at [520, 234] on span "תור בוטל" at bounding box center [524, 231] width 30 height 10
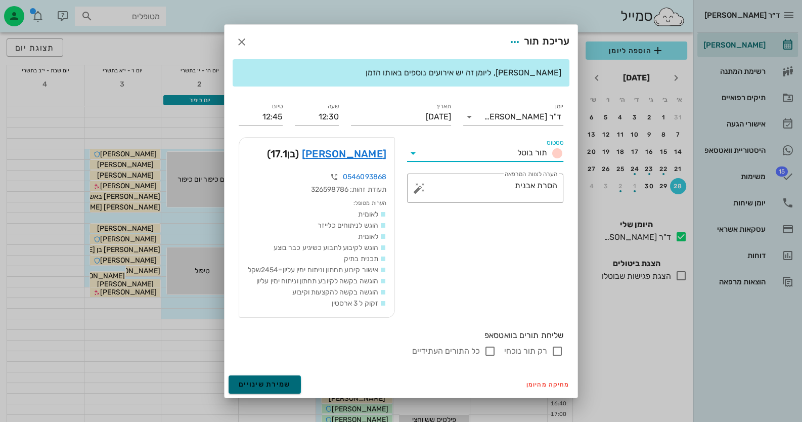
click at [301, 390] on button "שמירת שינויים" at bounding box center [265, 384] width 72 height 18
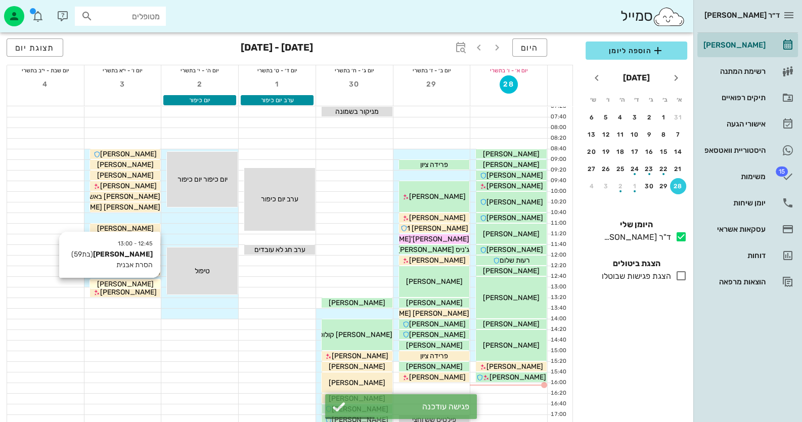
click at [152, 281] on div "[PERSON_NAME]" at bounding box center [125, 284] width 71 height 11
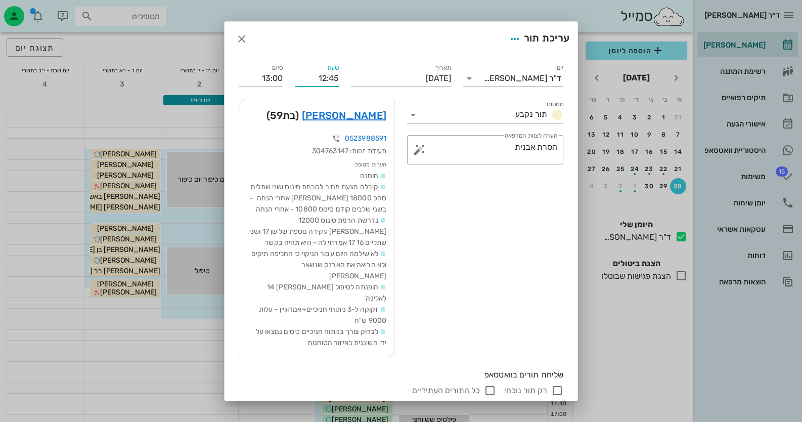
click at [339, 78] on input "12:45" at bounding box center [317, 78] width 44 height 16
click at [339, 78] on input "12:40" at bounding box center [317, 78] width 44 height 16
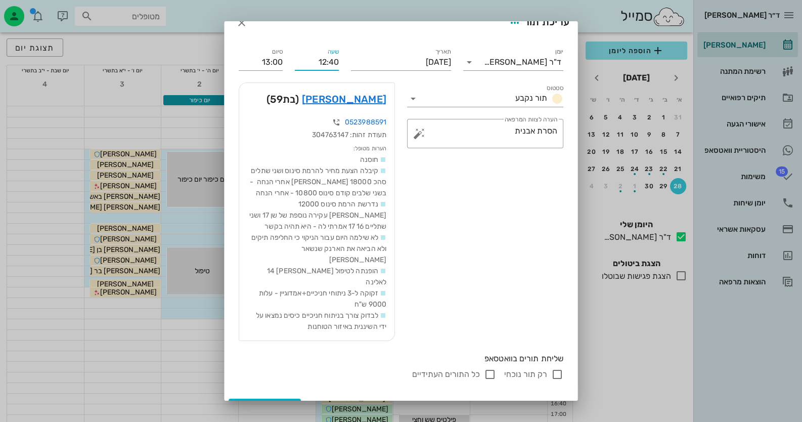
scroll to position [25, 0]
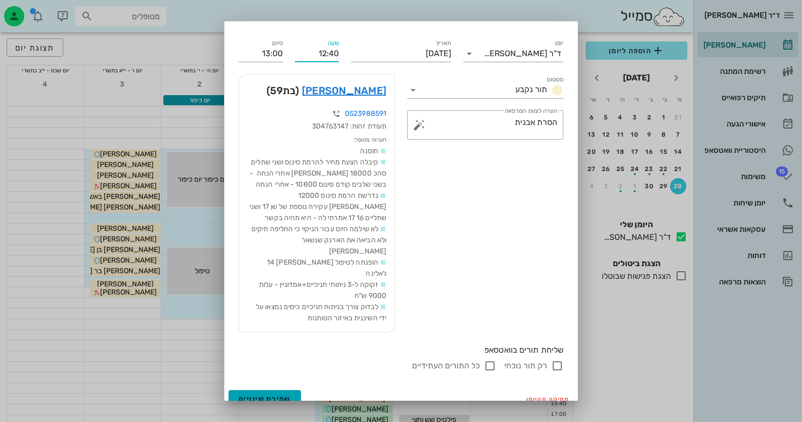
type input "12:40"
type input "12:55"
click at [283, 395] on span "שמירת שינויים" at bounding box center [265, 399] width 52 height 9
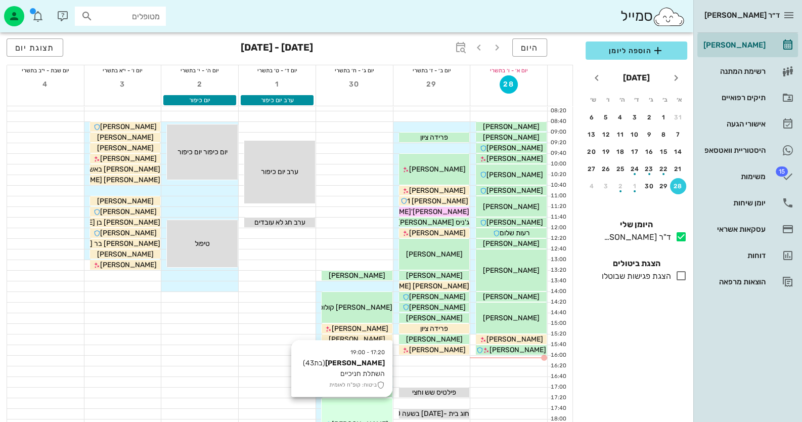
scroll to position [50, 0]
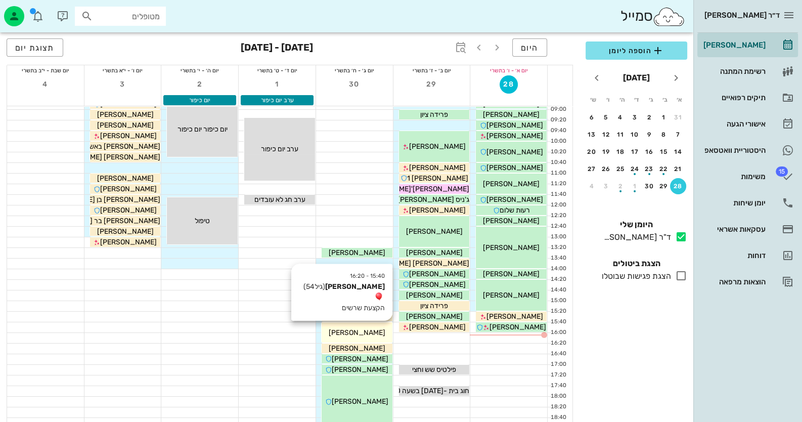
click at [377, 331] on span "[PERSON_NAME]" at bounding box center [357, 332] width 57 height 9
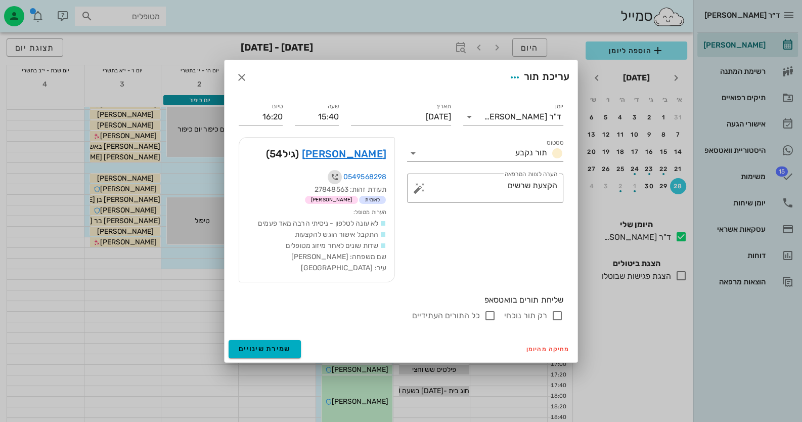
click at [331, 173] on icon "button" at bounding box center [335, 177] width 12 height 12
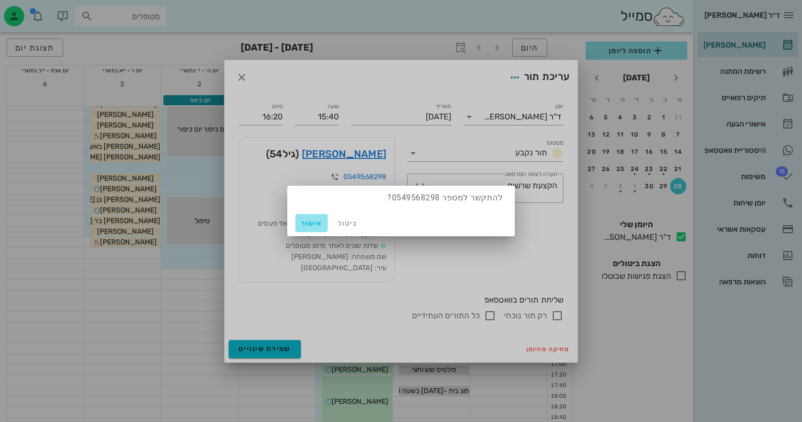
click at [311, 223] on span "אישור" at bounding box center [311, 223] width 24 height 9
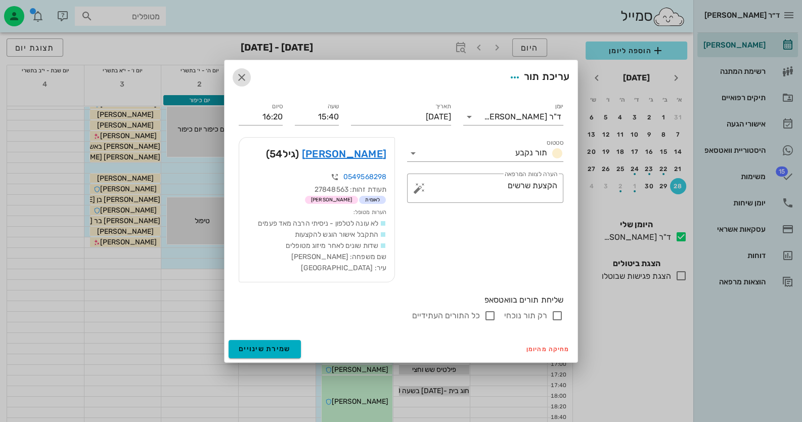
click at [243, 78] on icon "button" at bounding box center [242, 77] width 12 height 12
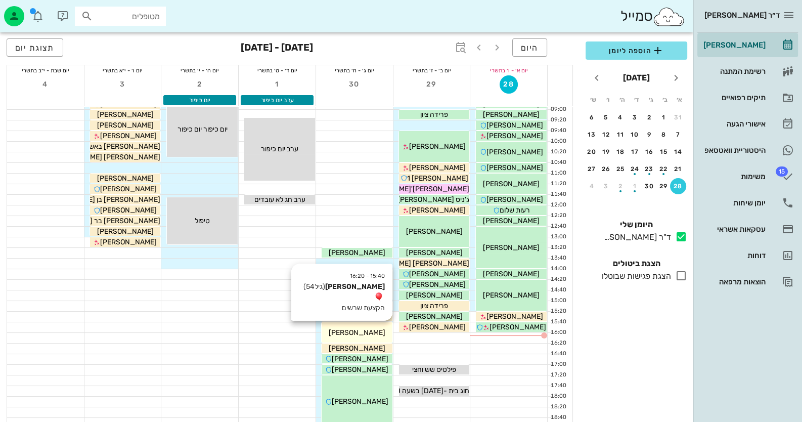
click at [373, 335] on span "[PERSON_NAME]" at bounding box center [357, 332] width 57 height 9
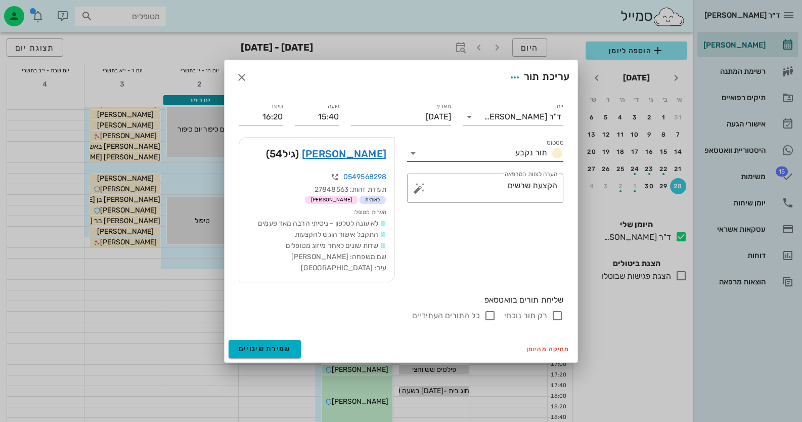
click at [415, 153] on icon at bounding box center [413, 153] width 12 height 12
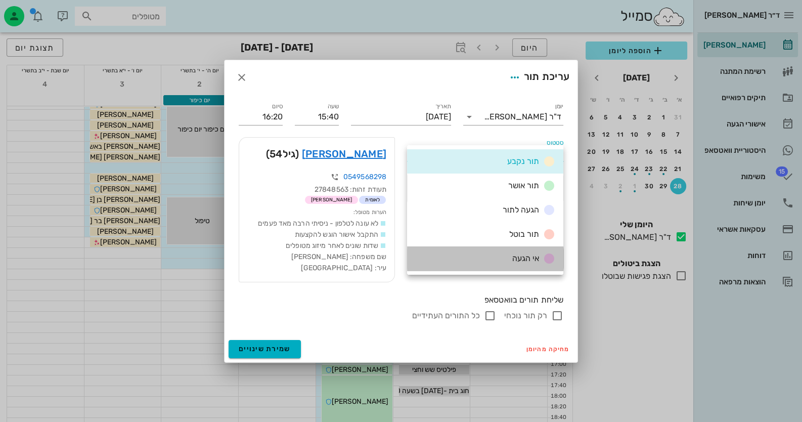
click at [498, 255] on div "אי הגעה" at bounding box center [485, 258] width 156 height 24
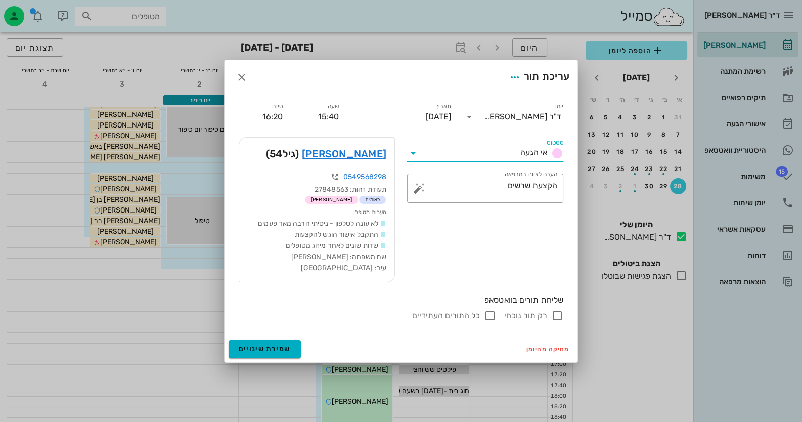
click at [412, 149] on icon at bounding box center [413, 153] width 12 height 12
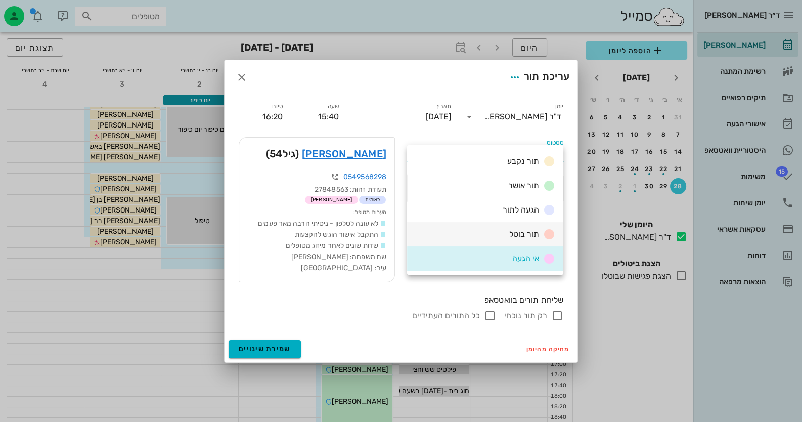
click at [531, 232] on span "תור בוטל" at bounding box center [524, 234] width 30 height 10
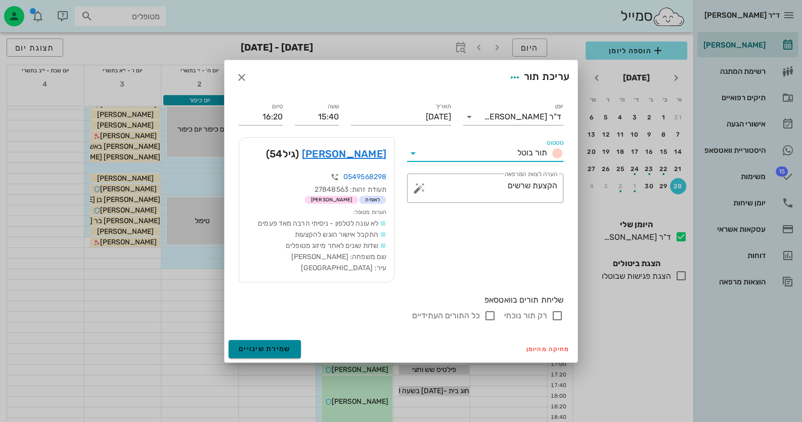
click at [278, 353] on span "שמירת שינויים" at bounding box center [265, 349] width 52 height 9
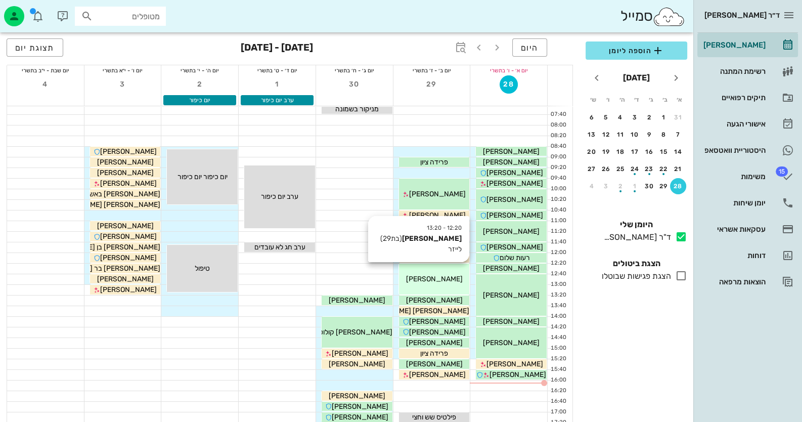
scroll to position [0, 0]
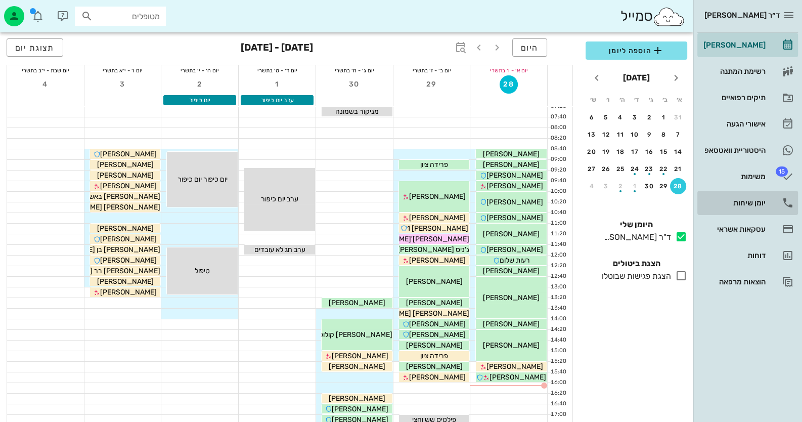
click at [733, 197] on div "יומן שיחות" at bounding box center [734, 203] width 64 height 16
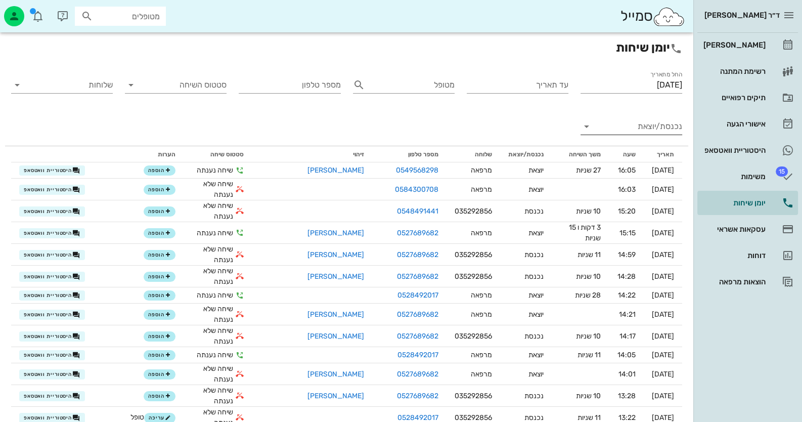
click at [628, 127] on input "נכנסת/יוצאת" at bounding box center [639, 126] width 85 height 16
click at [628, 127] on div "נכנסת" at bounding box center [632, 134] width 102 height 24
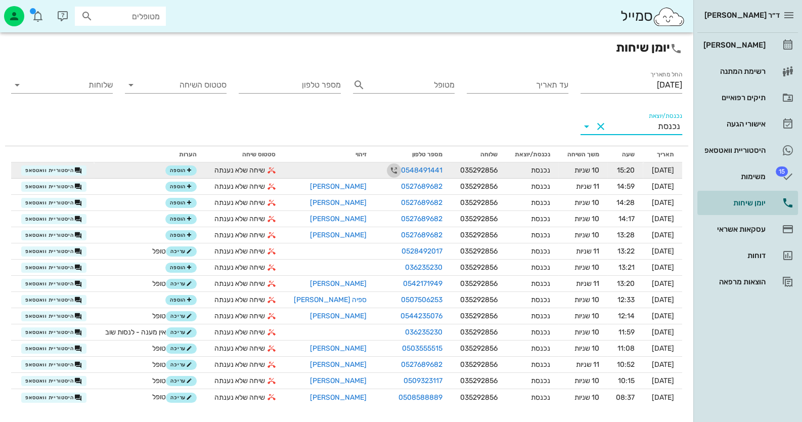
click at [388, 173] on icon "button" at bounding box center [394, 170] width 12 height 12
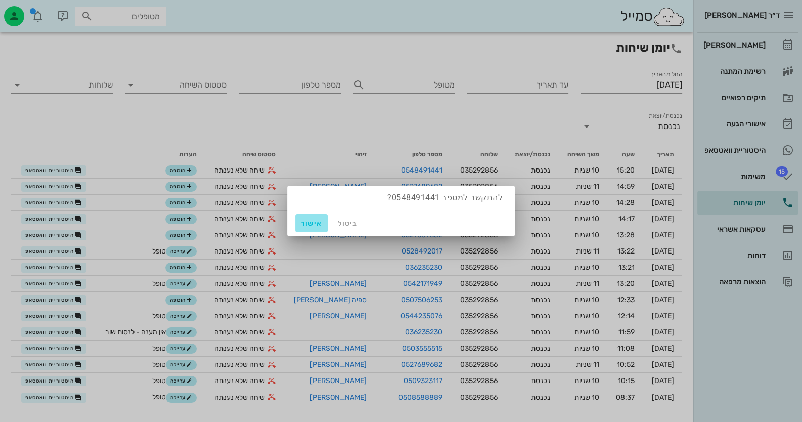
click at [319, 223] on span "אישור" at bounding box center [311, 223] width 24 height 9
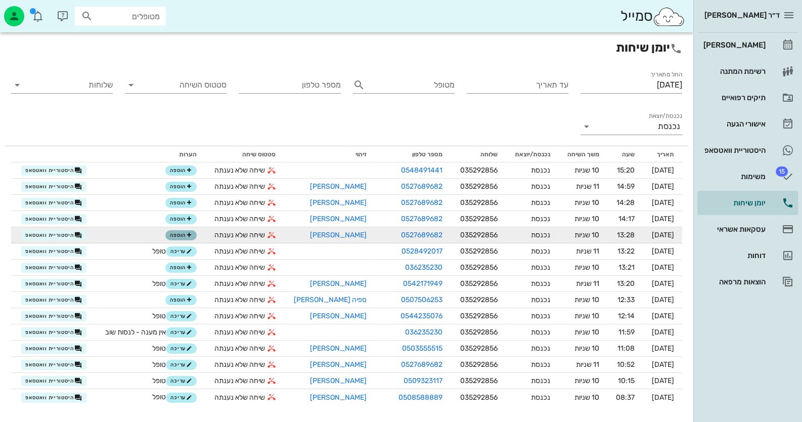
click at [182, 232] on span "הוספה" at bounding box center [181, 235] width 22 height 6
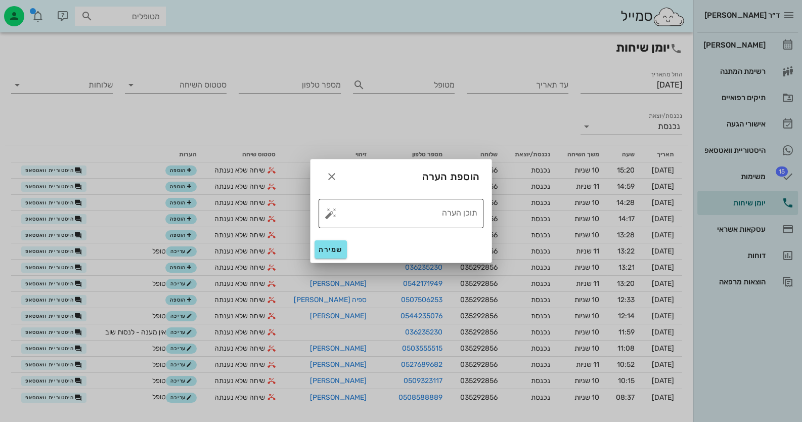
click at [326, 216] on button "button" at bounding box center [331, 213] width 12 height 12
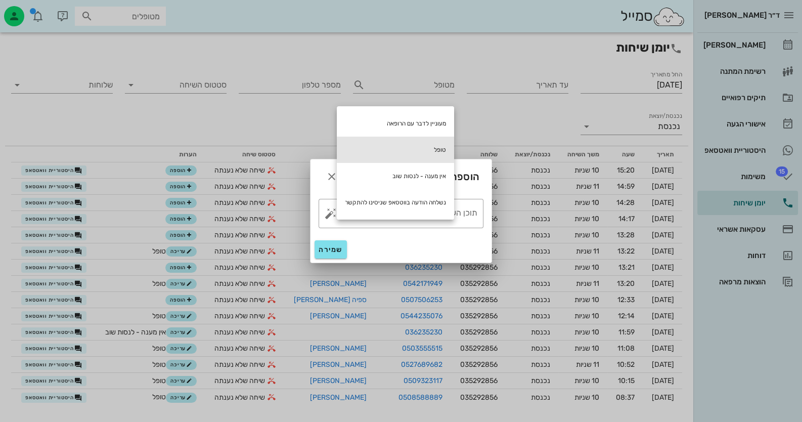
click at [417, 154] on div "טופל" at bounding box center [395, 150] width 117 height 26
type textarea "טופל"
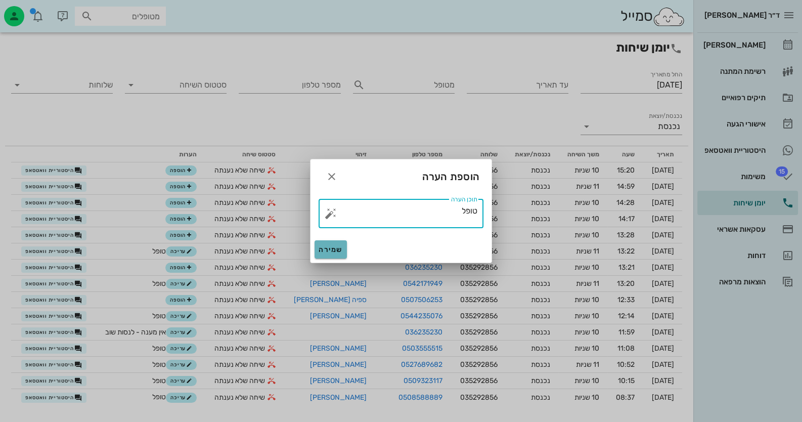
click at [343, 242] on button "שמירה" at bounding box center [331, 249] width 32 height 18
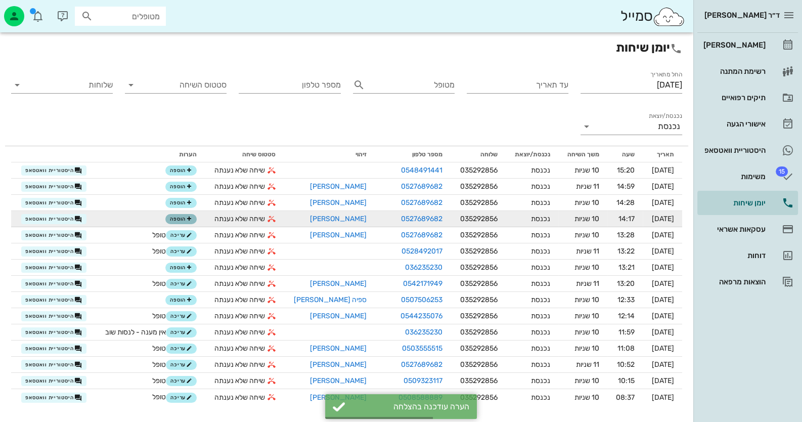
click at [179, 219] on span "הוספה" at bounding box center [181, 219] width 22 height 6
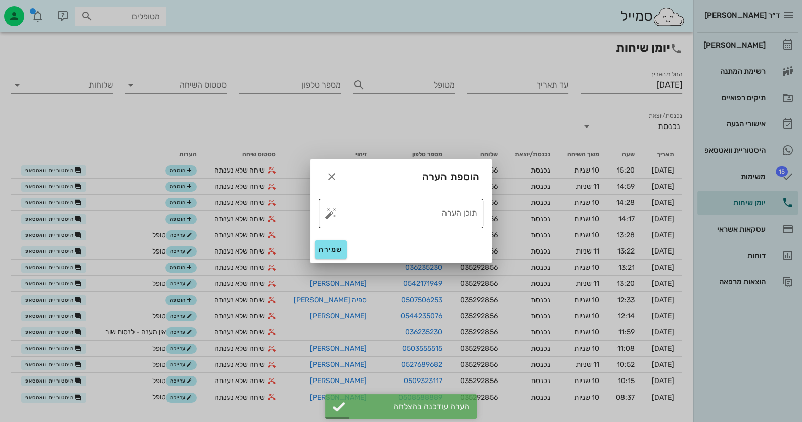
click at [327, 214] on button "button" at bounding box center [331, 213] width 12 height 12
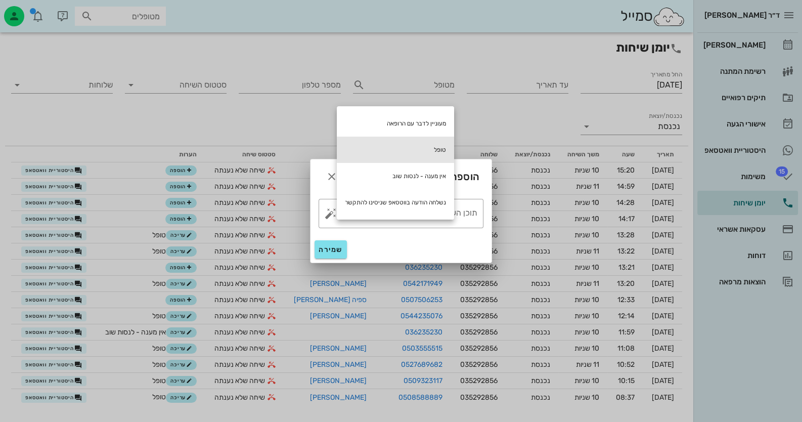
click at [417, 147] on div "טופל" at bounding box center [395, 150] width 117 height 26
type textarea "טופל"
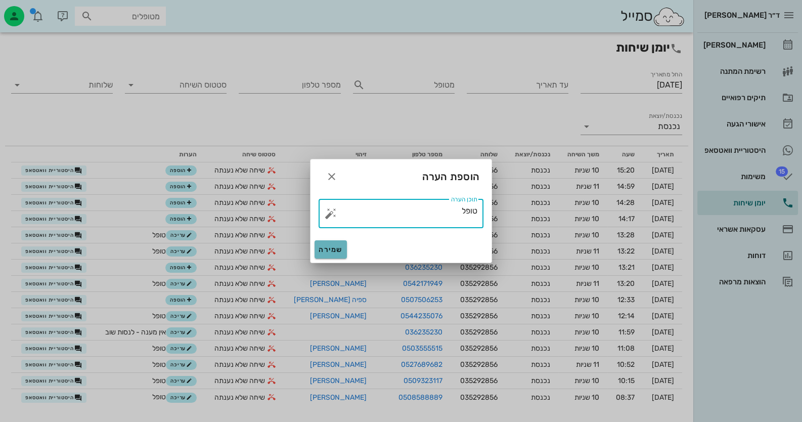
click at [340, 247] on span "שמירה" at bounding box center [331, 249] width 24 height 9
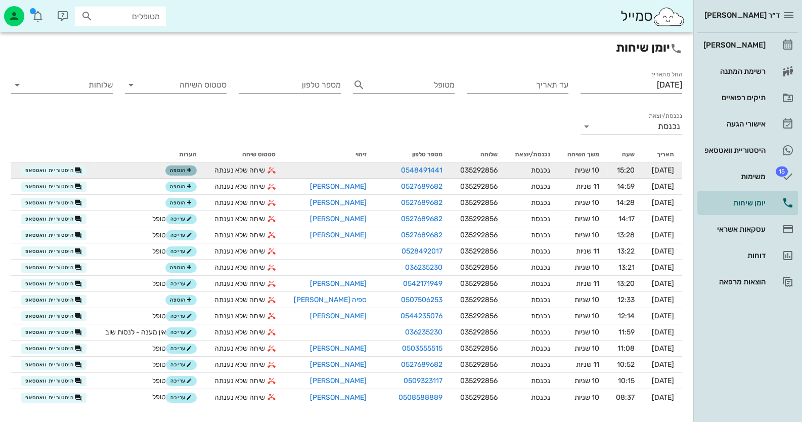
click at [176, 170] on span "הוספה" at bounding box center [181, 170] width 22 height 6
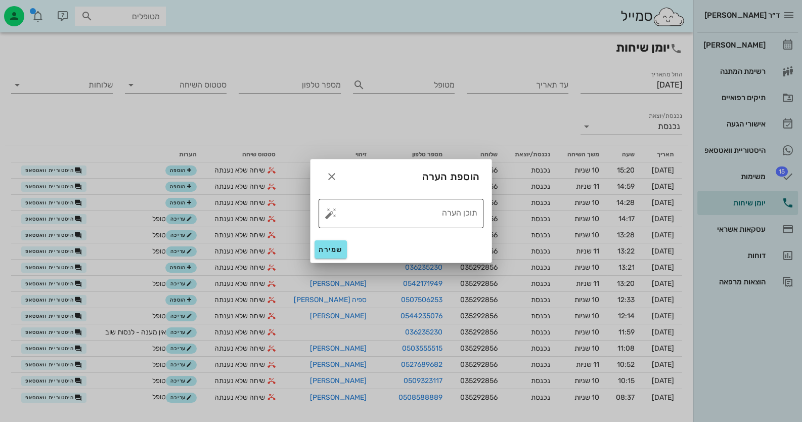
click at [329, 214] on button "button" at bounding box center [331, 213] width 12 height 12
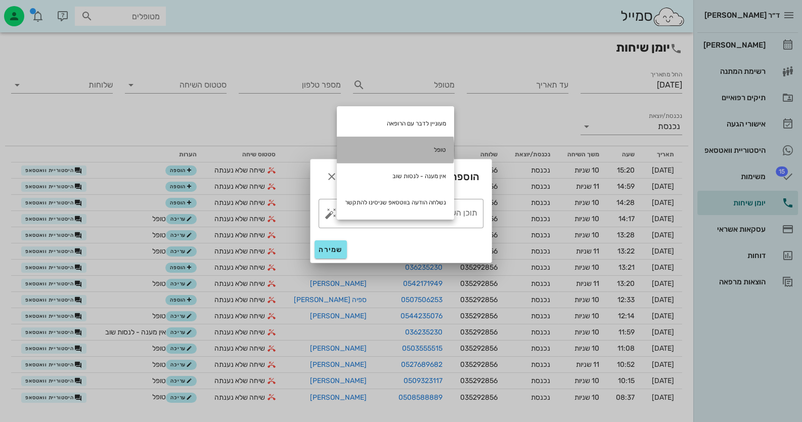
click at [405, 152] on div "טופל" at bounding box center [395, 150] width 117 height 26
type textarea "טופל"
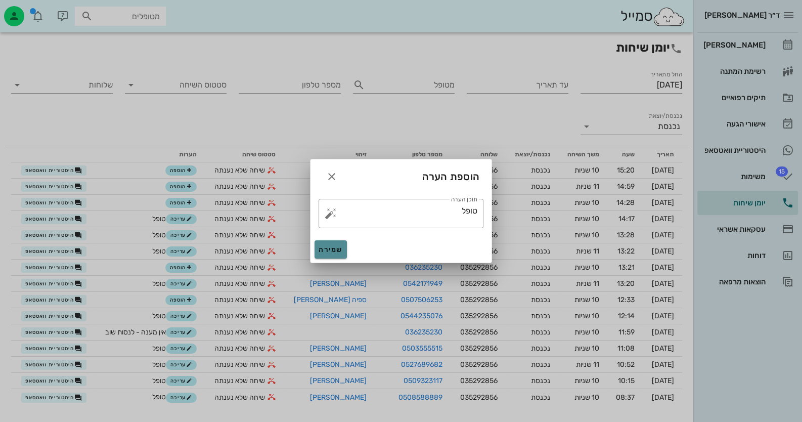
click at [335, 245] on span "שמירה" at bounding box center [331, 249] width 24 height 9
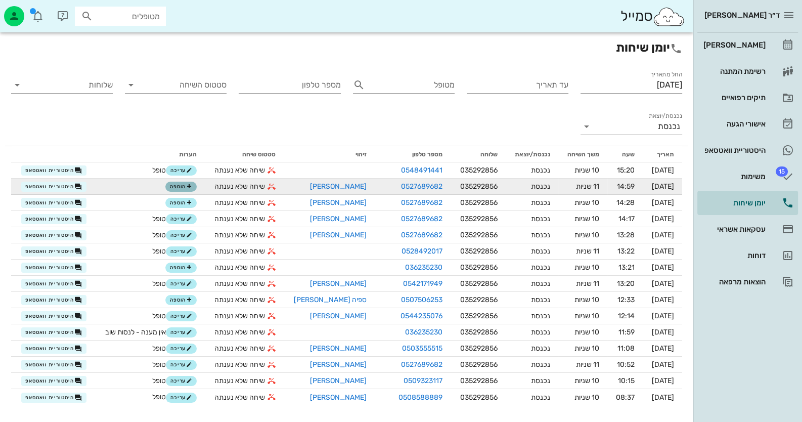
click at [187, 184] on span "הוספה" at bounding box center [181, 187] width 22 height 6
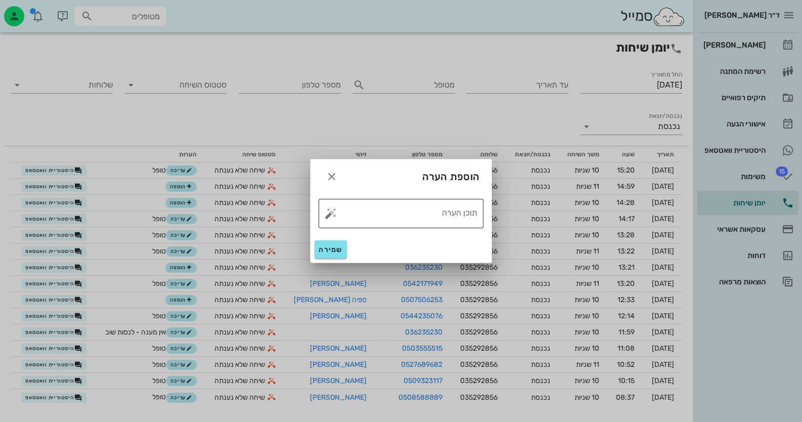
click at [326, 212] on button "button" at bounding box center [331, 213] width 12 height 12
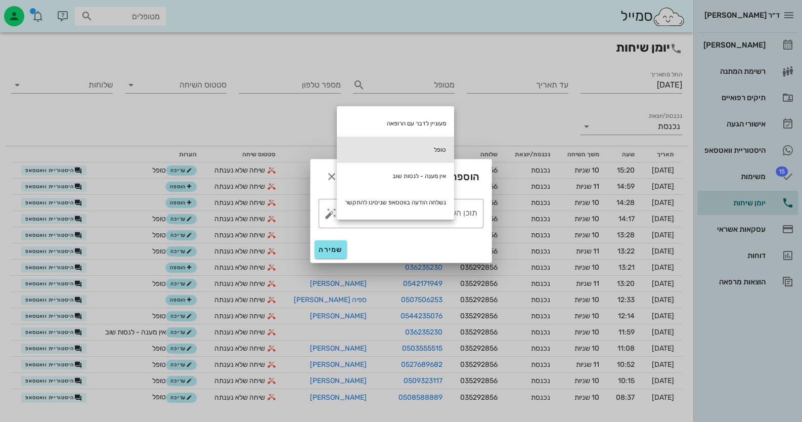
click at [414, 152] on div "טופל" at bounding box center [395, 150] width 117 height 26
type textarea "טופל"
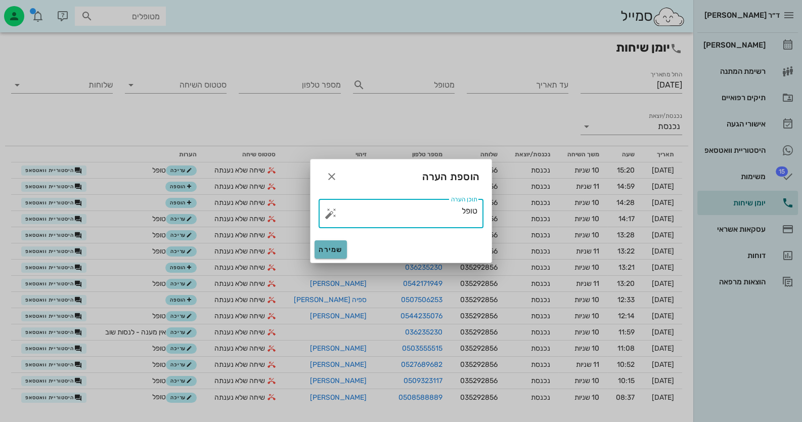
click at [336, 249] on span "שמירה" at bounding box center [331, 249] width 24 height 9
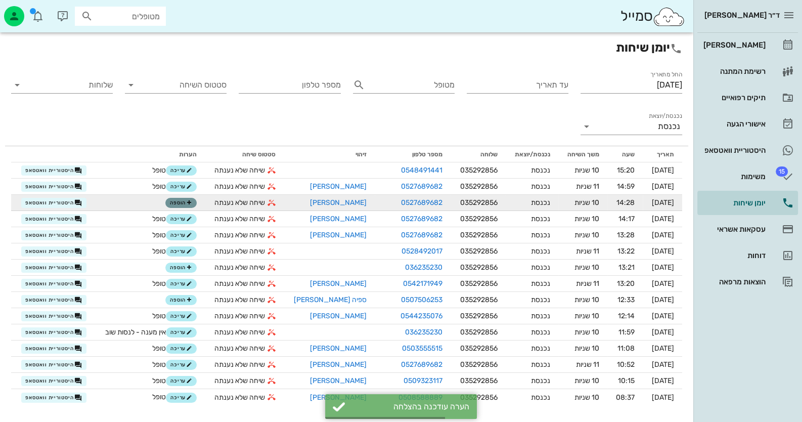
click at [182, 204] on span "הוספה" at bounding box center [181, 203] width 22 height 6
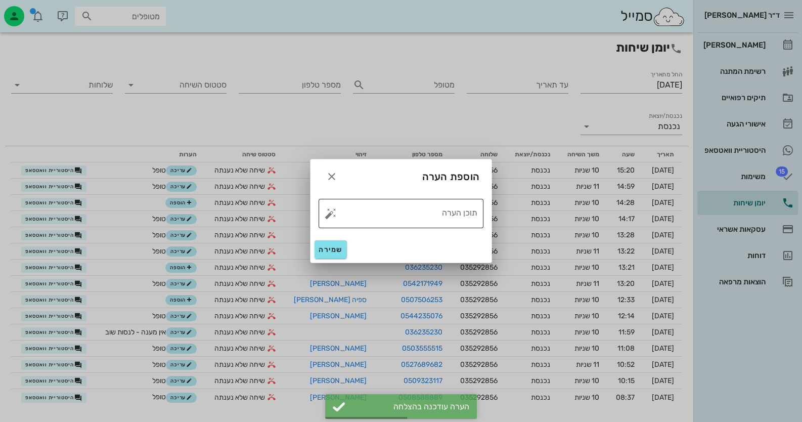
click at [331, 212] on button "button" at bounding box center [331, 213] width 12 height 12
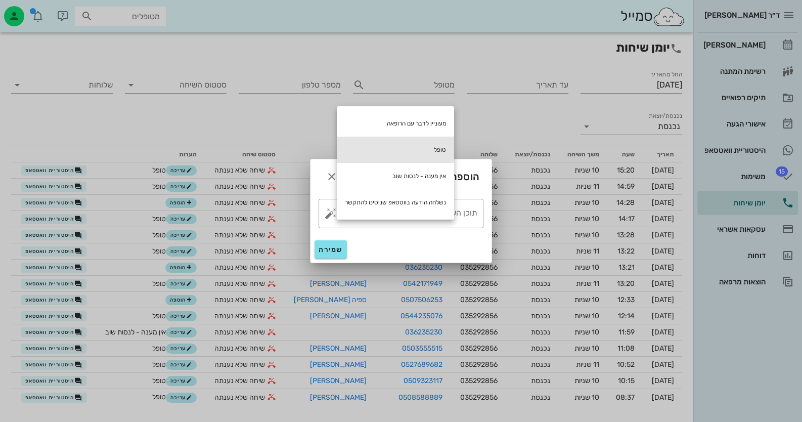
click at [412, 143] on div "טופל" at bounding box center [395, 150] width 117 height 26
type textarea "טופל"
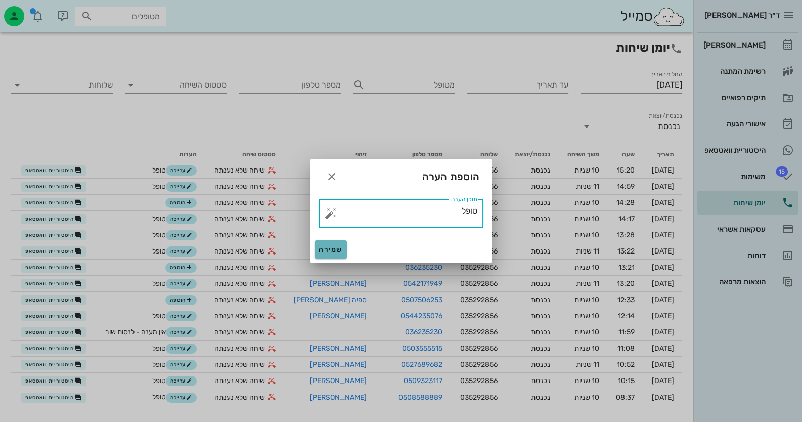
click at [325, 254] on button "שמירה" at bounding box center [331, 249] width 32 height 18
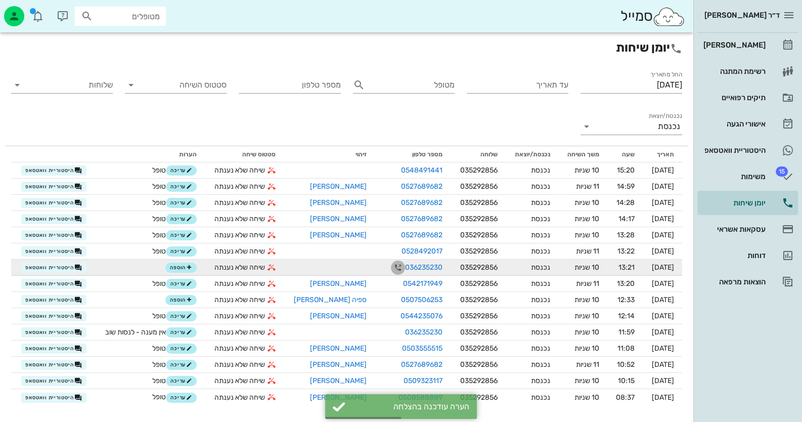
click at [392, 268] on icon "button" at bounding box center [398, 268] width 12 height 12
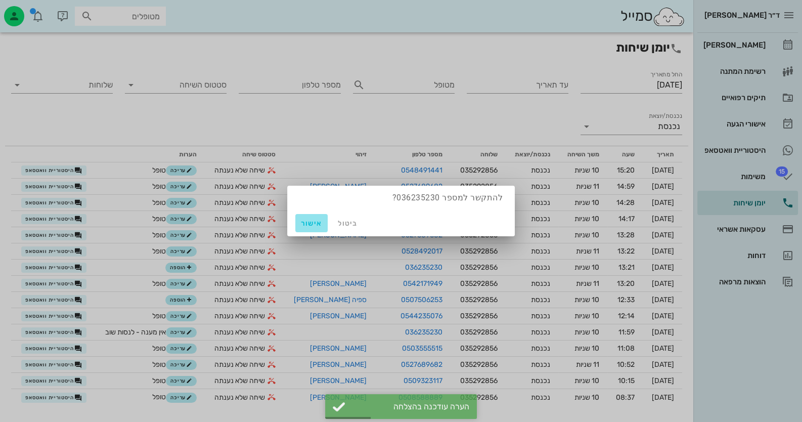
click at [315, 225] on span "אישור" at bounding box center [311, 223] width 24 height 9
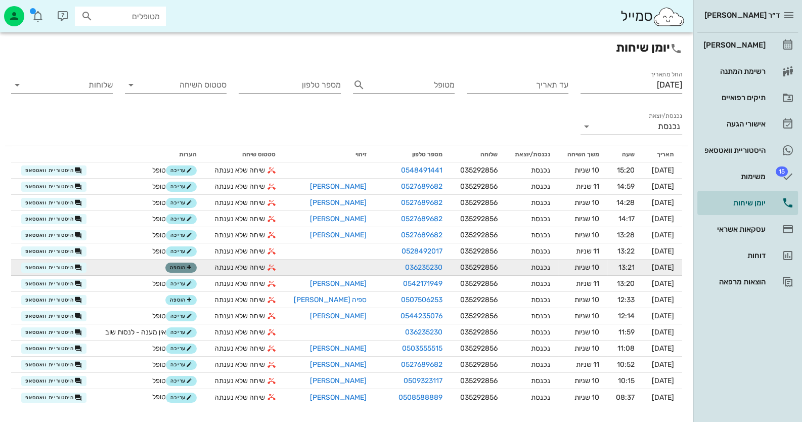
click at [192, 268] on icon "button" at bounding box center [189, 268] width 6 height 6
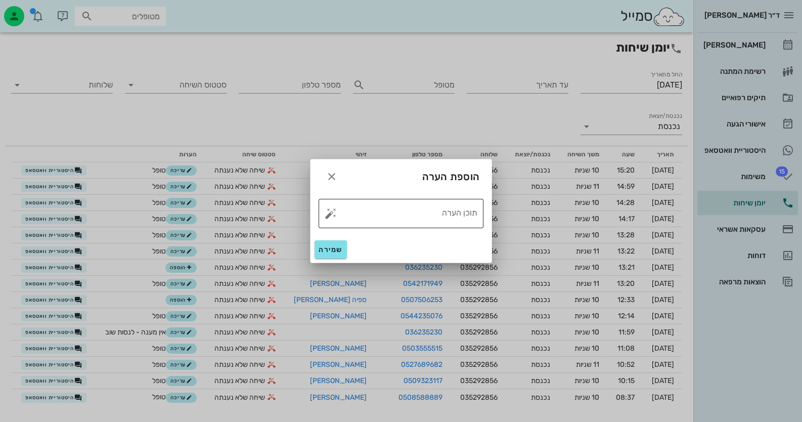
click at [328, 212] on button "button" at bounding box center [331, 213] width 12 height 12
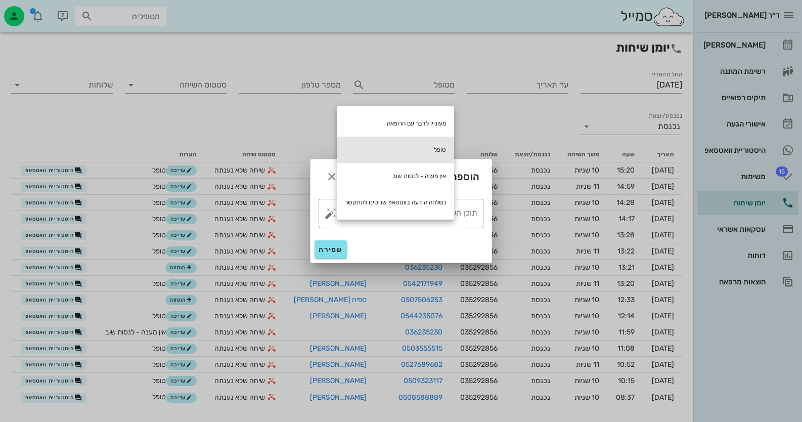
click at [426, 155] on div "טופל" at bounding box center [395, 150] width 117 height 26
type textarea "טופל"
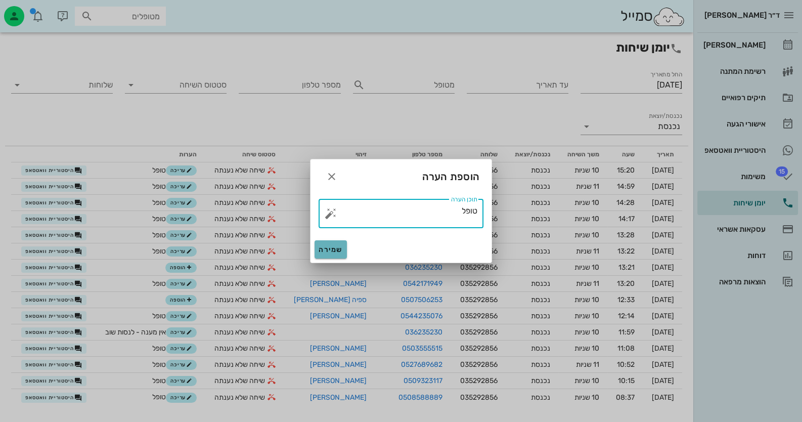
click at [322, 252] on span "שמירה" at bounding box center [331, 249] width 24 height 9
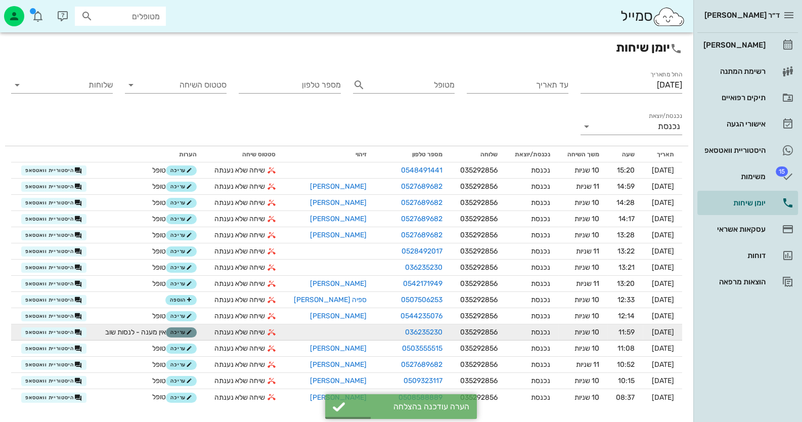
click at [178, 335] on span "עריכה" at bounding box center [181, 332] width 22 height 6
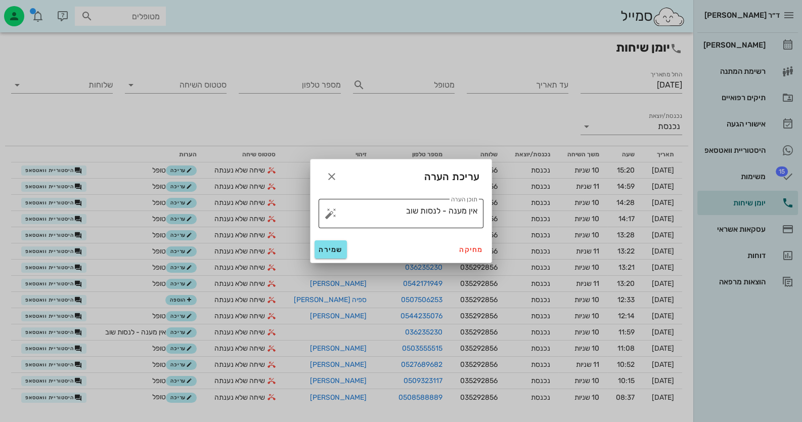
click at [327, 209] on button "button" at bounding box center [331, 213] width 12 height 12
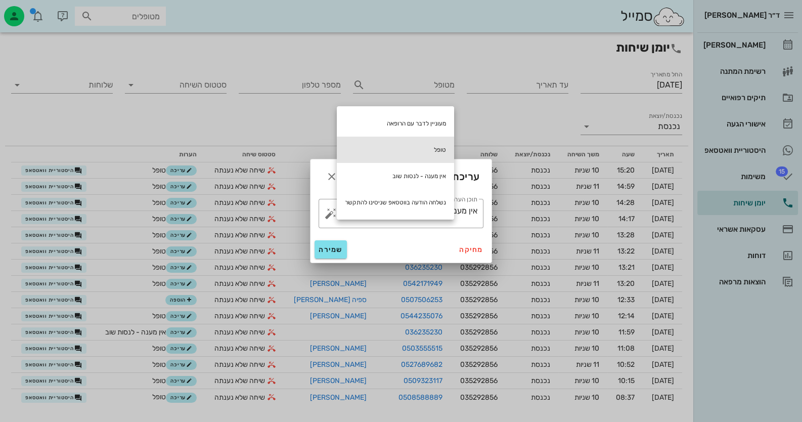
click at [412, 153] on div "טופל" at bounding box center [395, 150] width 117 height 26
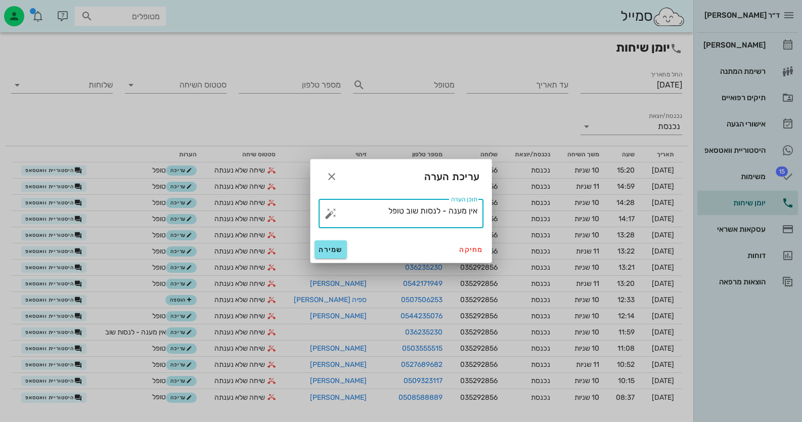
drag, startPoint x: 404, startPoint y: 209, endPoint x: 561, endPoint y: 209, distance: 156.3
click at [561, 209] on div "ד״ר [PERSON_NAME] רשימת המתנה תיקים רפואיים אישורי הגעה היסטוריית וואטסאפ 15 מש…" at bounding box center [401, 215] width 802 height 430
type textarea "טופל"
click at [326, 249] on span "שמירה" at bounding box center [331, 249] width 24 height 9
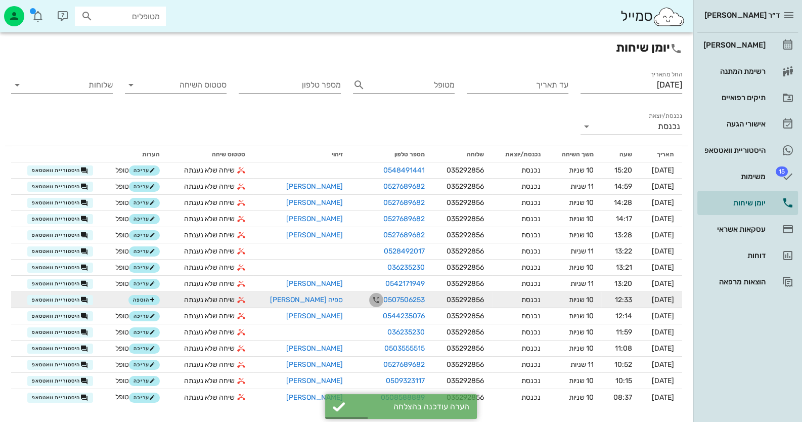
click at [370, 297] on icon "button" at bounding box center [376, 300] width 12 height 12
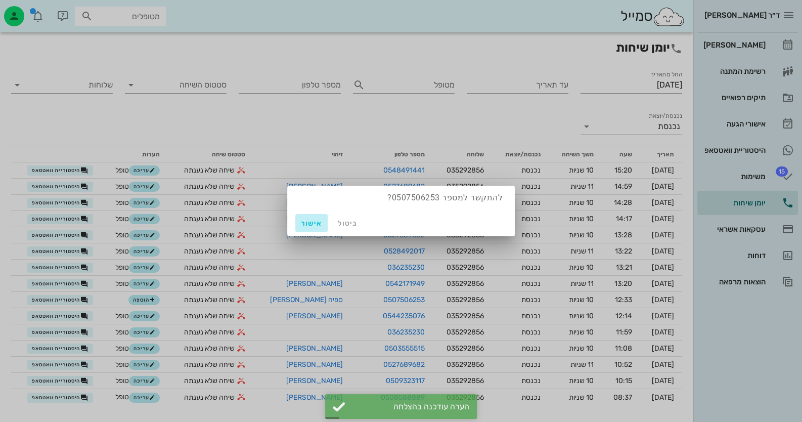
click at [305, 216] on button "אישור" at bounding box center [311, 223] width 32 height 18
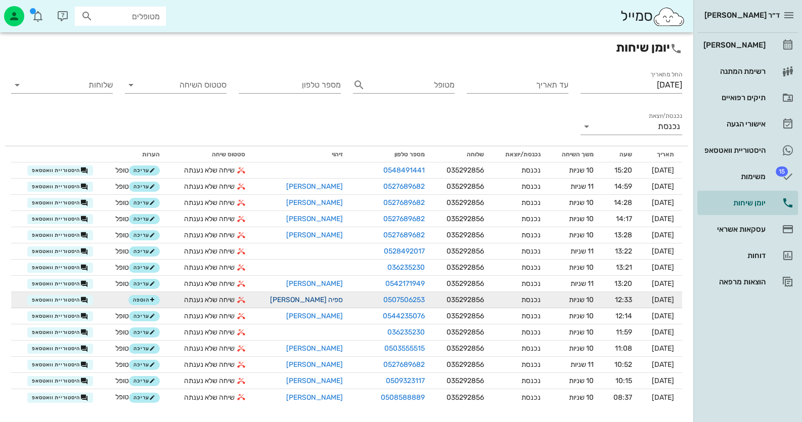
click at [293, 300] on link "ספיה [PERSON_NAME]" at bounding box center [306, 299] width 73 height 9
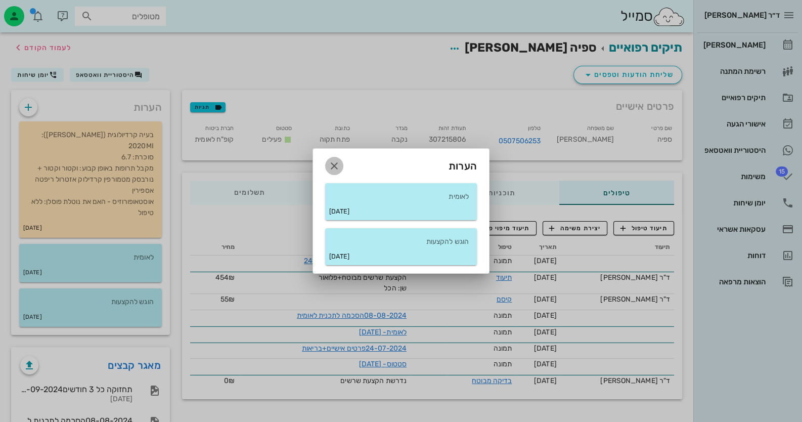
click at [332, 163] on icon "button" at bounding box center [334, 166] width 12 height 12
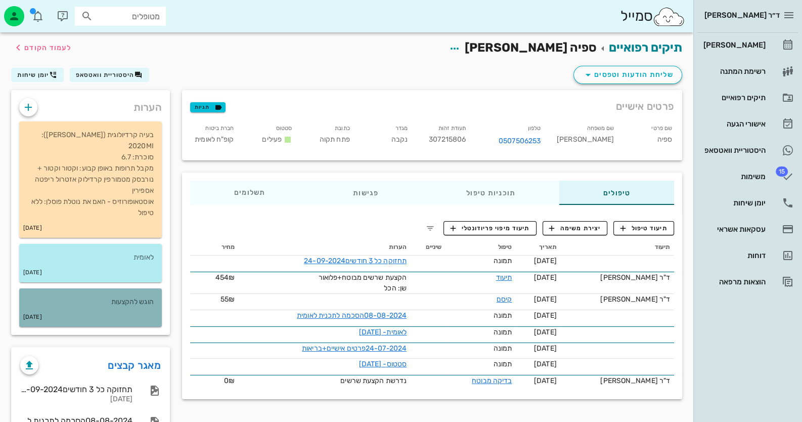
click at [103, 308] on div "[DATE]" at bounding box center [90, 317] width 143 height 19
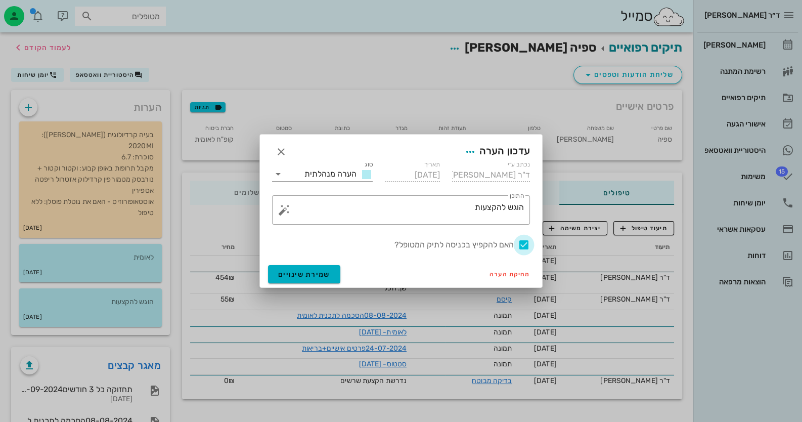
click at [525, 247] on div at bounding box center [524, 244] width 17 height 17
checkbox input "false"
click at [311, 275] on span "שמירת שינויים" at bounding box center [304, 274] width 52 height 9
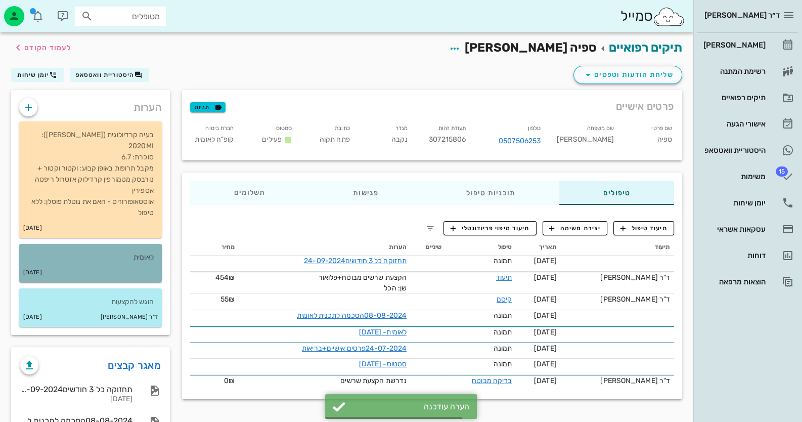
click at [139, 252] on p "לאומית" at bounding box center [90, 257] width 126 height 11
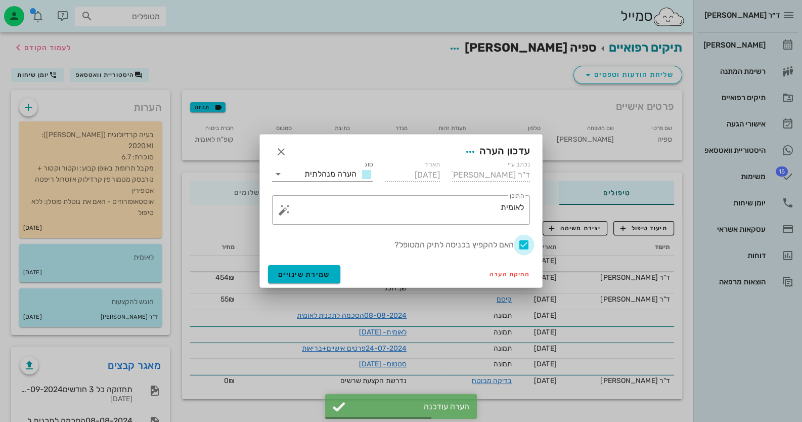
click at [525, 245] on div at bounding box center [524, 244] width 17 height 17
checkbox input "false"
click at [296, 273] on span "שמירת שינויים" at bounding box center [304, 274] width 52 height 9
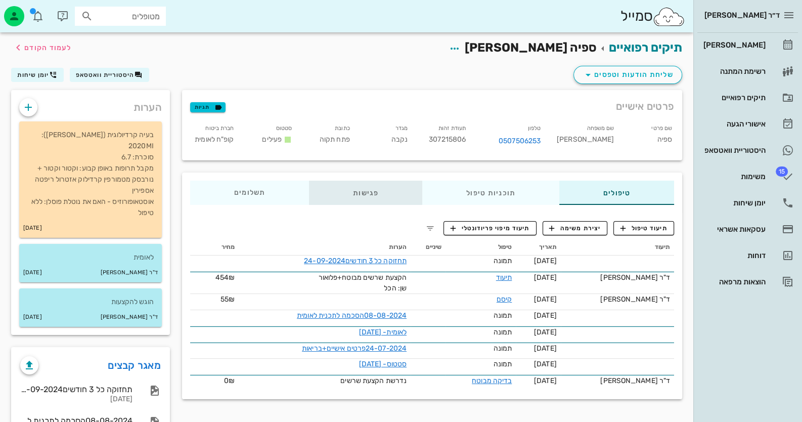
click at [375, 195] on div "פגישות" at bounding box center [365, 193] width 113 height 24
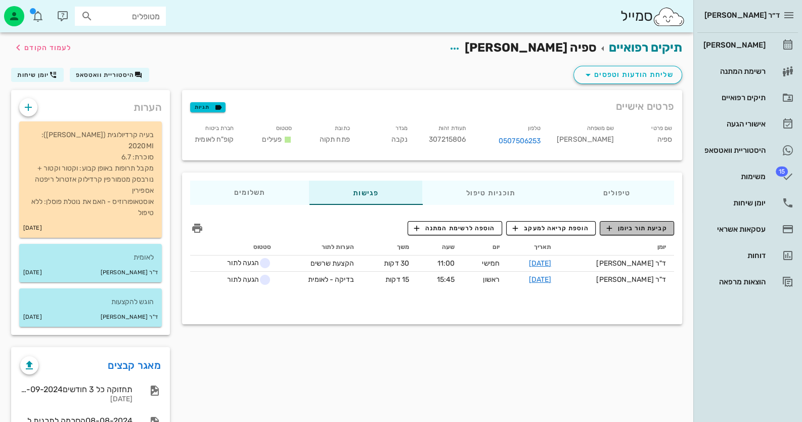
click at [666, 230] on span "קביעת תור ביומן" at bounding box center [637, 228] width 61 height 9
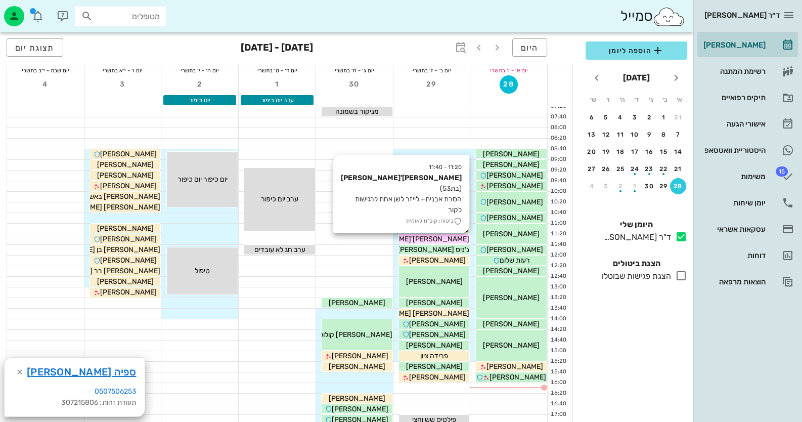
click at [456, 240] on span "[PERSON_NAME]'[PERSON_NAME]" at bounding box center [412, 239] width 115 height 9
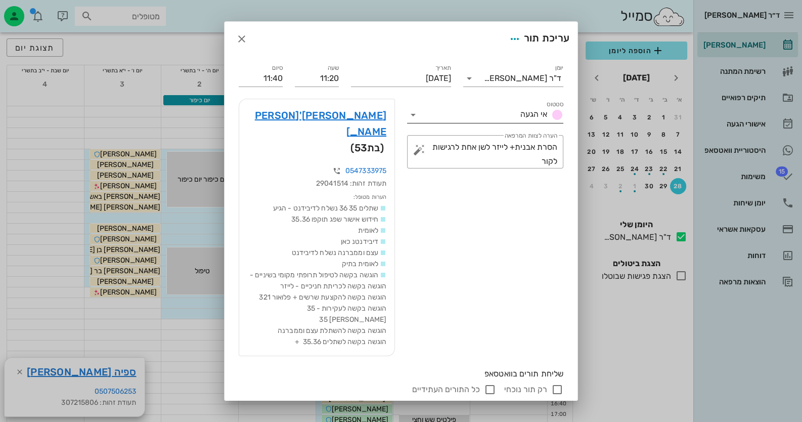
click at [419, 113] on icon at bounding box center [413, 115] width 12 height 12
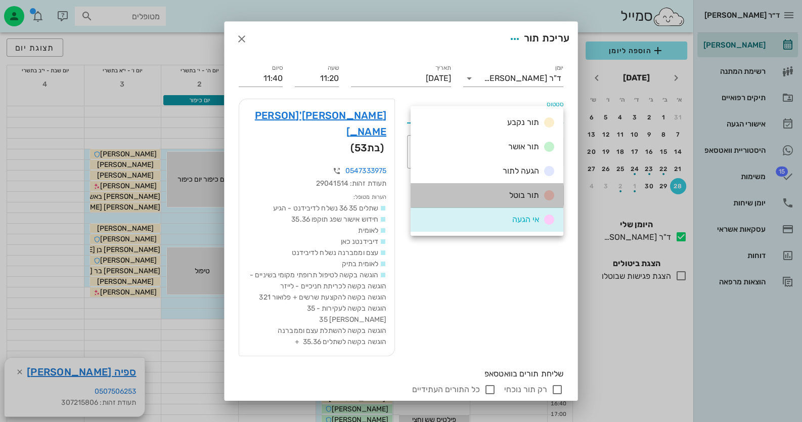
click at [494, 193] on div "תור בוטל" at bounding box center [487, 195] width 153 height 24
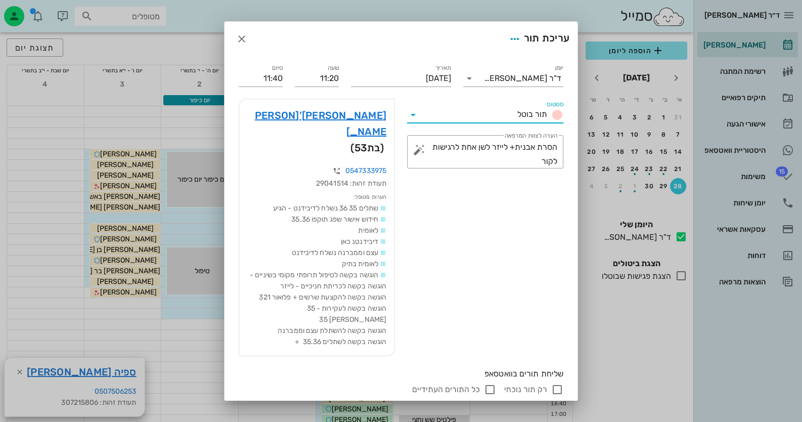
click at [293, 414] on button "שמירת שינויים" at bounding box center [265, 423] width 72 height 18
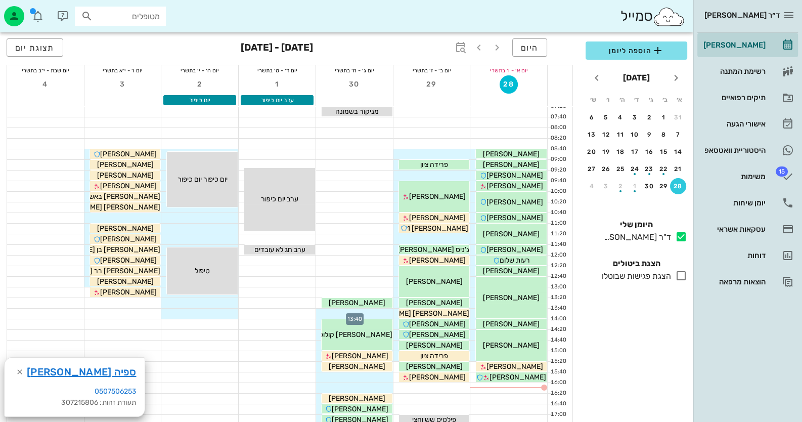
click at [366, 312] on div at bounding box center [354, 314] width 77 height 10
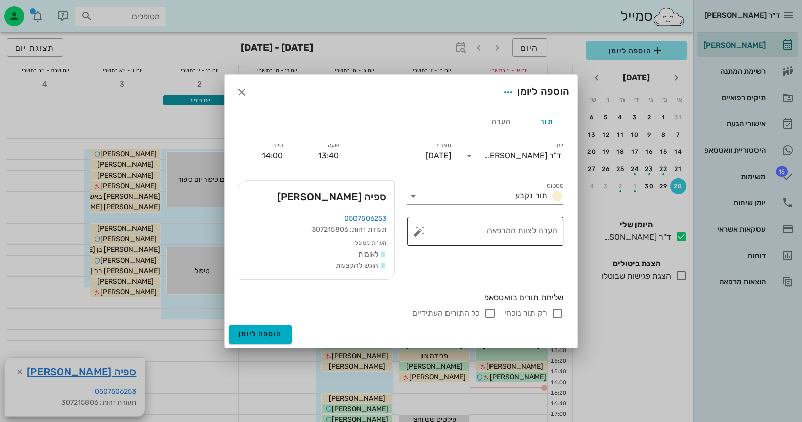
click at [415, 227] on button "button" at bounding box center [419, 231] width 12 height 12
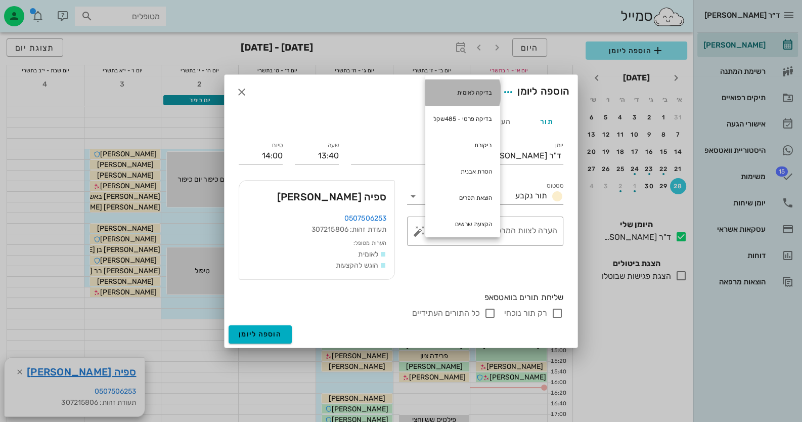
click at [474, 91] on div "בדיקה לאומית" at bounding box center [462, 92] width 75 height 26
type textarea "בדיקה לאומית"
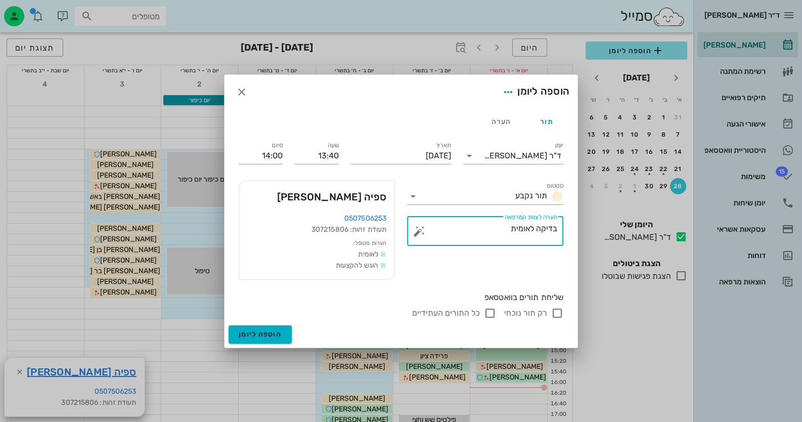
click at [562, 311] on input "רק תור נוכחי" at bounding box center [557, 313] width 12 height 12
checkbox input "false"
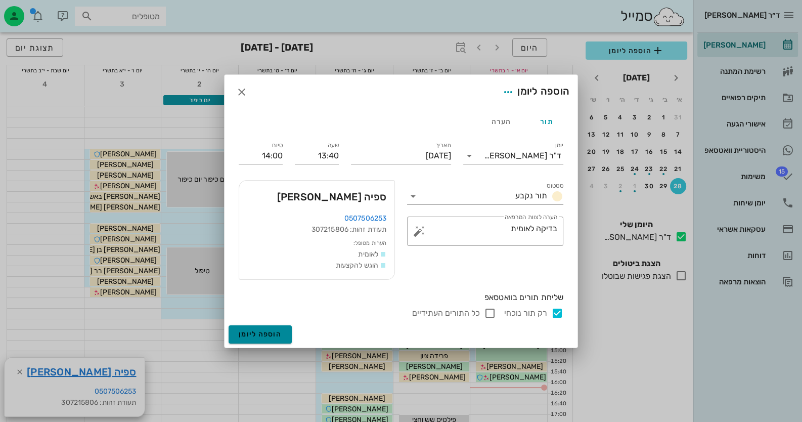
click at [279, 333] on span "הוספה ליומן" at bounding box center [260, 334] width 43 height 9
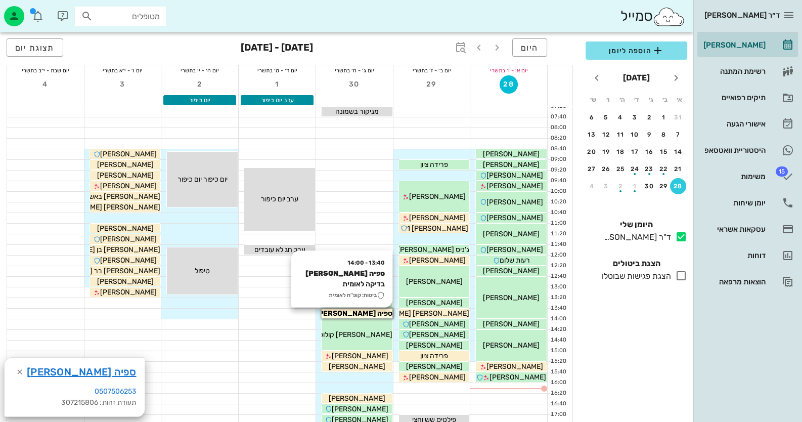
click at [366, 315] on span "ספיה [PERSON_NAME]" at bounding box center [354, 313] width 76 height 9
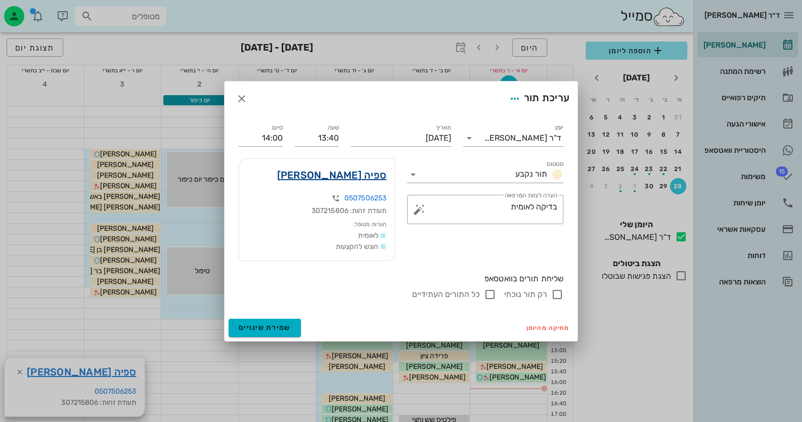
click at [349, 173] on link "ספיה [PERSON_NAME]" at bounding box center [332, 175] width 110 height 16
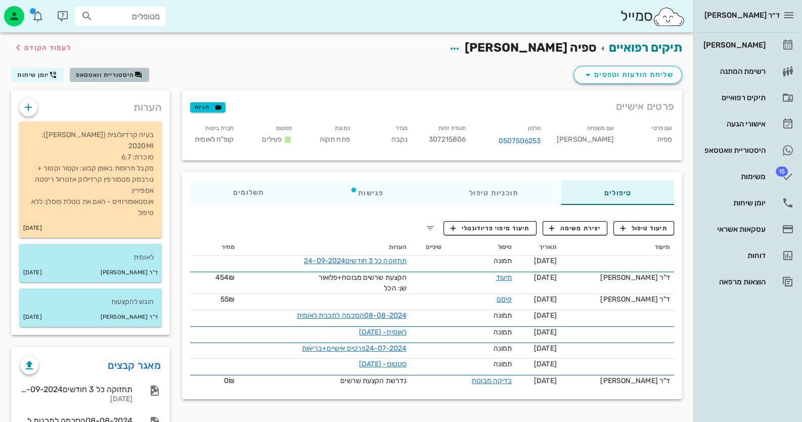
click at [124, 78] on span "היסטוריית וואטסאפ" at bounding box center [109, 75] width 67 height 8
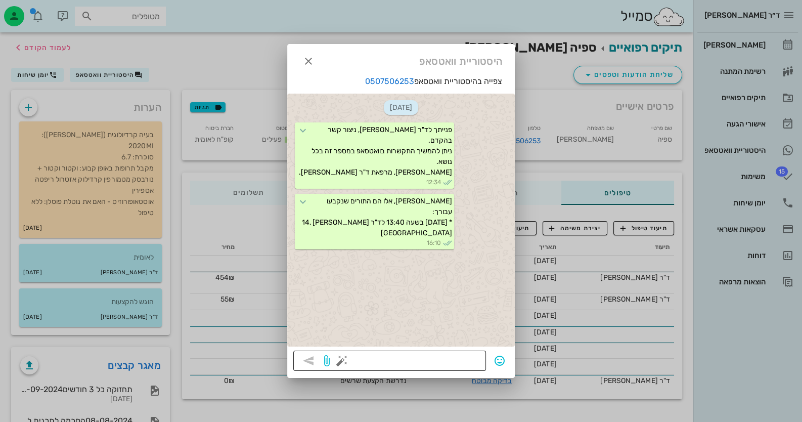
click at [344, 364] on button "button" at bounding box center [342, 361] width 12 height 12
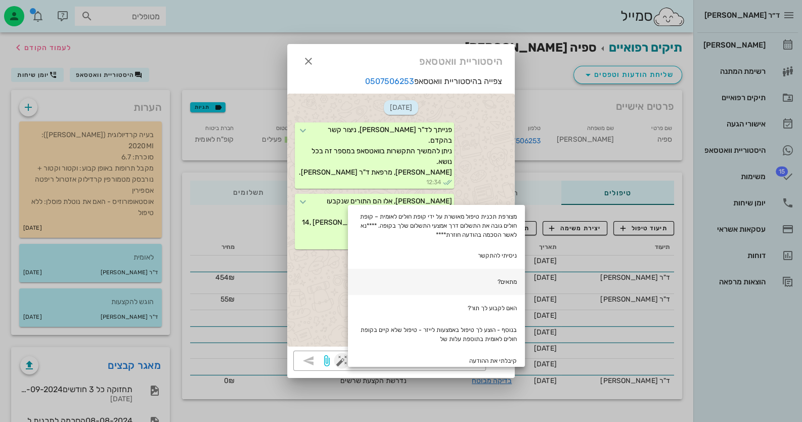
scroll to position [252, 0]
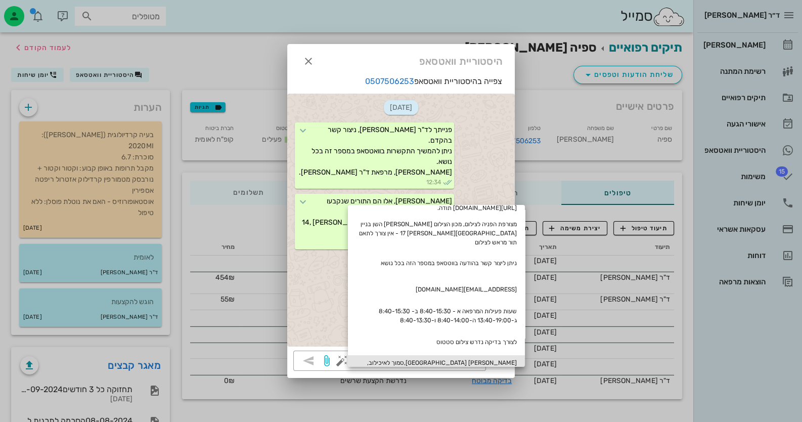
click at [481, 355] on div "[PERSON_NAME] [GEOGRAPHIC_DATA],סמוך לאיכילוב, [GEOGRAPHIC_DATA][PERSON_NAME], …" at bounding box center [436, 394] width 177 height 79
type textarea "[PERSON_NAME] [GEOGRAPHIC_DATA],סמוך לאיכילוב, [GEOGRAPHIC_DATA][PERSON_NAME], …"
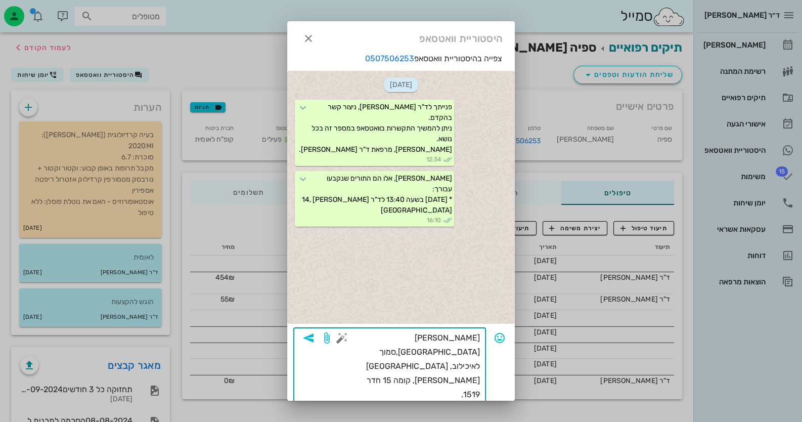
scroll to position [106, 0]
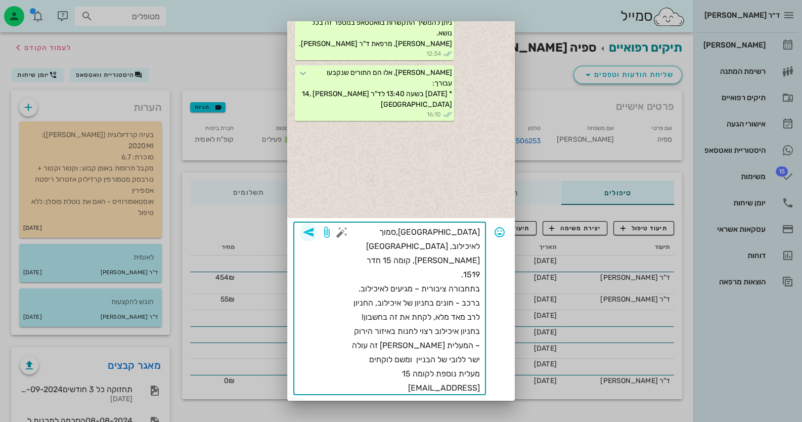
click at [315, 234] on icon "button" at bounding box center [309, 232] width 12 height 12
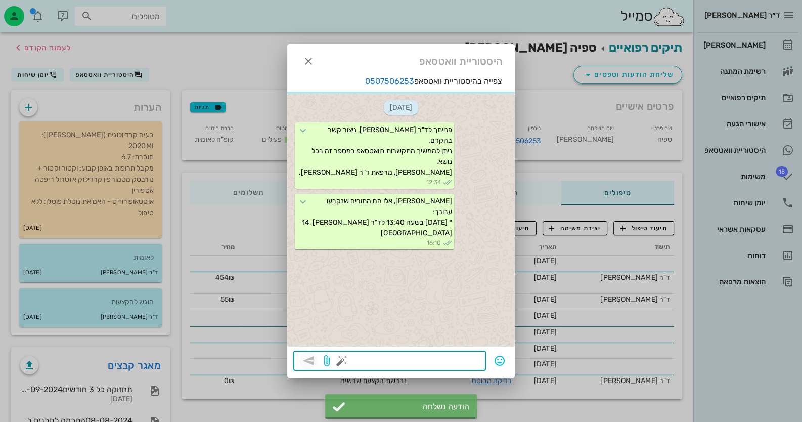
scroll to position [41, 0]
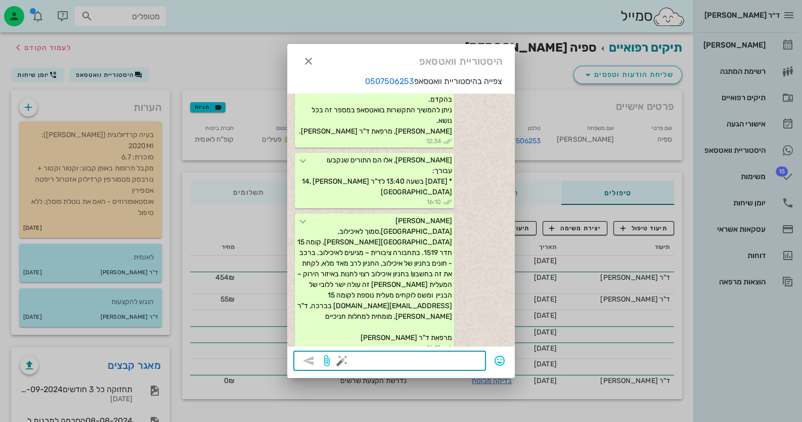
click at [725, 205] on div at bounding box center [401, 211] width 802 height 422
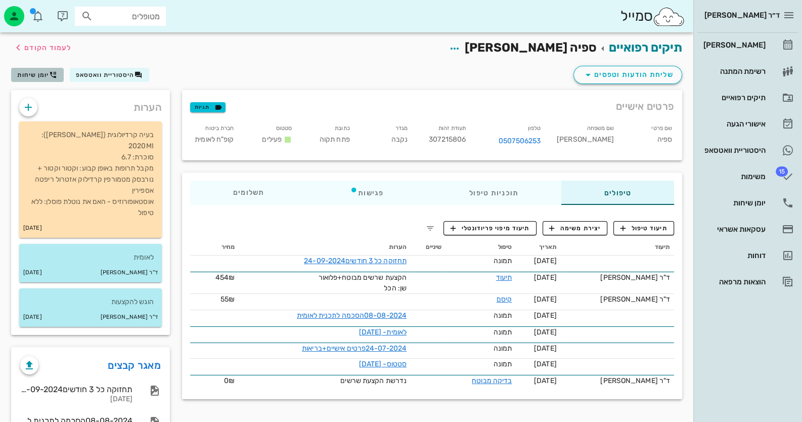
click at [29, 74] on span "יומן שיחות" at bounding box center [33, 74] width 32 height 7
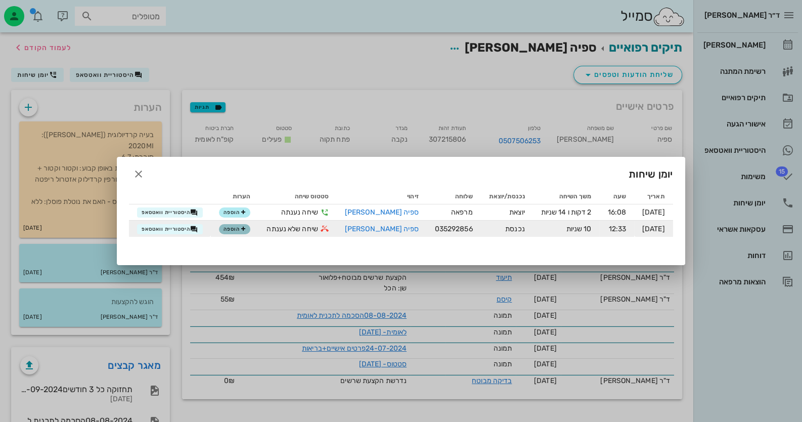
click at [241, 229] on span "הוספה" at bounding box center [235, 229] width 22 height 6
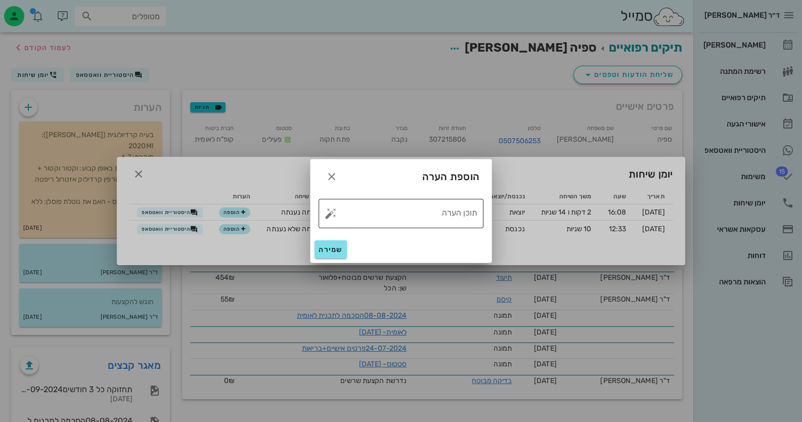
click at [329, 214] on button "button" at bounding box center [331, 213] width 12 height 12
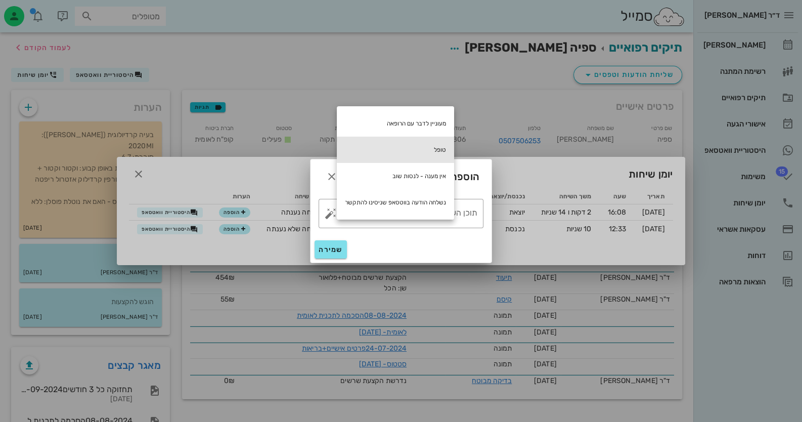
click at [430, 146] on div "טופל" at bounding box center [395, 150] width 117 height 26
type textarea "טופל"
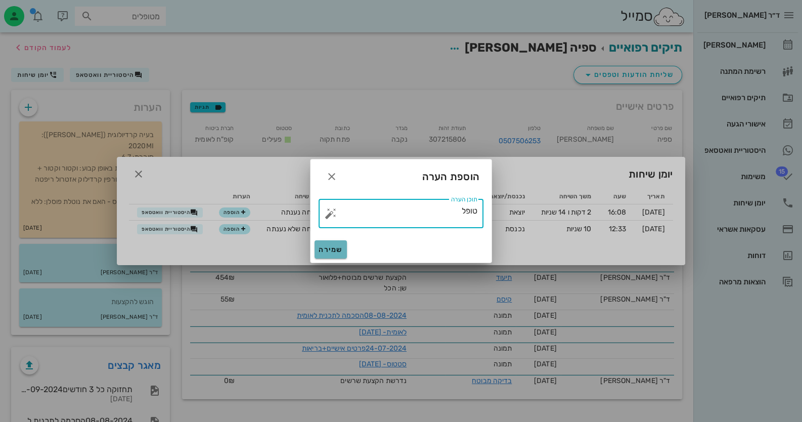
click at [328, 252] on span "שמירה" at bounding box center [331, 249] width 24 height 9
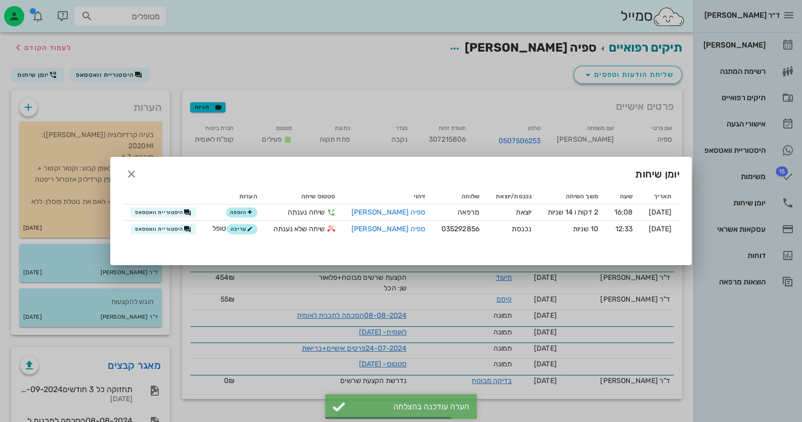
click at [775, 202] on div at bounding box center [401, 211] width 802 height 422
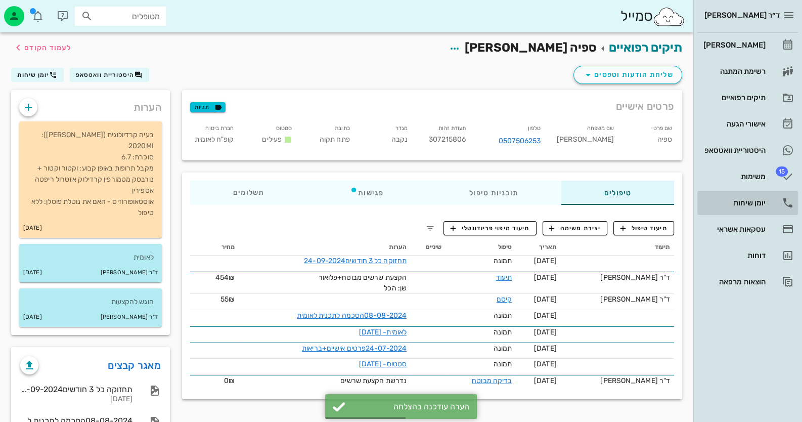
click at [747, 199] on div "יומן שיחות" at bounding box center [734, 203] width 64 height 8
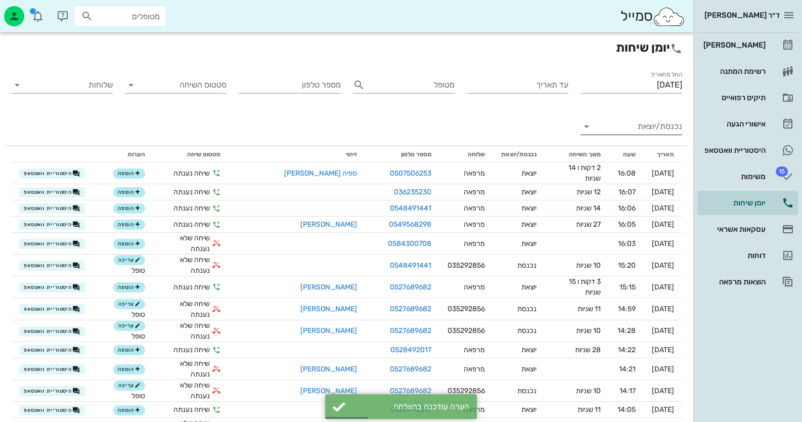
click at [665, 120] on input "נכנסת/יוצאת" at bounding box center [639, 126] width 85 height 16
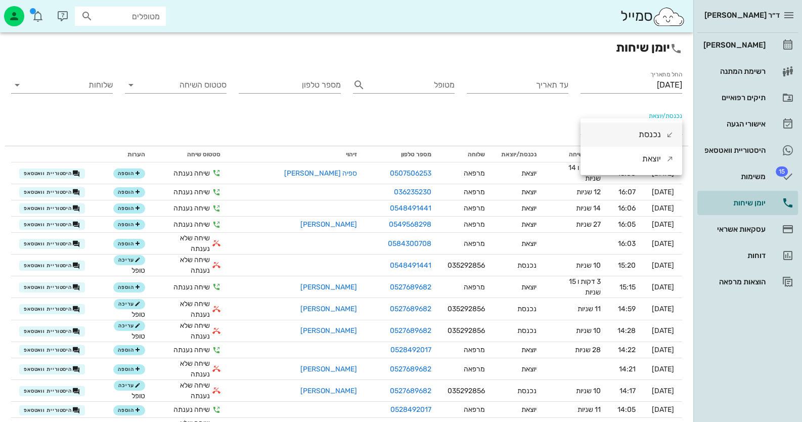
click at [658, 129] on div "נכנסת" at bounding box center [650, 134] width 22 height 24
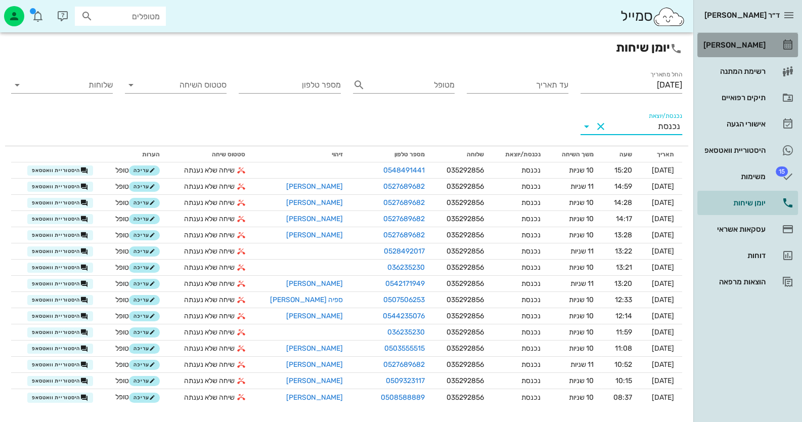
click at [758, 44] on div "[PERSON_NAME]" at bounding box center [734, 45] width 64 height 8
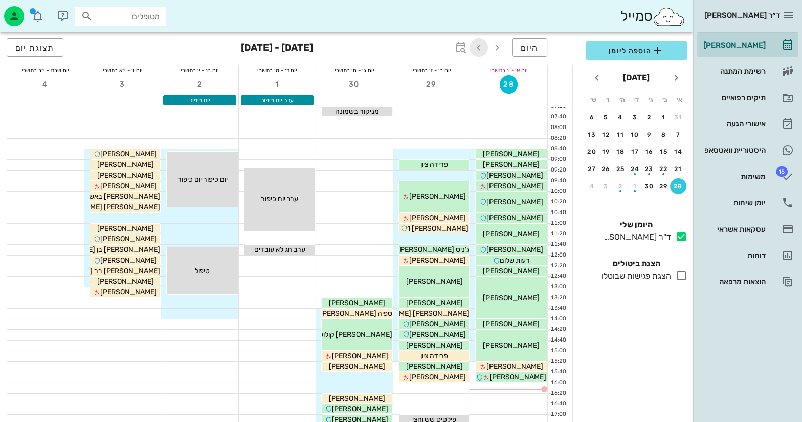
click at [483, 46] on icon "button" at bounding box center [479, 47] width 12 height 12
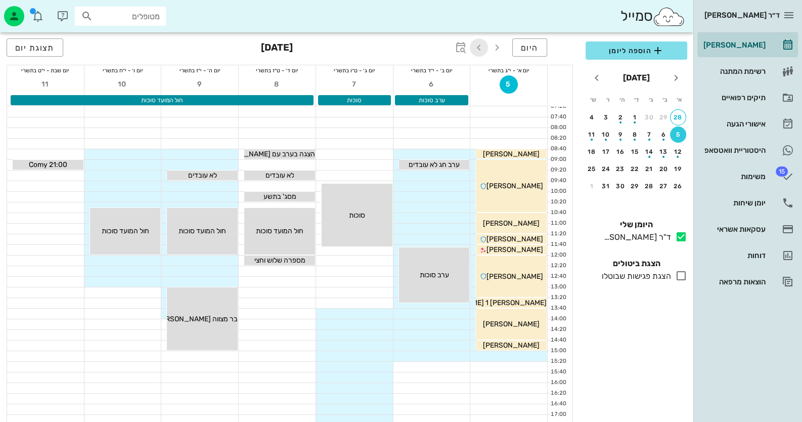
click at [476, 42] on icon "button" at bounding box center [479, 47] width 12 height 12
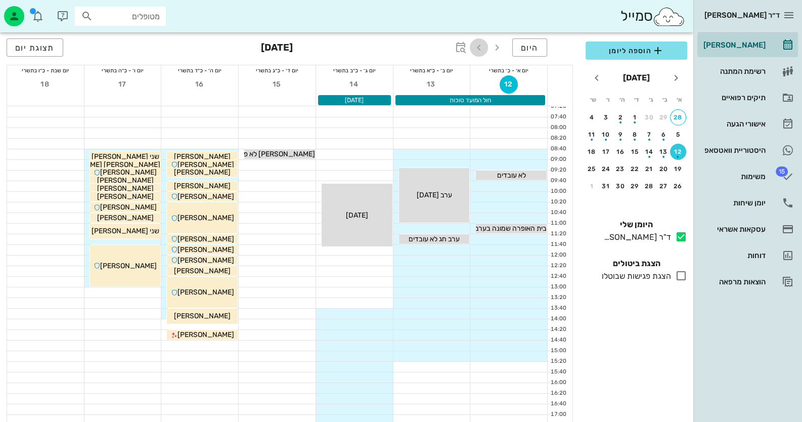
click at [476, 42] on icon "button" at bounding box center [479, 47] width 12 height 12
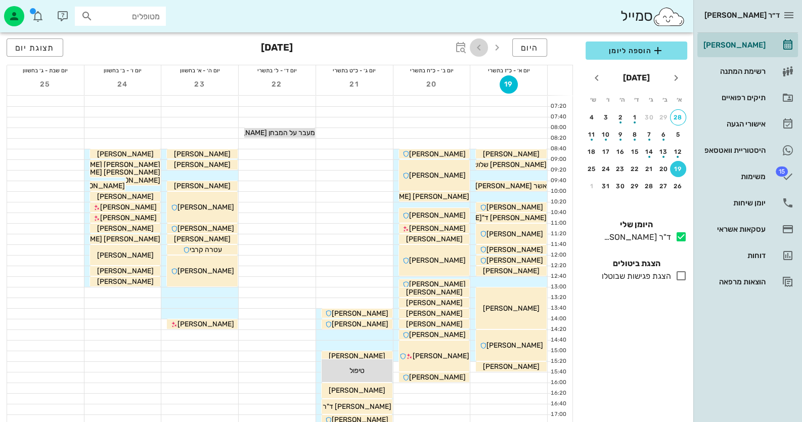
click at [476, 42] on icon "button" at bounding box center [479, 47] width 12 height 12
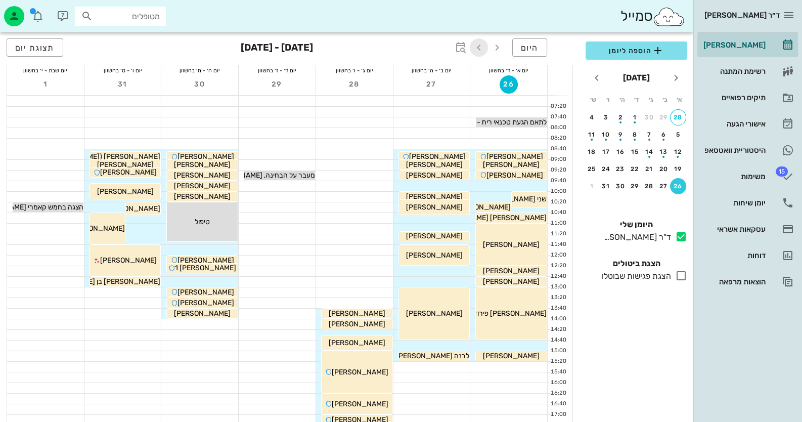
click at [480, 46] on icon "button" at bounding box center [479, 47] width 12 height 12
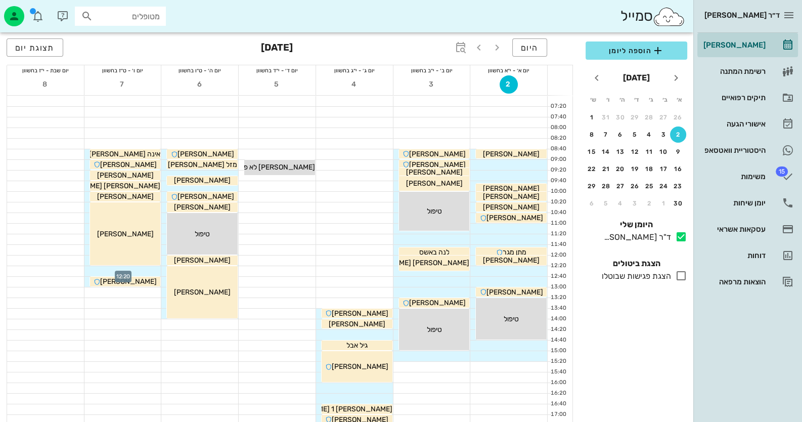
click at [147, 271] on div at bounding box center [122, 271] width 77 height 10
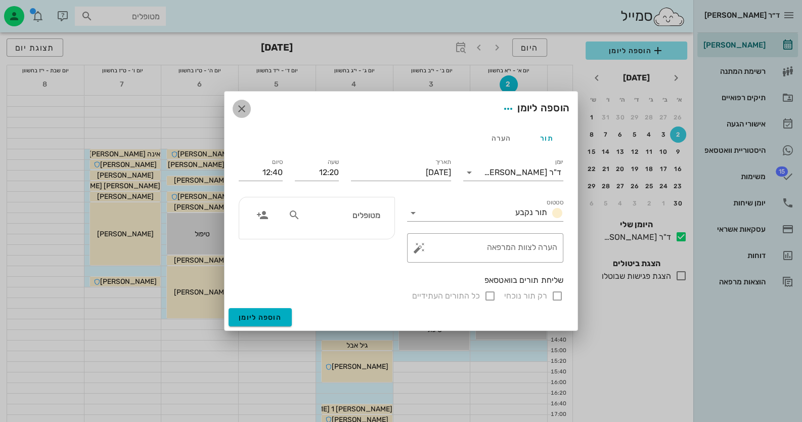
click at [239, 106] on icon "button" at bounding box center [242, 109] width 12 height 12
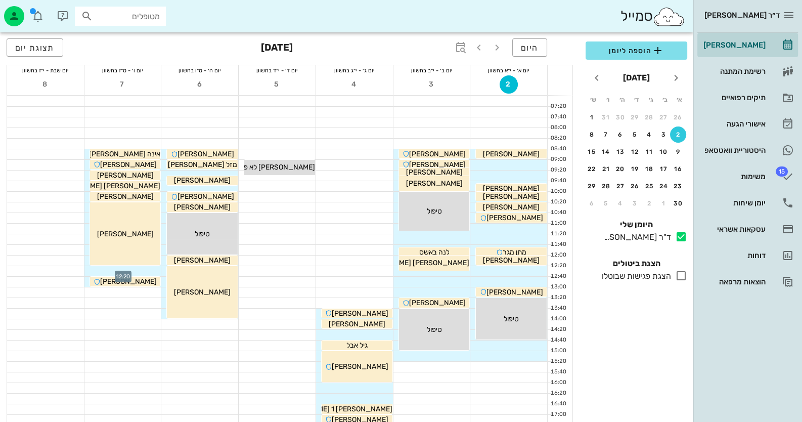
click at [149, 272] on div at bounding box center [122, 271] width 77 height 10
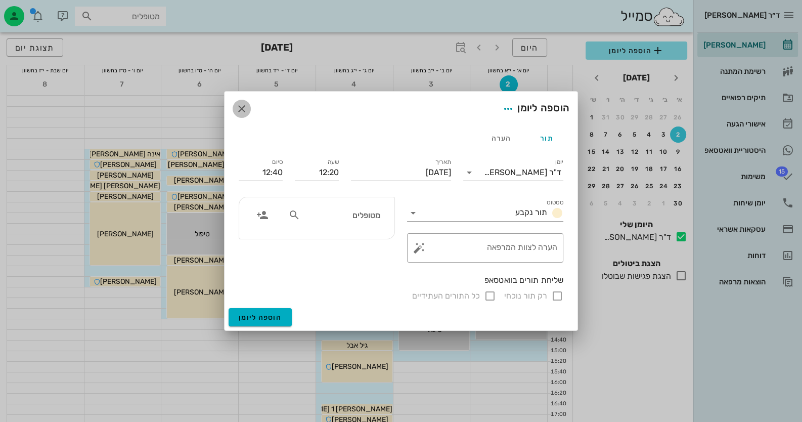
click at [243, 106] on icon "button" at bounding box center [242, 109] width 12 height 12
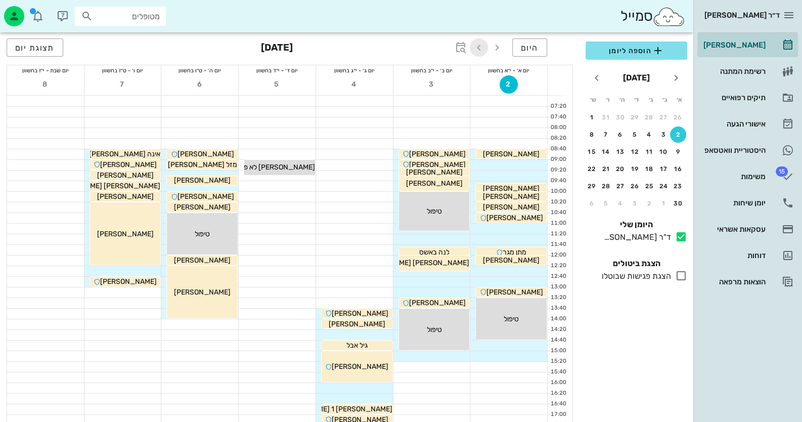
click at [477, 50] on icon "button" at bounding box center [479, 47] width 12 height 12
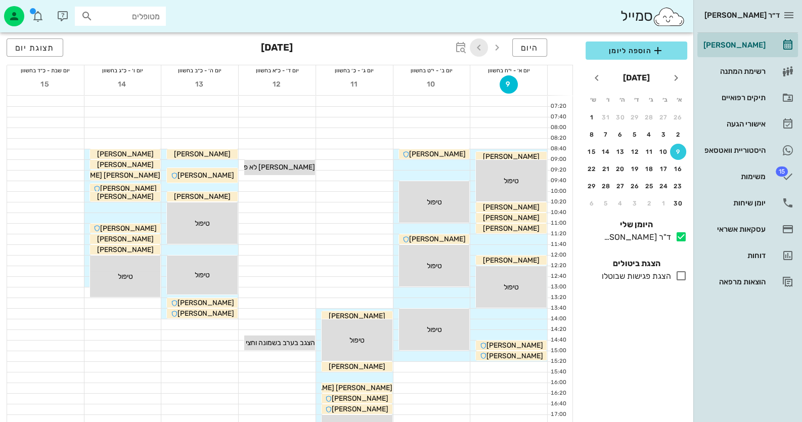
click at [477, 50] on icon "button" at bounding box center [479, 47] width 12 height 12
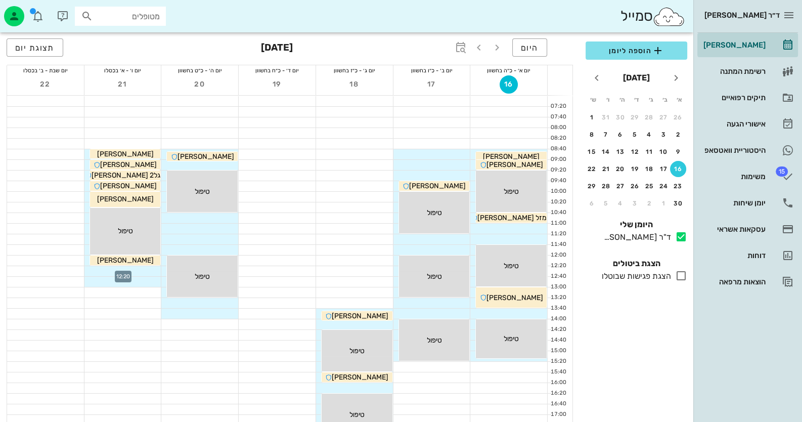
click at [144, 271] on div at bounding box center [122, 271] width 77 height 10
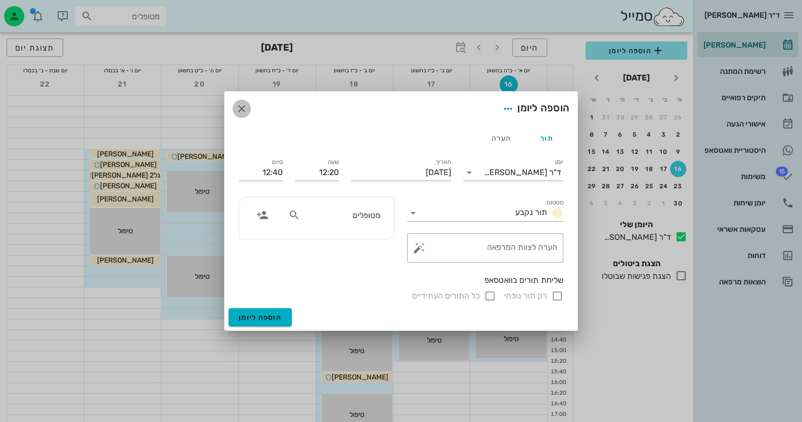
click at [239, 108] on icon "button" at bounding box center [242, 109] width 12 height 12
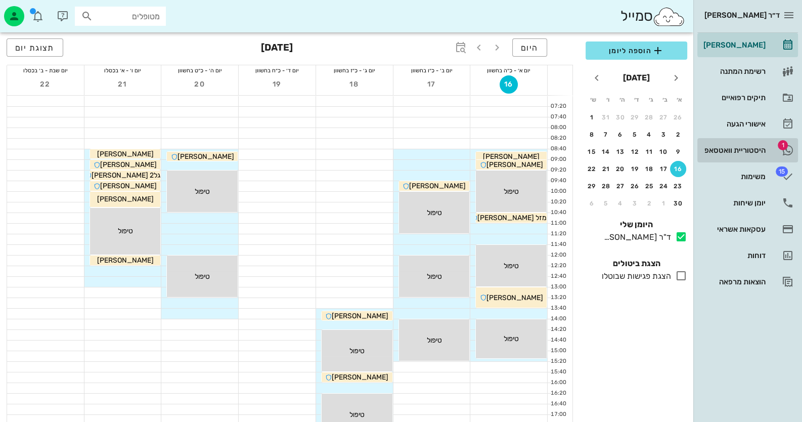
click at [754, 144] on div "היסטוריית וואטסאפ" at bounding box center [734, 150] width 64 height 16
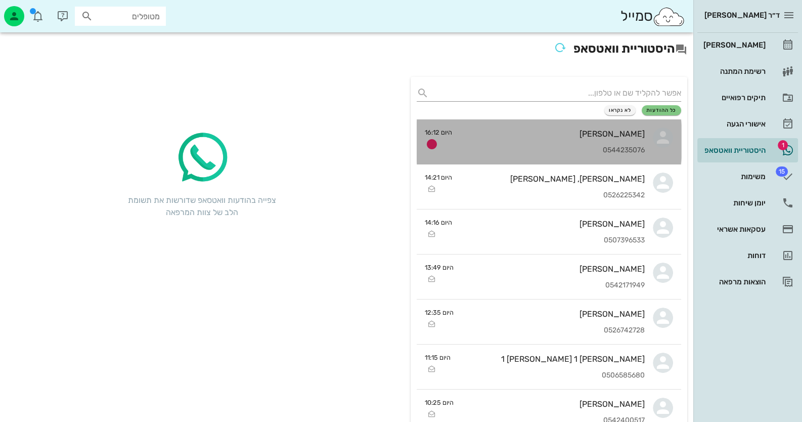
click at [595, 145] on div "[PERSON_NAME] 0544235076" at bounding box center [552, 141] width 185 height 45
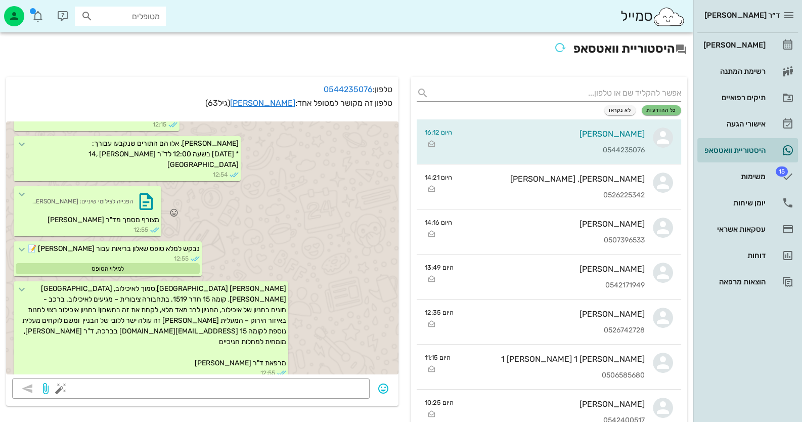
scroll to position [43, 0]
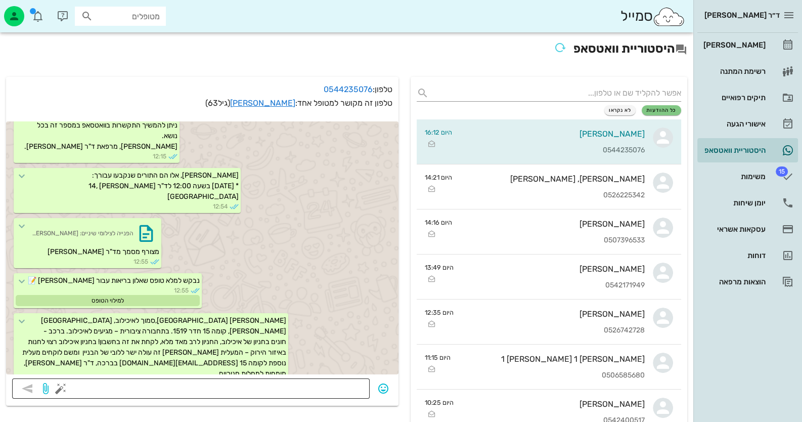
click at [326, 390] on textarea at bounding box center [213, 389] width 301 height 16
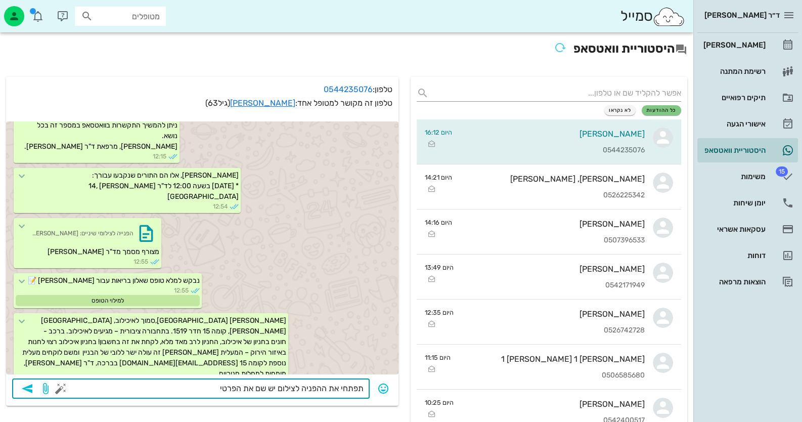
type textarea "תפתחי את ההפניה לצילום יש שם את הפרטים"
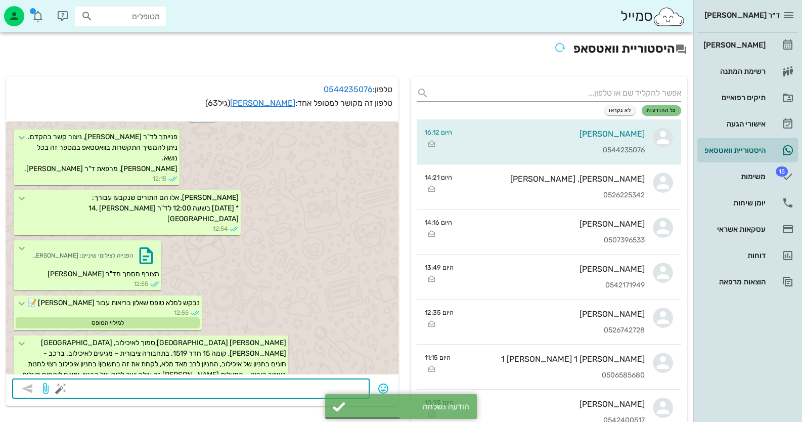
scroll to position [173, 0]
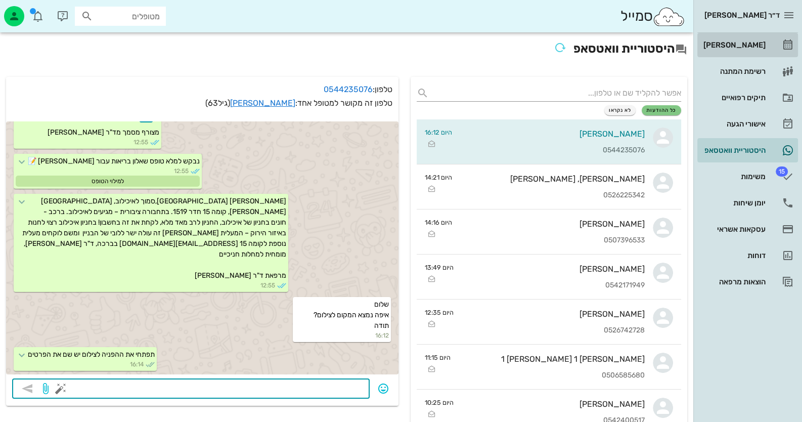
click at [753, 48] on div "[PERSON_NAME]" at bounding box center [734, 45] width 64 height 8
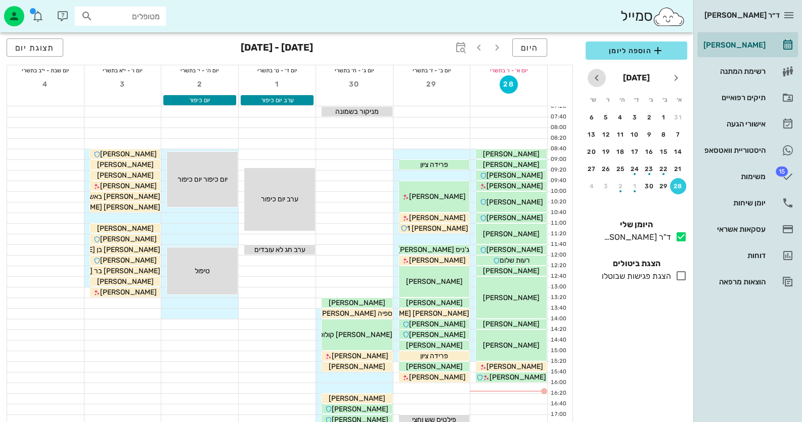
click at [592, 75] on icon "חודש הבא" at bounding box center [597, 78] width 12 height 12
click at [605, 134] on div "7" at bounding box center [606, 134] width 16 height 7
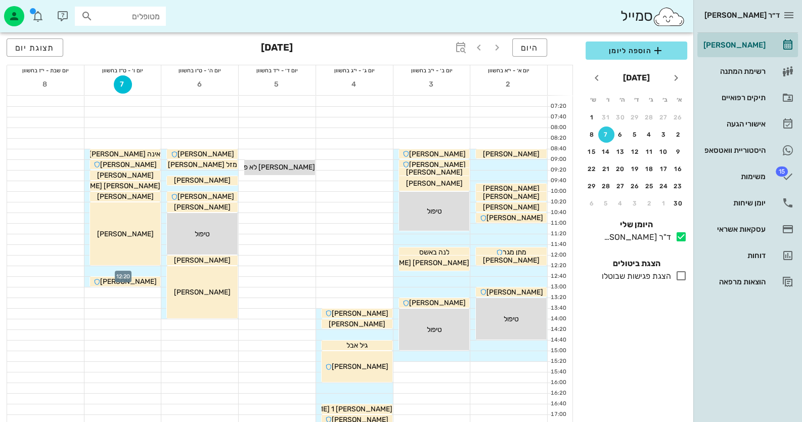
click at [151, 270] on div at bounding box center [122, 271] width 77 height 10
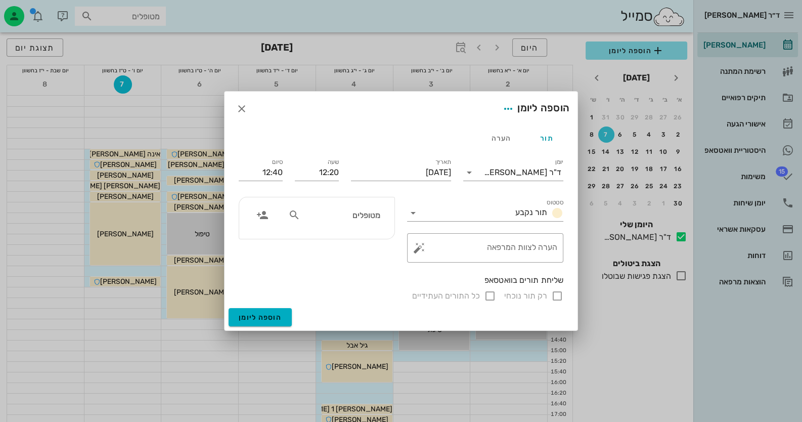
click at [323, 222] on div "מטופלים" at bounding box center [334, 214] width 104 height 19
type input "וול"
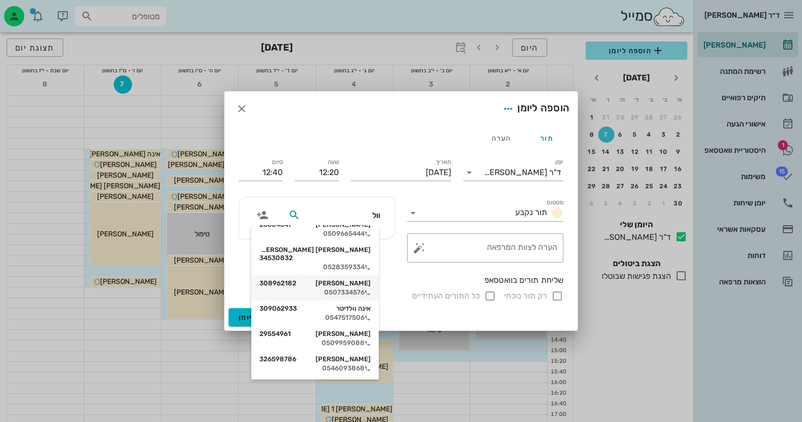
scroll to position [152, 0]
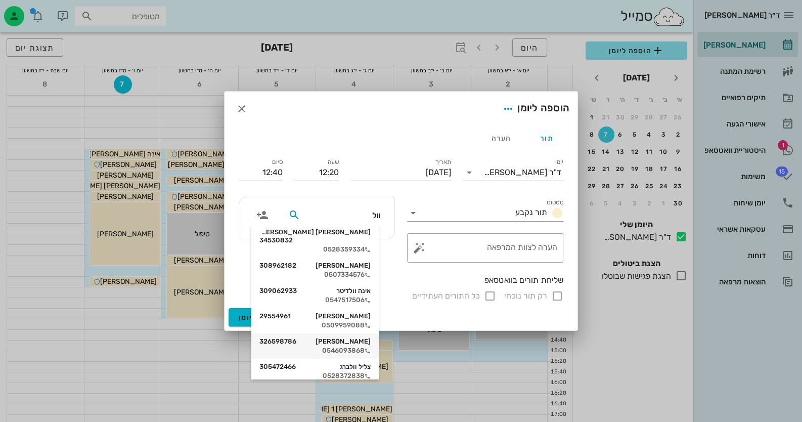
click at [341, 337] on div "[PERSON_NAME] 326598786 0546093868" at bounding box center [315, 345] width 111 height 25
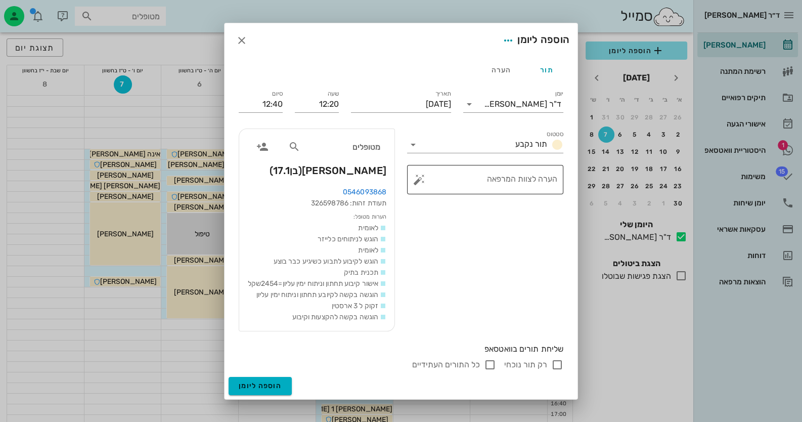
click at [421, 174] on button "button" at bounding box center [419, 180] width 12 height 12
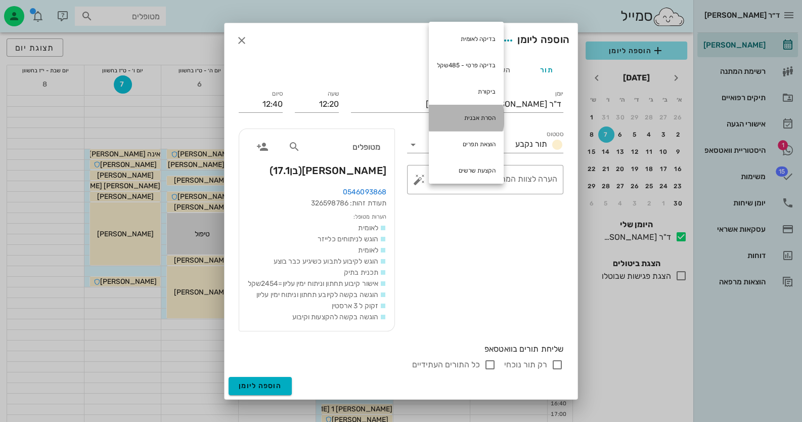
click at [482, 107] on div "הסרת אבנית" at bounding box center [466, 118] width 75 height 26
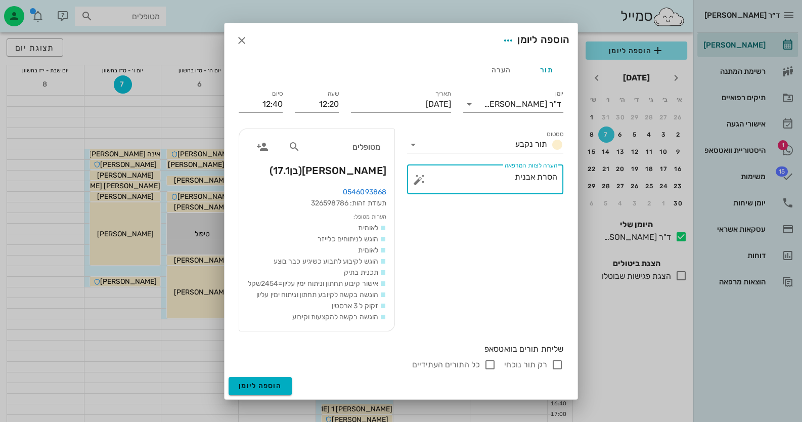
click at [503, 180] on textarea "הסרת אבנית" at bounding box center [489, 182] width 136 height 24
type textarea "הסרת אבנית"
click at [280, 102] on input "12:40" at bounding box center [261, 104] width 44 height 16
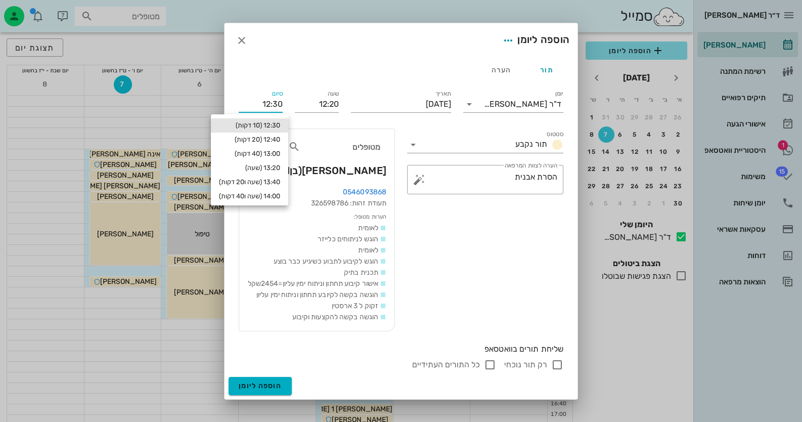
click at [283, 103] on input "12:30" at bounding box center [261, 104] width 44 height 16
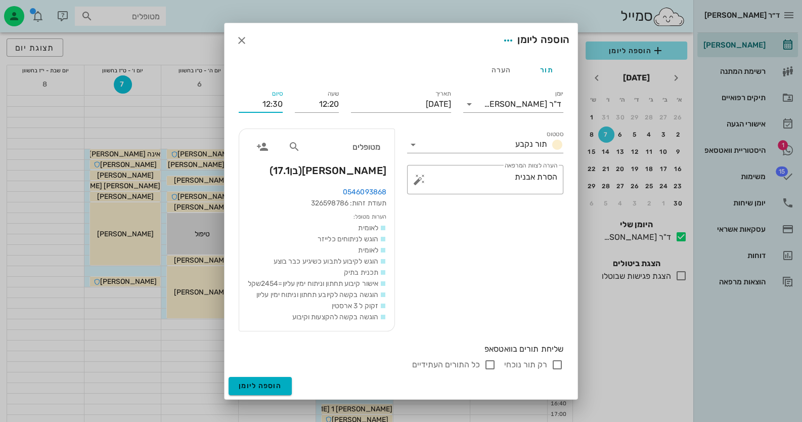
type input "12:30"
click at [556, 371] on input "רק תור נוכחי" at bounding box center [557, 365] width 12 height 12
checkbox input "false"
click at [269, 390] on span "הוספה ליומן" at bounding box center [260, 385] width 43 height 9
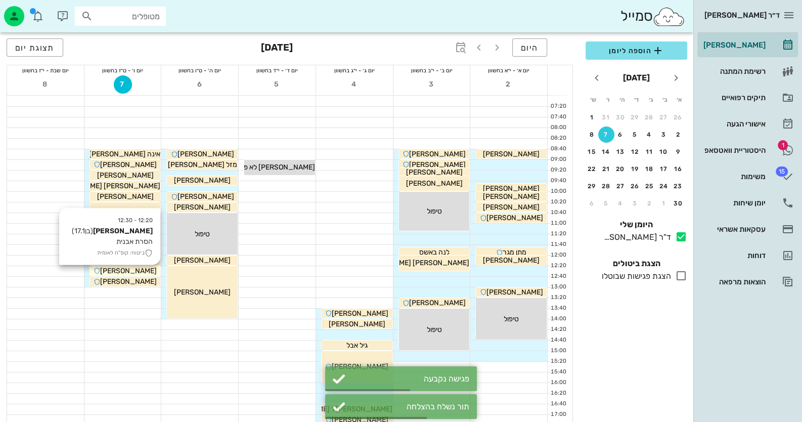
click at [124, 269] on span "[PERSON_NAME]" at bounding box center [128, 271] width 57 height 9
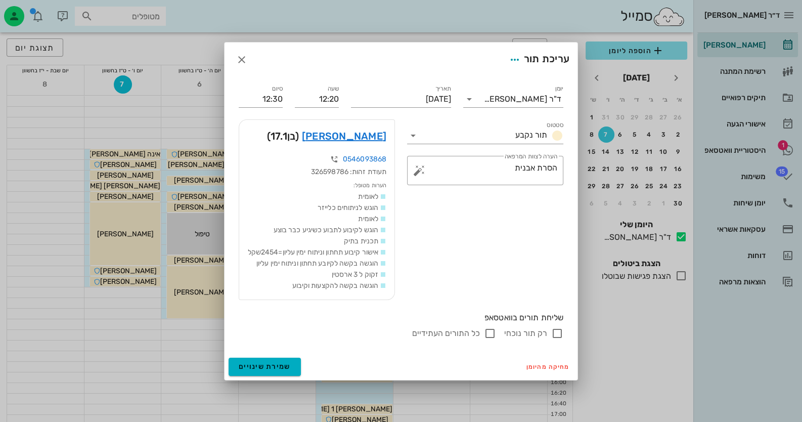
click at [97, 278] on div at bounding box center [401, 211] width 802 height 422
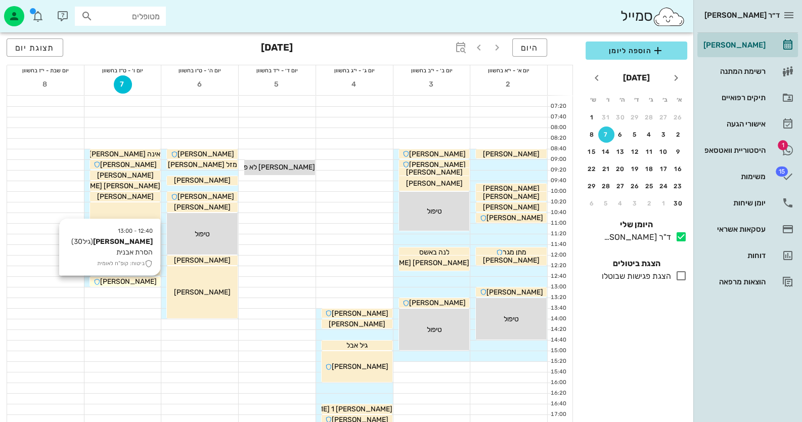
click at [101, 278] on div "[PERSON_NAME]" at bounding box center [125, 281] width 71 height 11
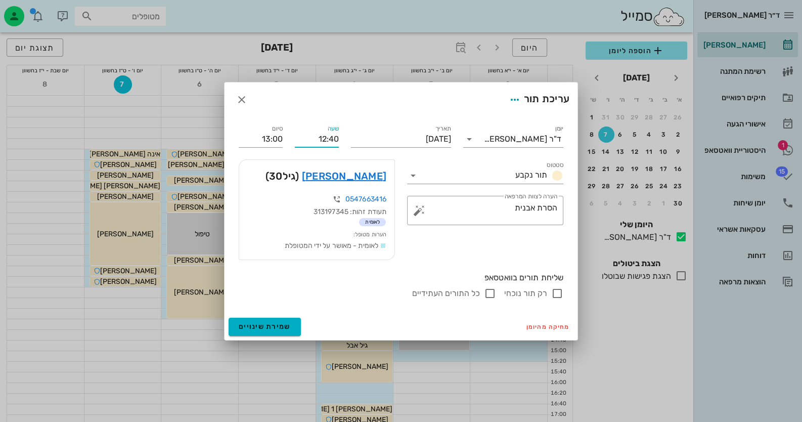
drag, startPoint x: 314, startPoint y: 139, endPoint x: 341, endPoint y: 134, distance: 27.2
click at [341, 134] on div "שעה 12:40" at bounding box center [317, 135] width 56 height 36
type input "13:00"
type input "13:20"
click at [340, 134] on div "שעה 13:00" at bounding box center [317, 135] width 56 height 36
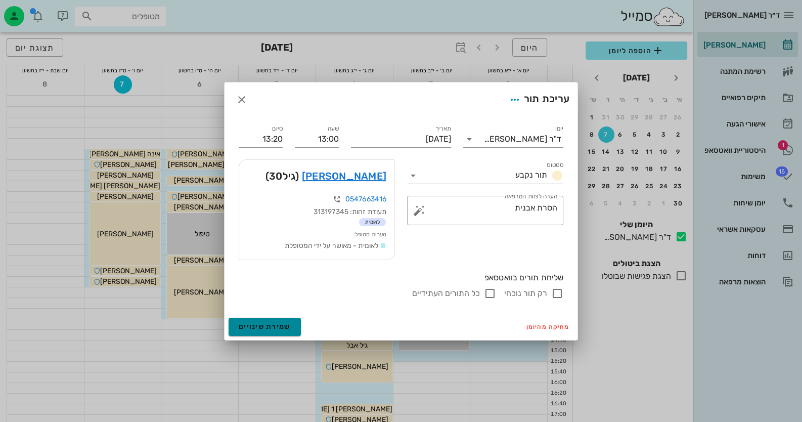
click at [258, 322] on span "שמירת שינויים" at bounding box center [265, 326] width 52 height 9
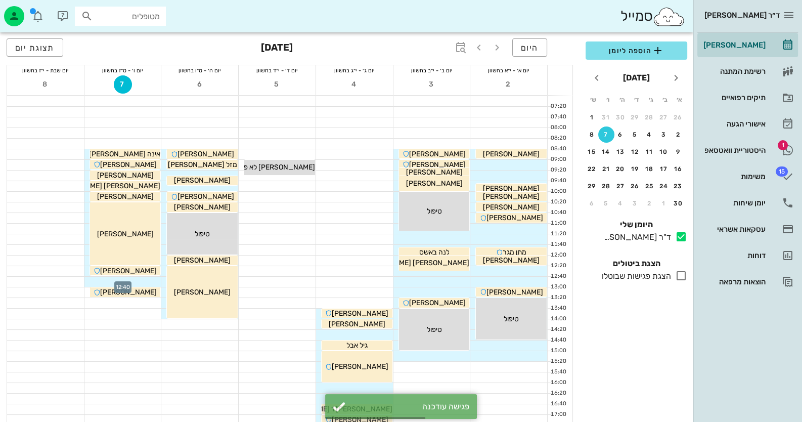
click at [151, 279] on div at bounding box center [122, 282] width 77 height 10
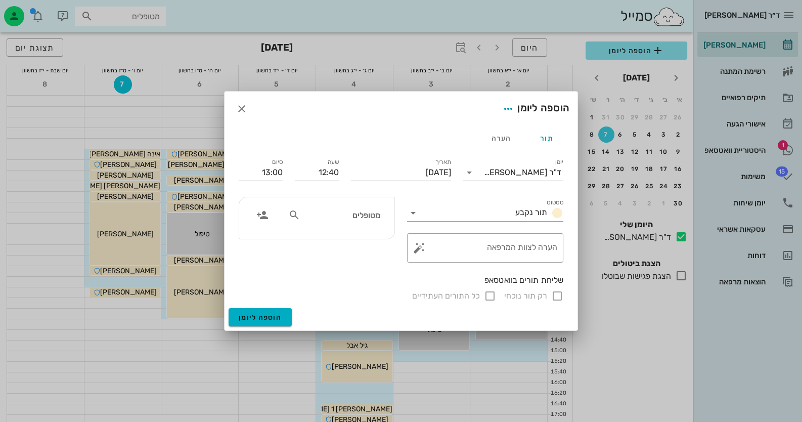
click at [137, 269] on div at bounding box center [401, 211] width 802 height 422
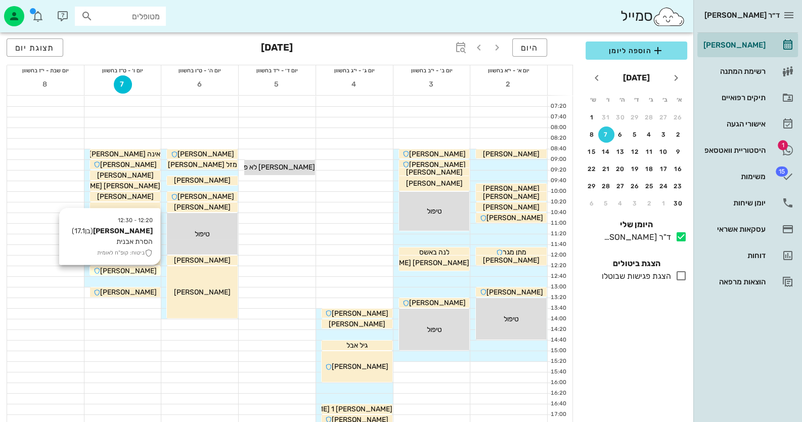
click at [147, 270] on span "[PERSON_NAME]" at bounding box center [128, 271] width 57 height 9
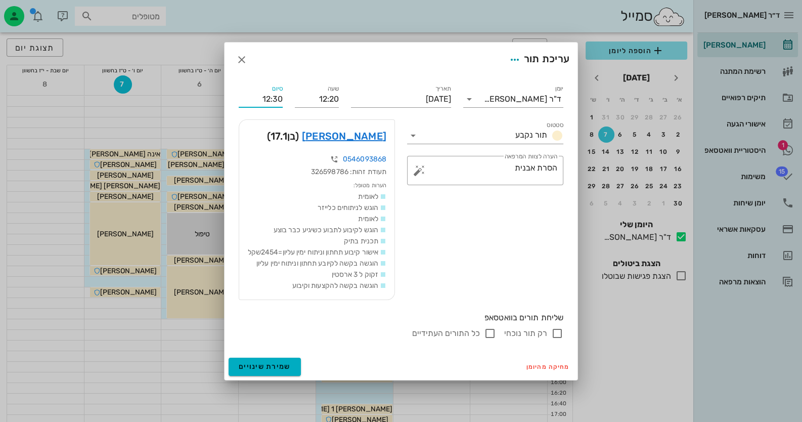
click at [276, 92] on input "12:30" at bounding box center [261, 99] width 44 height 16
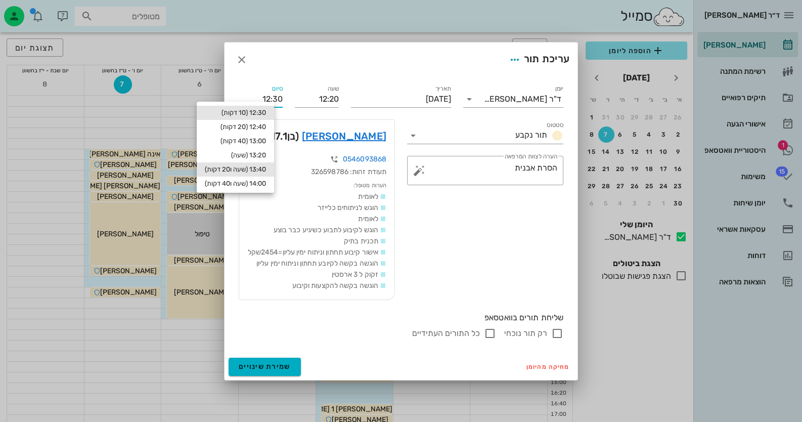
click at [274, 164] on div "13:40 (שעה ו20 דקות)" at bounding box center [235, 169] width 77 height 14
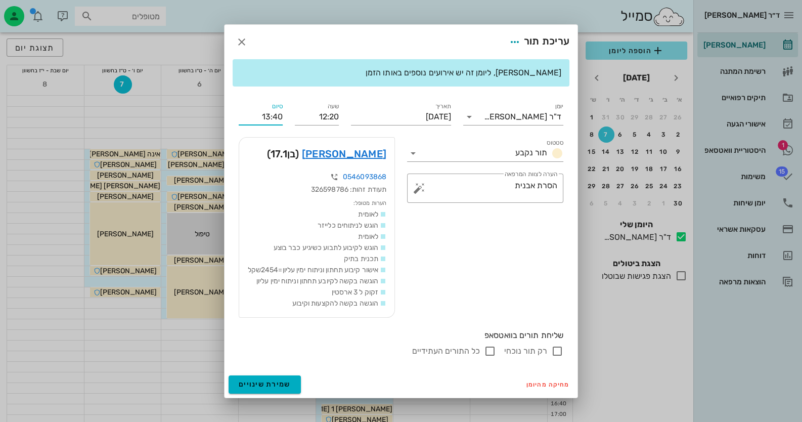
click at [275, 120] on input "13:40" at bounding box center [261, 117] width 44 height 16
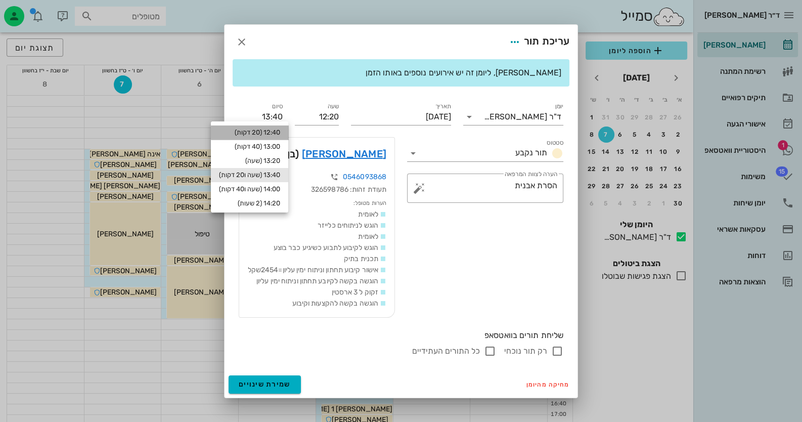
click at [258, 135] on div "12:40 (20 דקות)" at bounding box center [249, 132] width 61 height 8
type input "12:40"
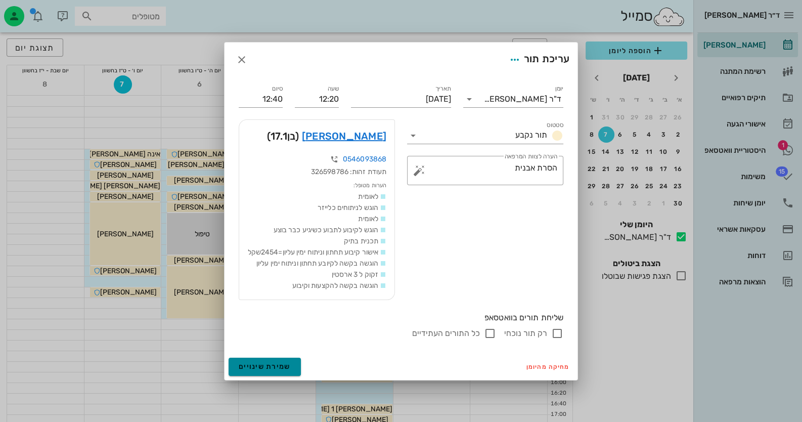
click at [278, 371] on span "שמירת שינויים" at bounding box center [265, 366] width 52 height 9
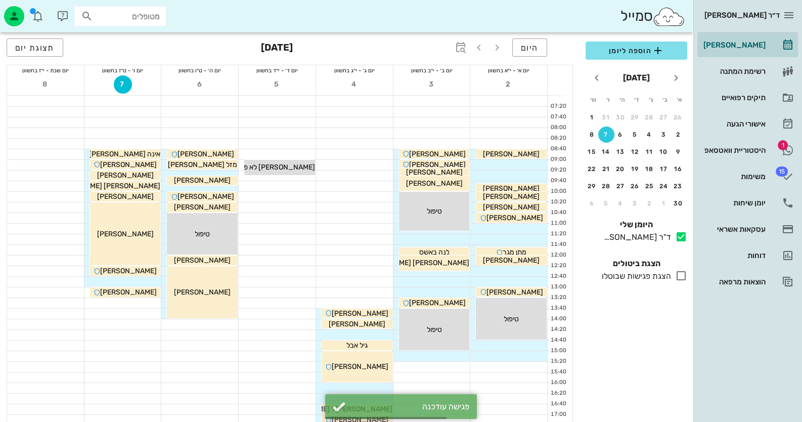
click at [147, 280] on div at bounding box center [122, 282] width 77 height 10
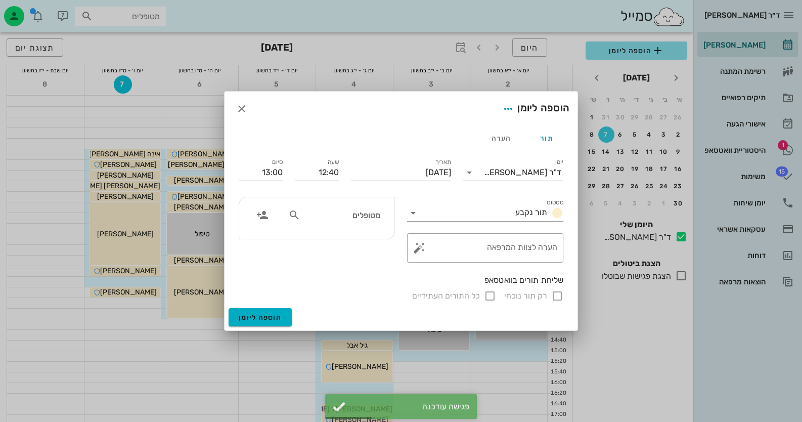
click at [385, 218] on div "מטופלים" at bounding box center [334, 214] width 104 height 19
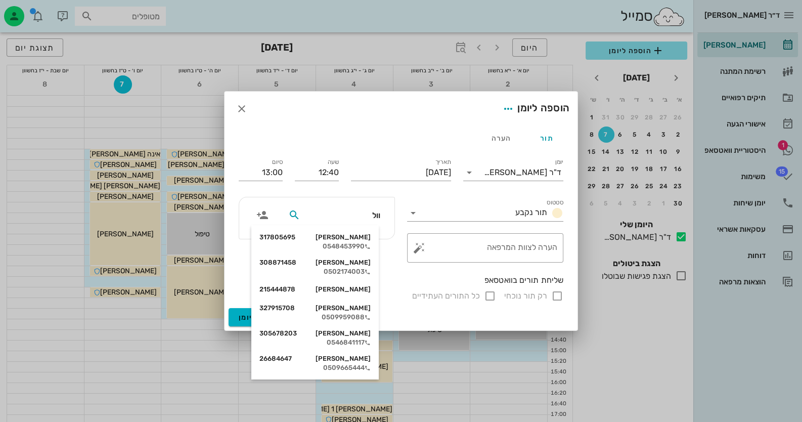
type input "[PERSON_NAME]"
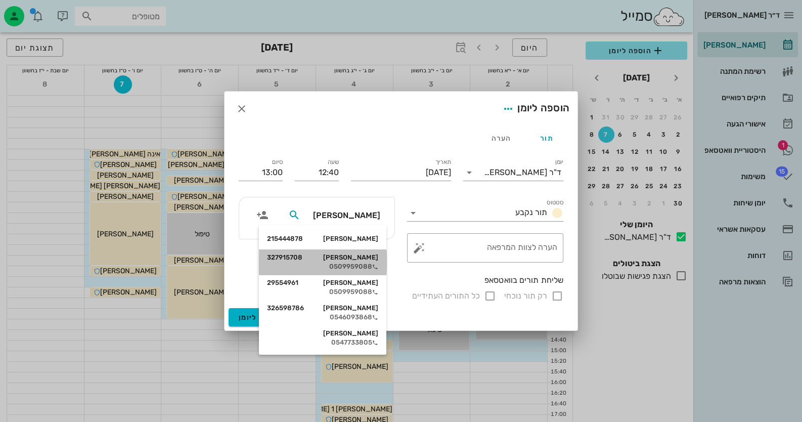
click at [379, 266] on div "[PERSON_NAME] 327915708 0509959088" at bounding box center [322, 261] width 127 height 25
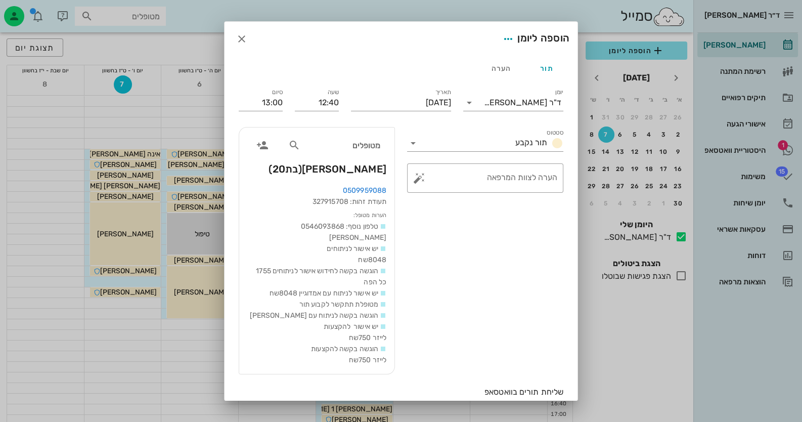
click at [556, 402] on input "רק תור נוכחי" at bounding box center [557, 408] width 12 height 12
checkbox input "false"
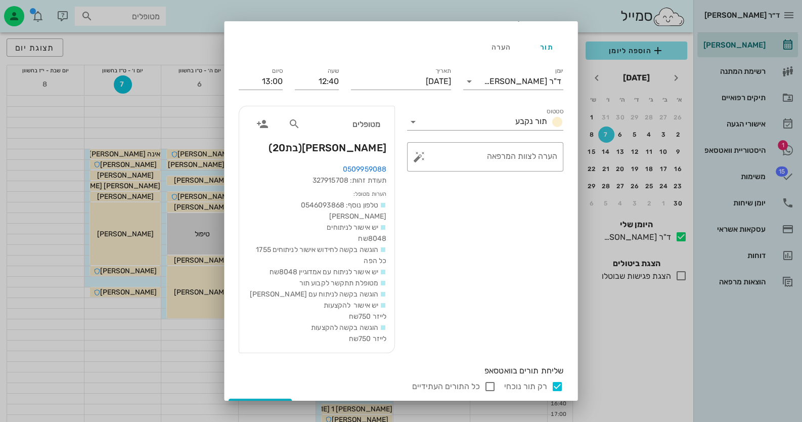
scroll to position [30, 0]
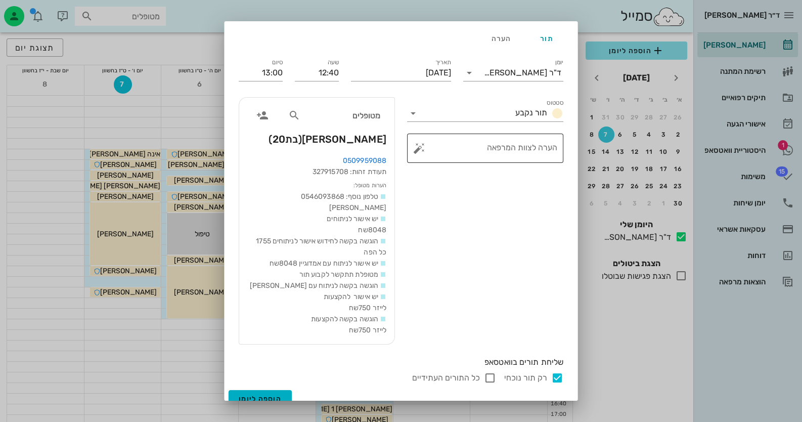
click at [476, 147] on textarea "הערה לצוות המרפאה" at bounding box center [489, 151] width 136 height 24
click at [425, 146] on button "button" at bounding box center [419, 148] width 12 height 12
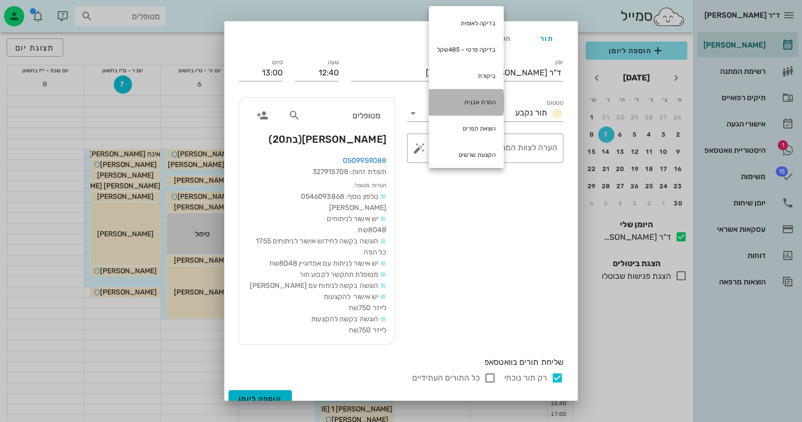
click at [468, 104] on div "הסרת אבנית" at bounding box center [466, 102] width 75 height 26
type textarea "הסרת אבנית"
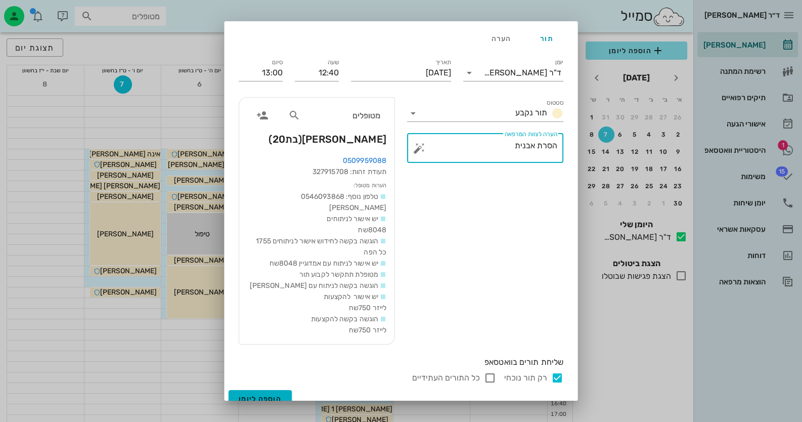
click at [279, 377] on div "שליחת תורים בוואטסאפ רק תור נוכחי כל התורים העתידיים" at bounding box center [401, 370] width 337 height 39
click at [280, 390] on button "הוספה ליומן" at bounding box center [260, 399] width 63 height 18
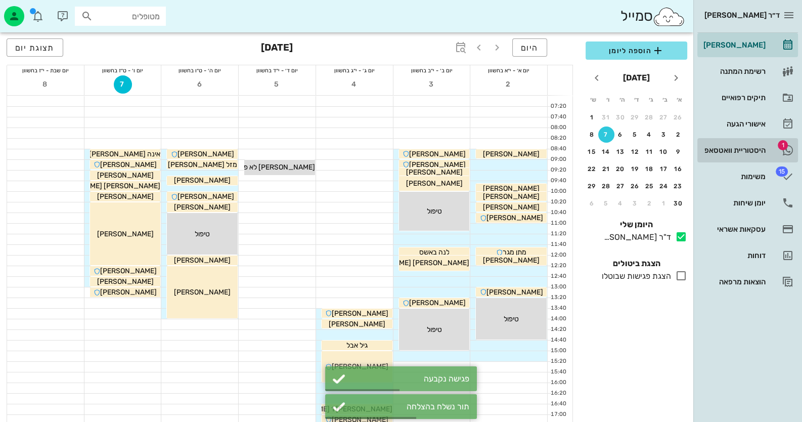
click at [774, 145] on link "1 היסטוריית וואטסאפ" at bounding box center [748, 150] width 101 height 24
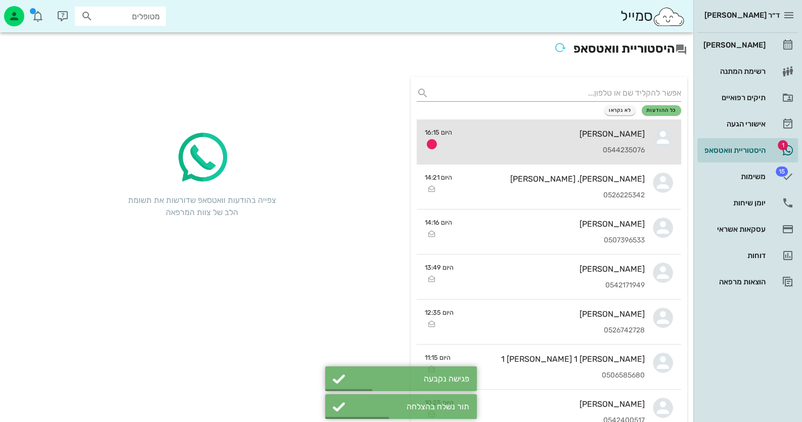
click at [679, 141] on link "[PERSON_NAME] 0544235076 היום 16:15" at bounding box center [549, 141] width 265 height 45
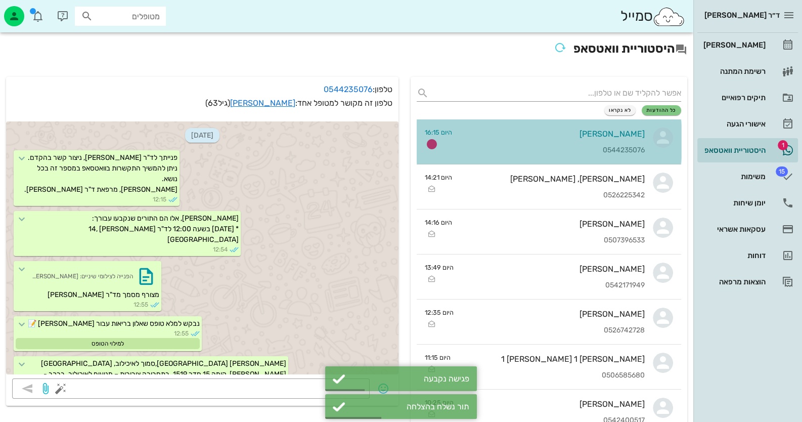
scroll to position [201, 0]
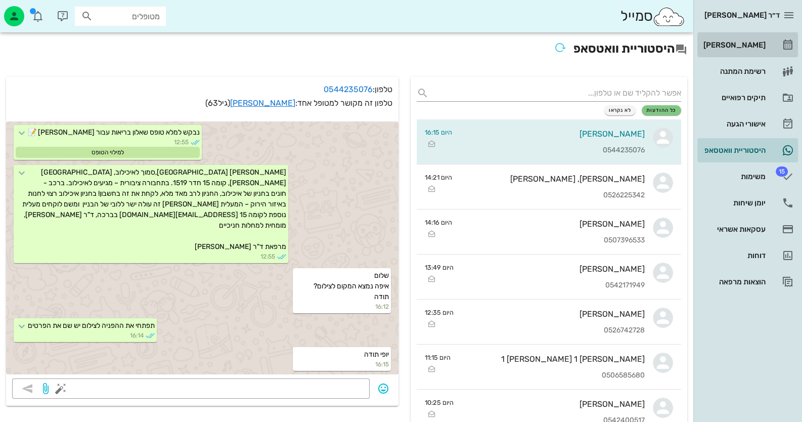
click at [734, 44] on div "[PERSON_NAME]" at bounding box center [734, 45] width 64 height 8
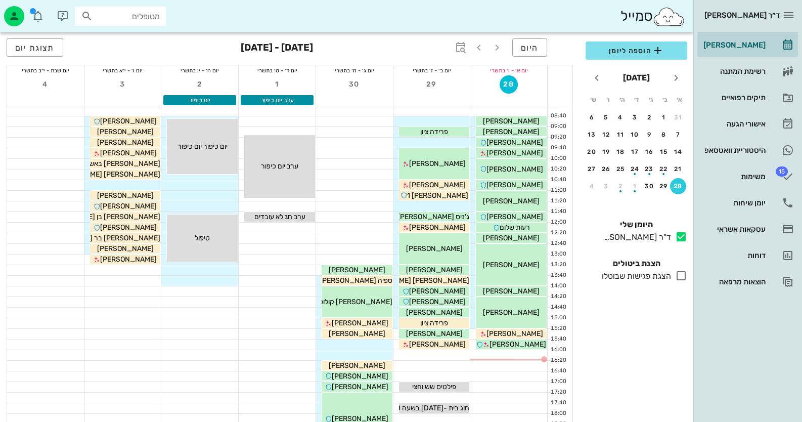
scroll to position [50, 0]
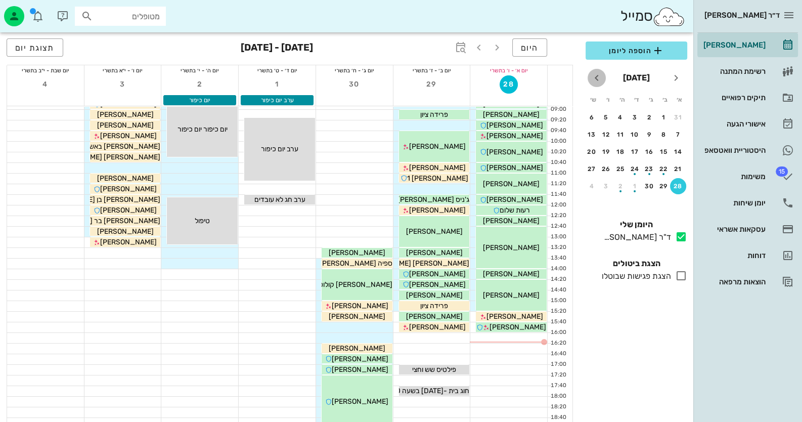
click at [594, 72] on icon "חודש הבא" at bounding box center [597, 78] width 12 height 12
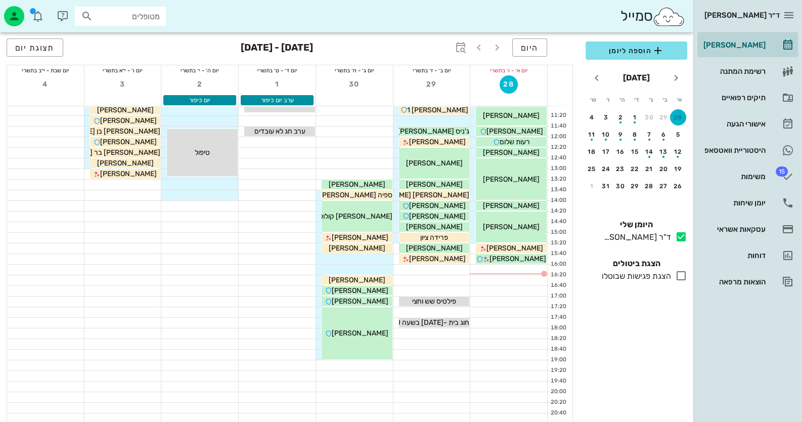
scroll to position [119, 0]
click at [679, 135] on div "5" at bounding box center [678, 134] width 16 height 7
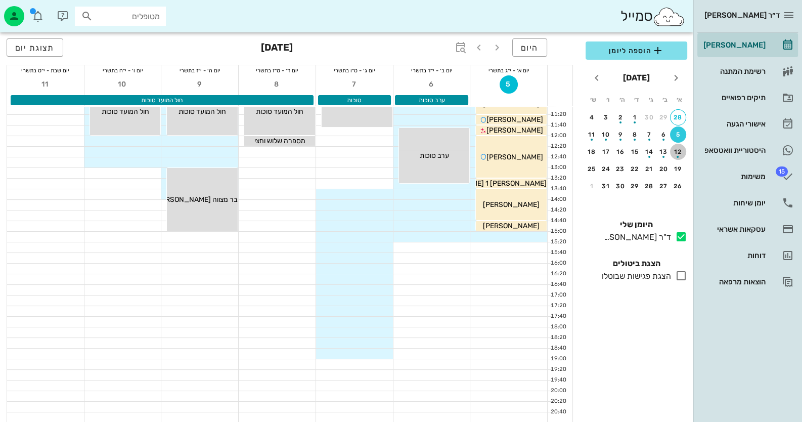
click at [674, 148] on div "12" at bounding box center [678, 151] width 16 height 7
